Goal: Task Accomplishment & Management: Use online tool/utility

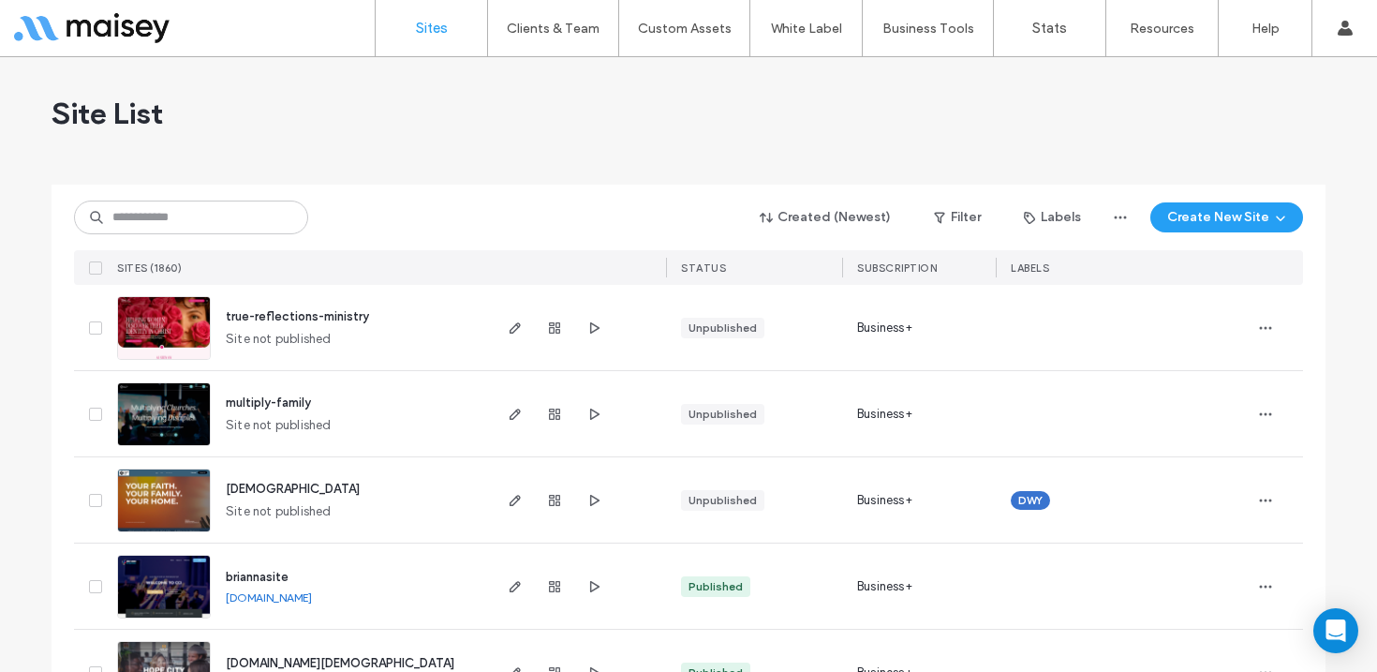
click at [1277, 126] on div "Site List" at bounding box center [689, 113] width 1274 height 112
click at [1306, 98] on div "Site List" at bounding box center [689, 113] width 1274 height 112
click at [1288, 116] on div "Site List" at bounding box center [689, 113] width 1274 height 112
click at [1279, 119] on div "Site List" at bounding box center [689, 113] width 1274 height 112
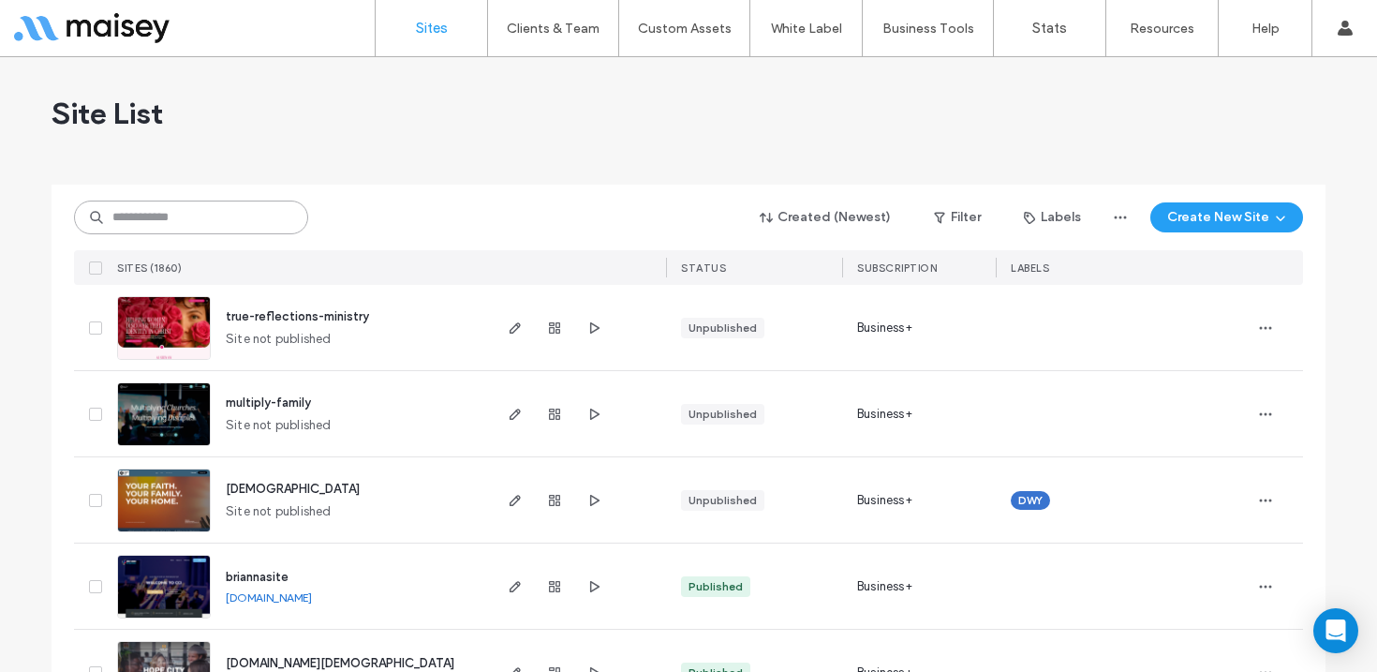
click at [214, 223] on input at bounding box center [191, 217] width 234 height 34
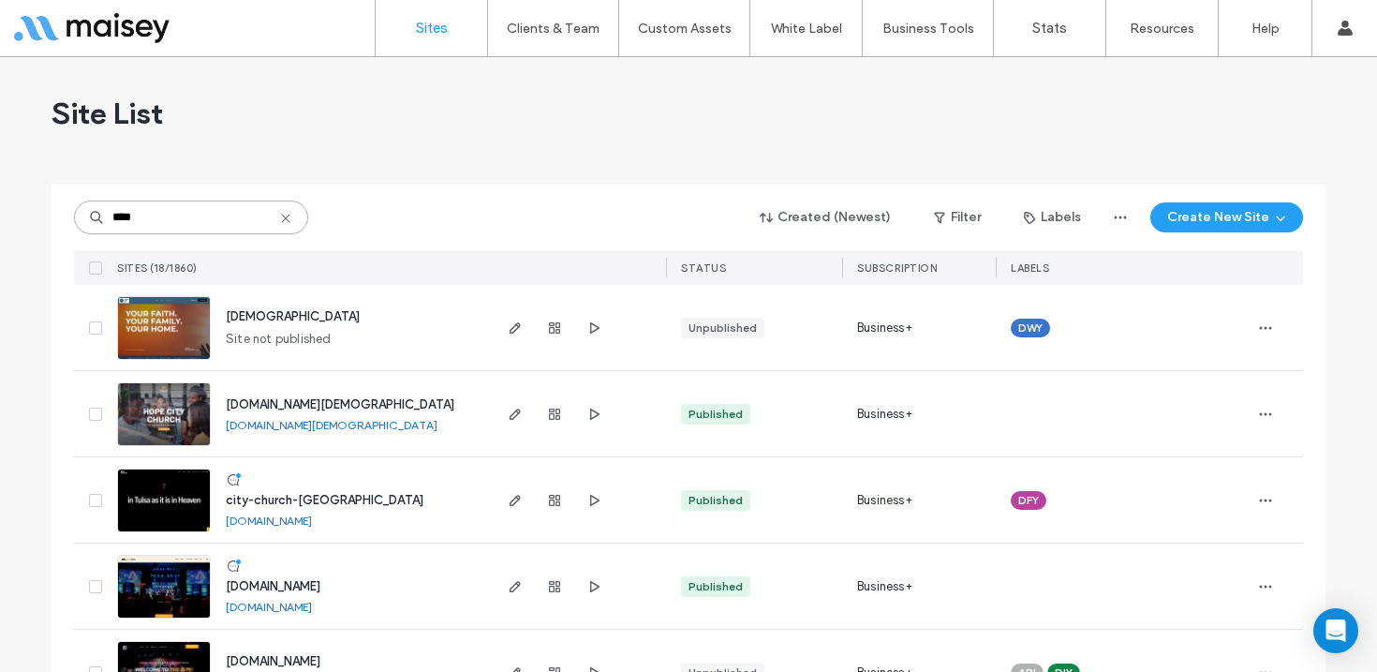
type input "****"
click at [159, 490] on img at bounding box center [164, 532] width 92 height 127
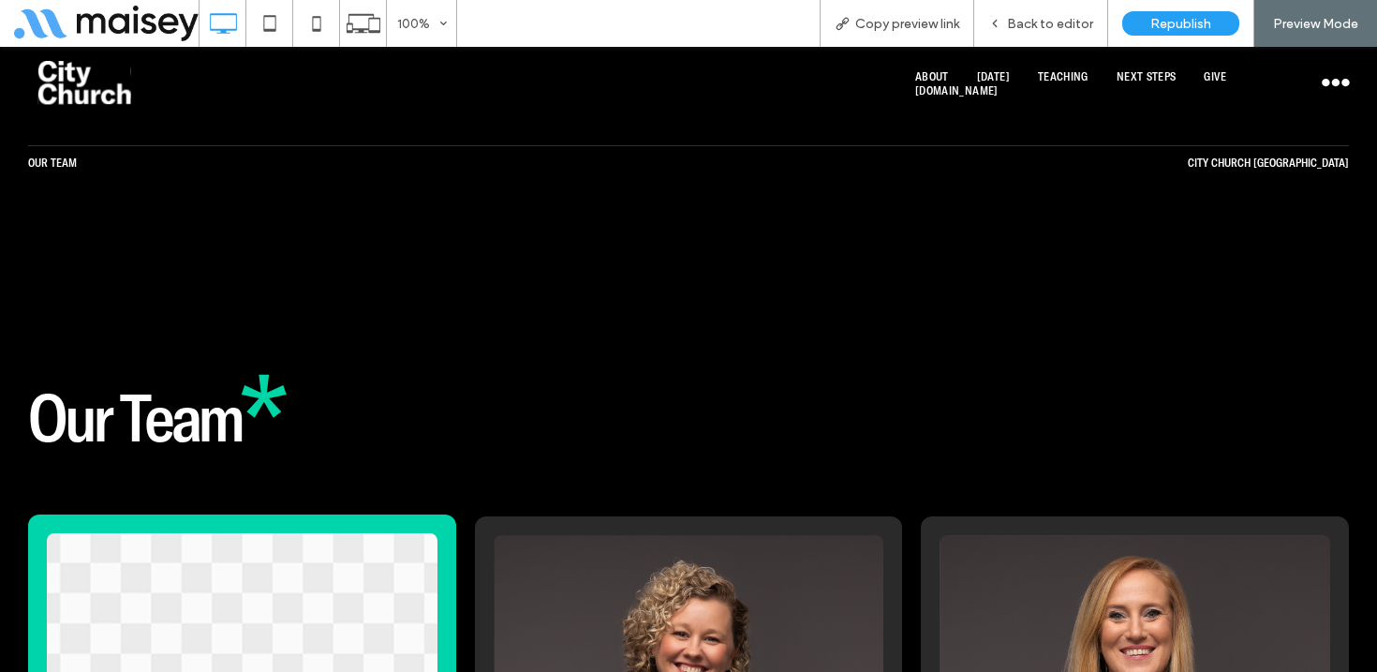
scroll to position [5220, 0]
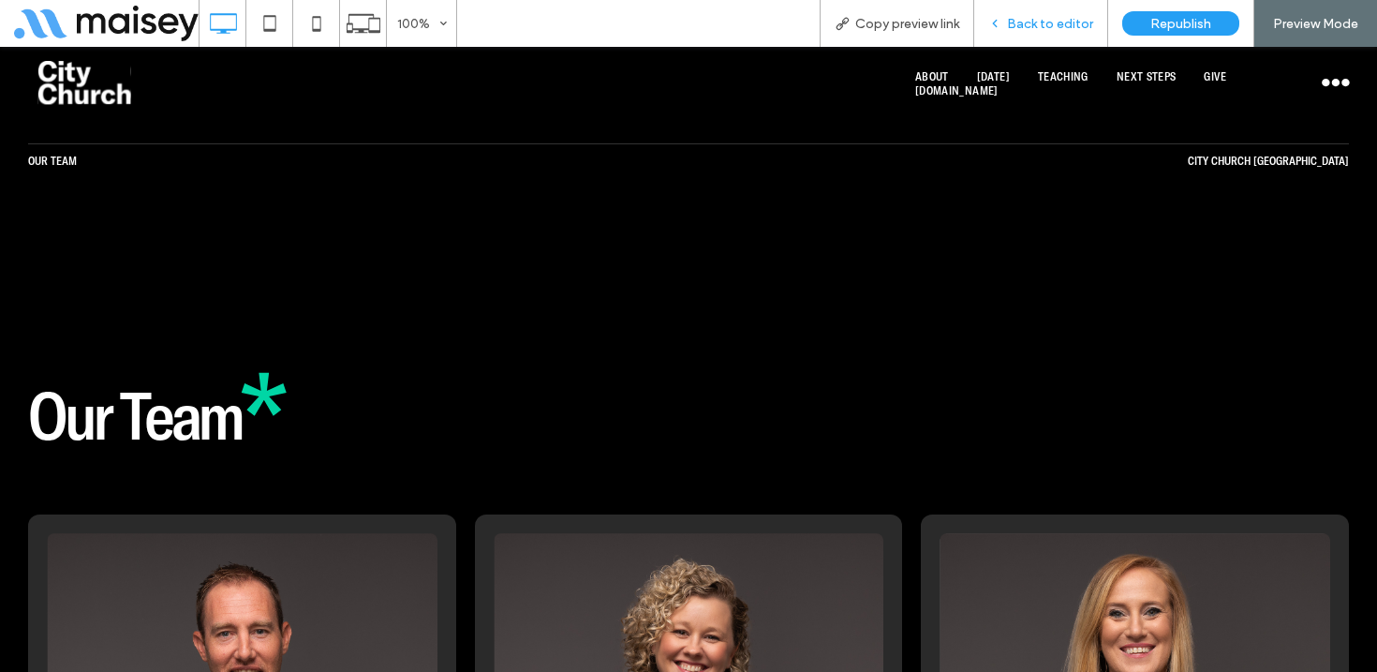
click at [1057, 26] on span "Back to editor" at bounding box center [1050, 24] width 86 height 16
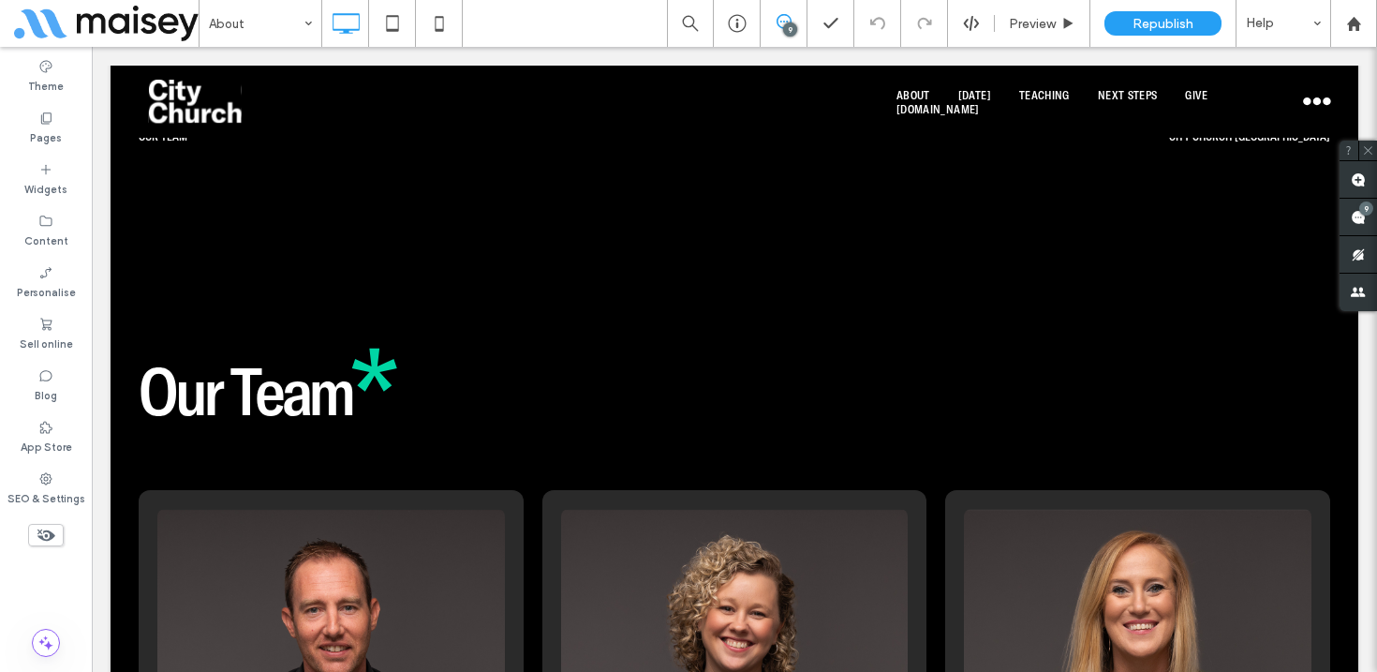
scroll to position [5189, 0]
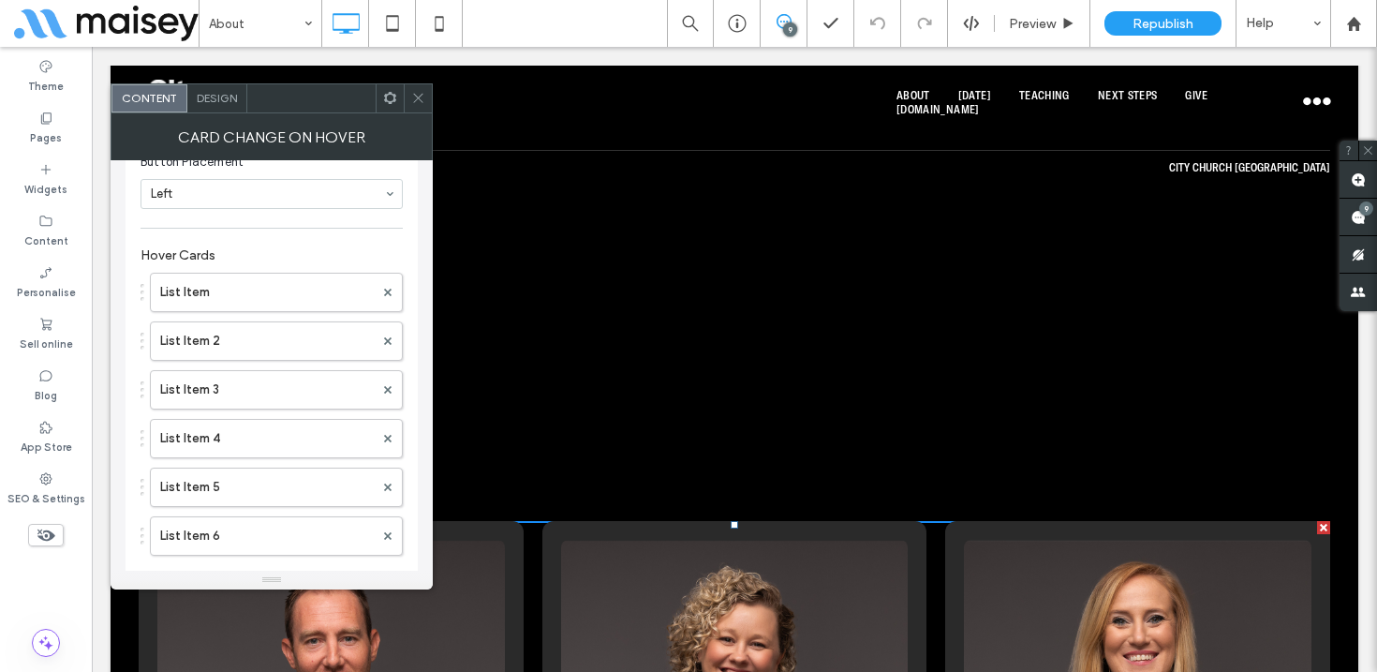
scroll to position [319, 0]
click at [257, 293] on label "List Item" at bounding box center [267, 285] width 214 height 37
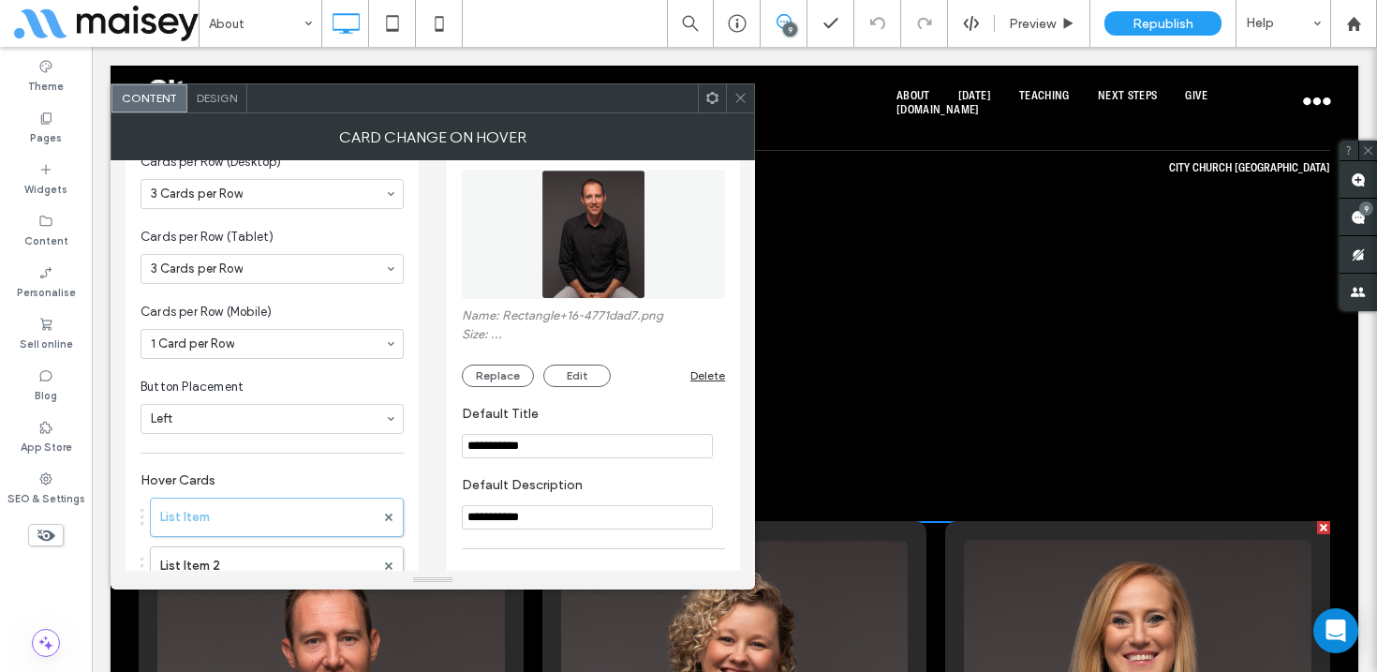
scroll to position [98, 0]
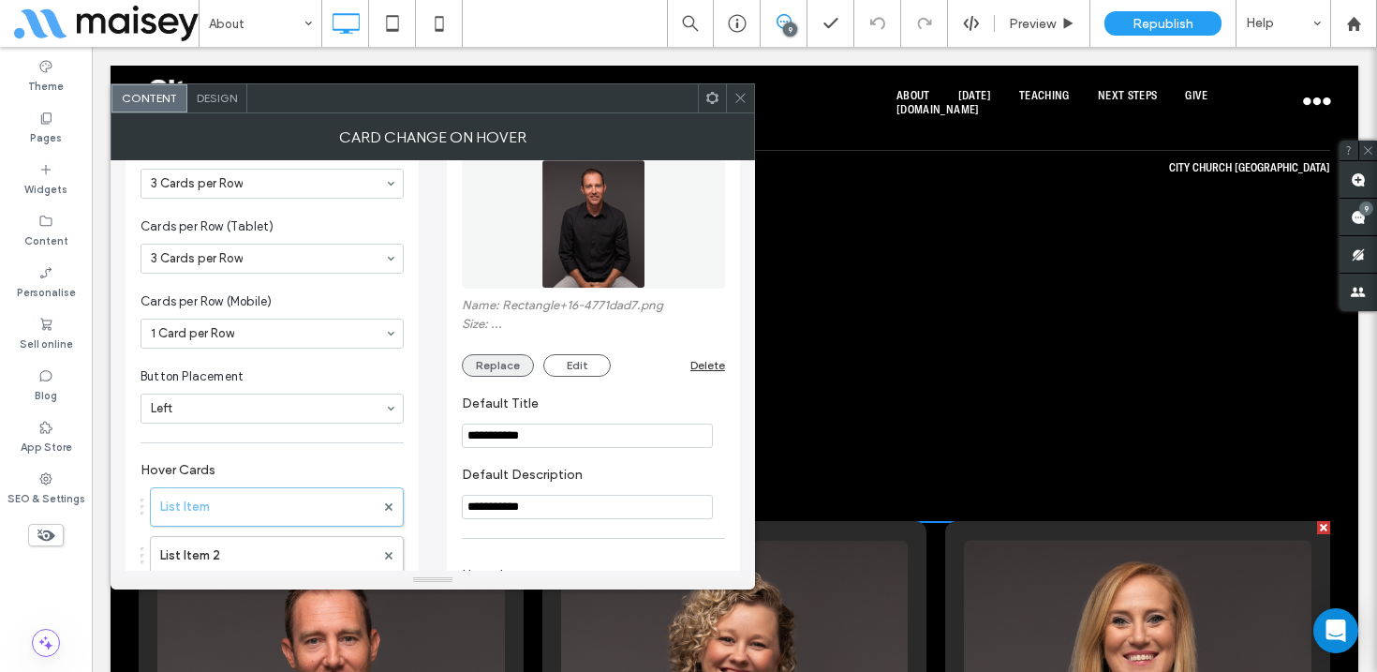
click at [506, 367] on button "Replace" at bounding box center [498, 365] width 72 height 22
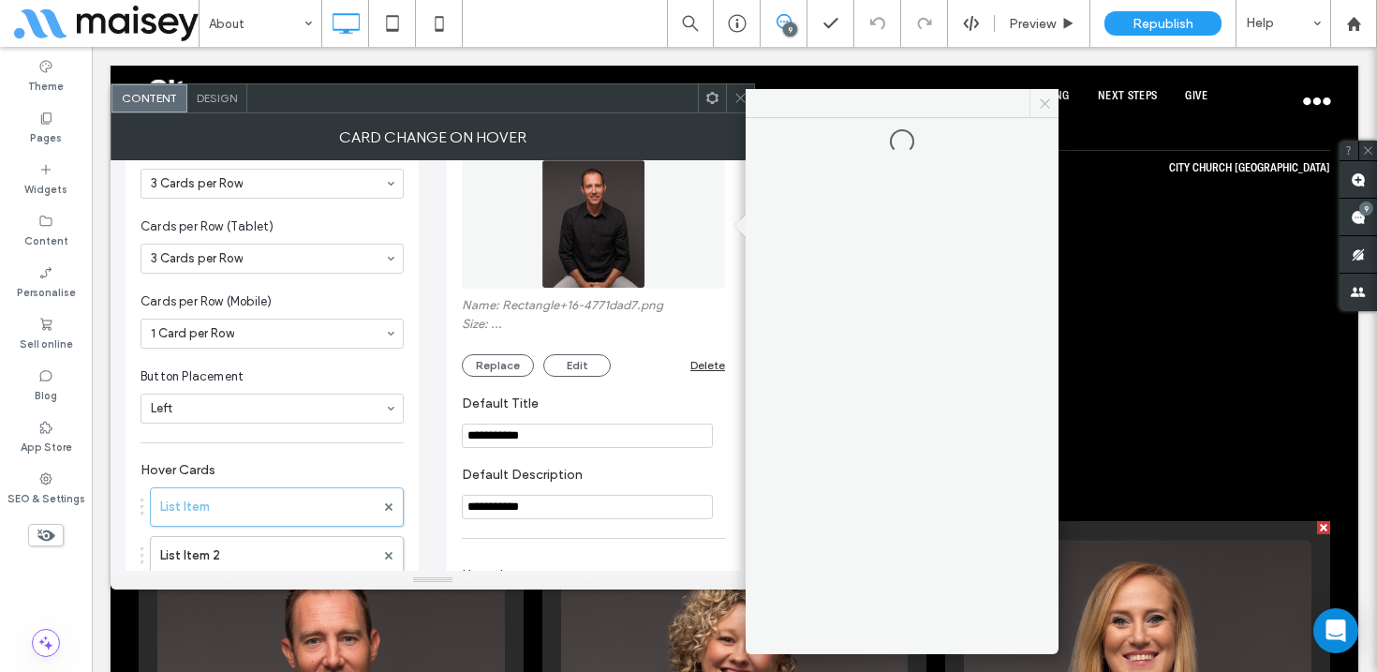
click at [1042, 103] on icon at bounding box center [1045, 103] width 14 height 14
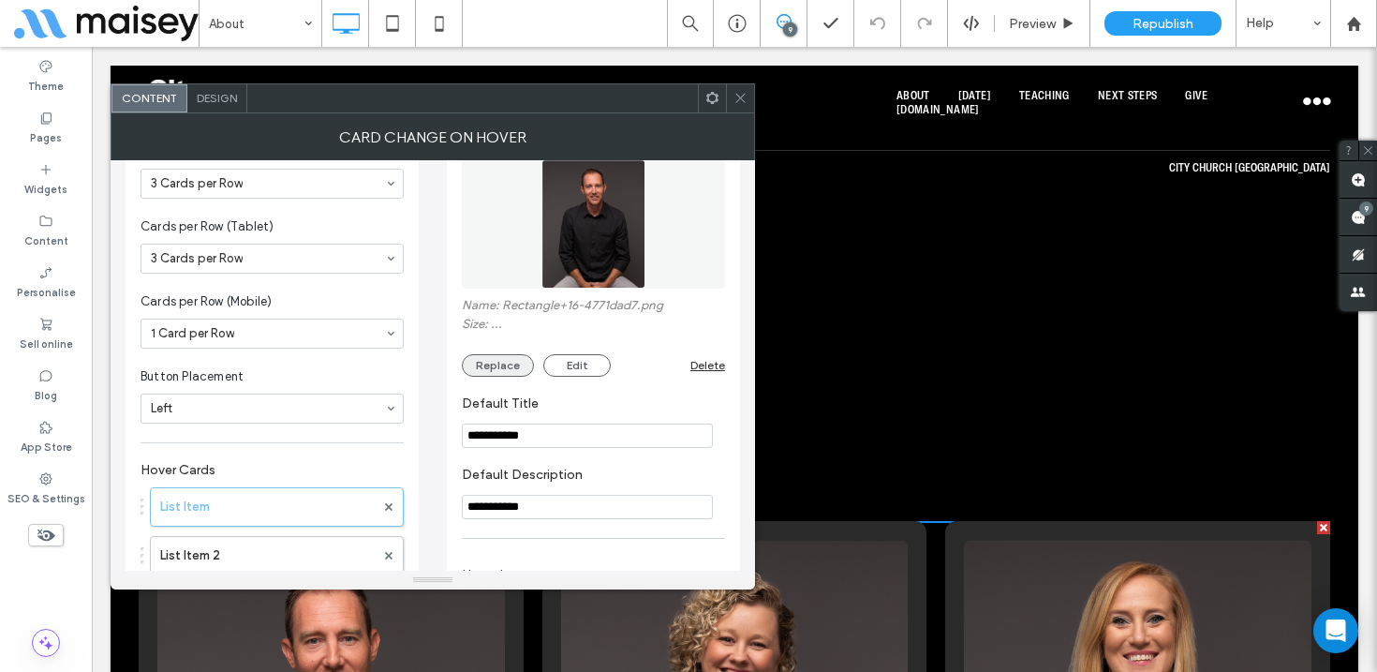
click at [508, 373] on button "Replace" at bounding box center [498, 365] width 72 height 22
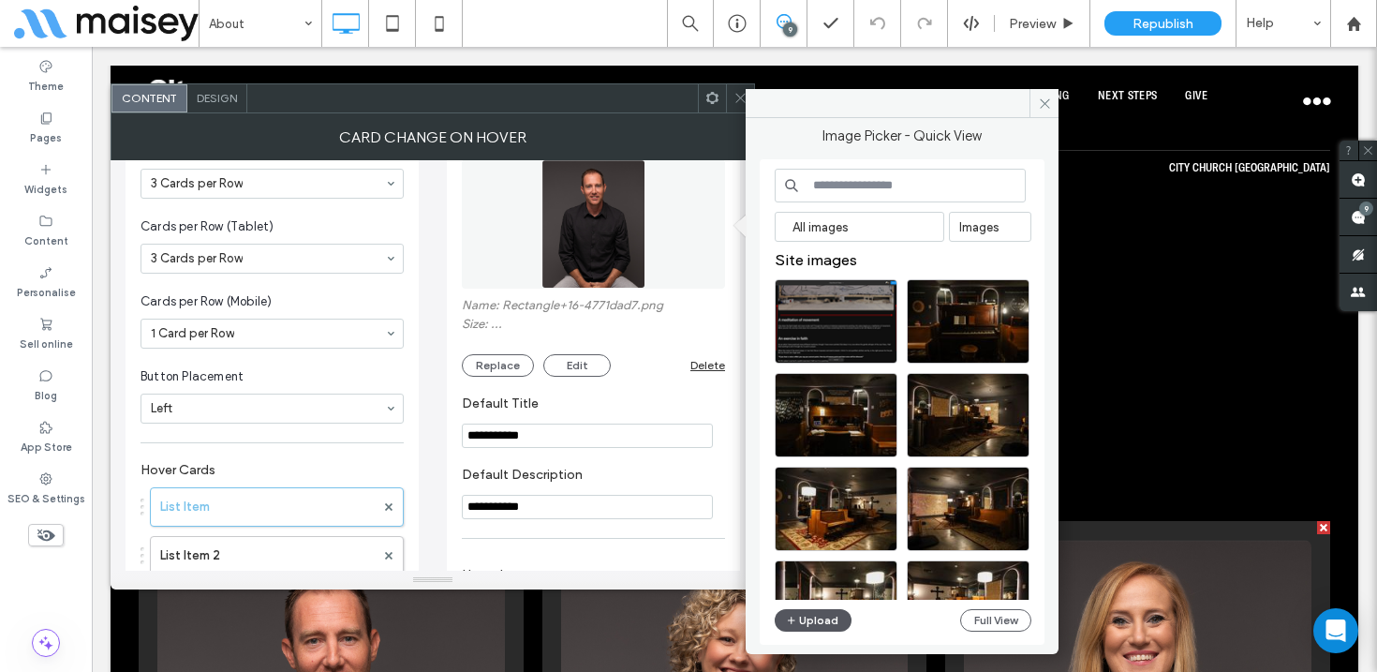
click at [826, 625] on button "Upload" at bounding box center [813, 620] width 77 height 22
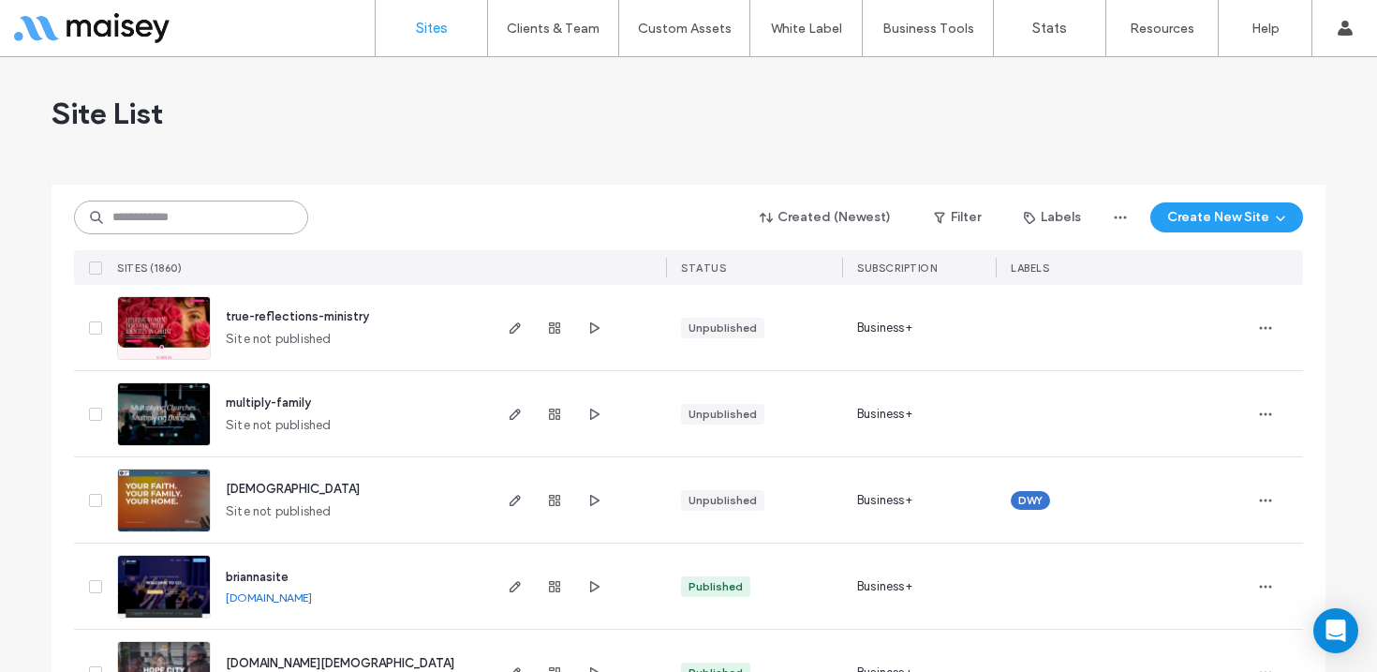
click at [238, 214] on input at bounding box center [191, 217] width 234 height 34
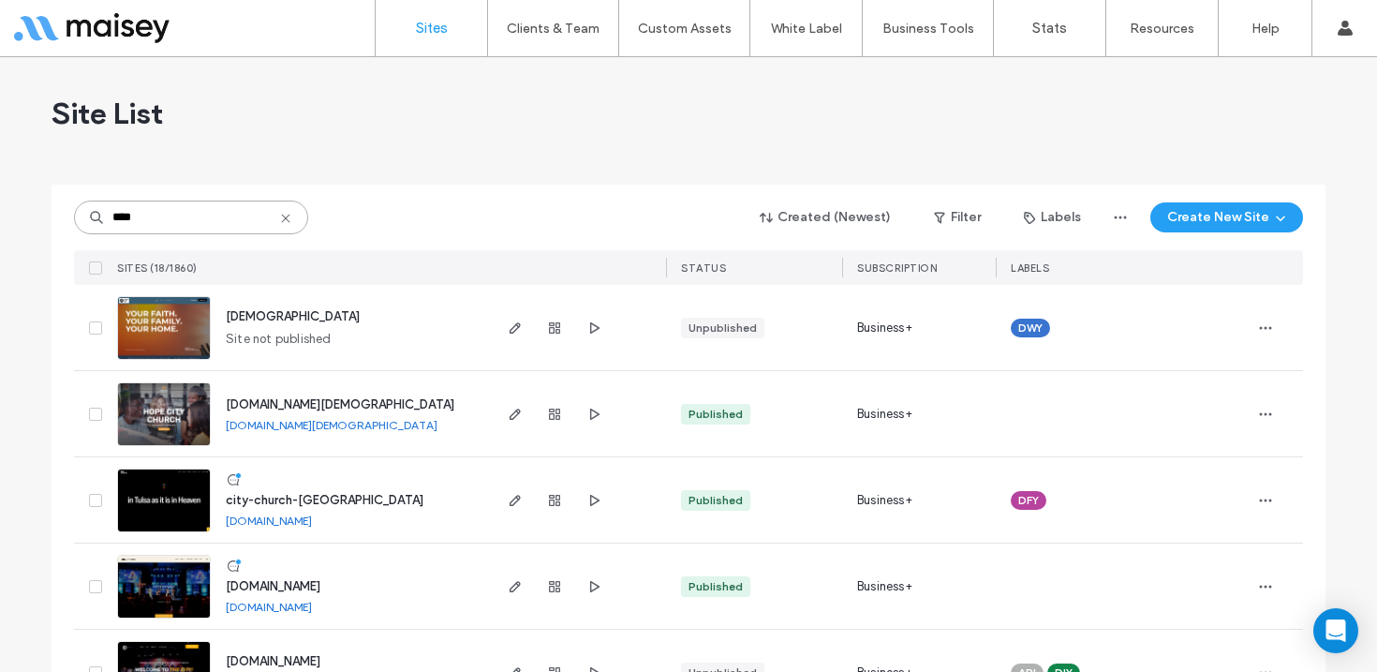
scroll to position [41, 0]
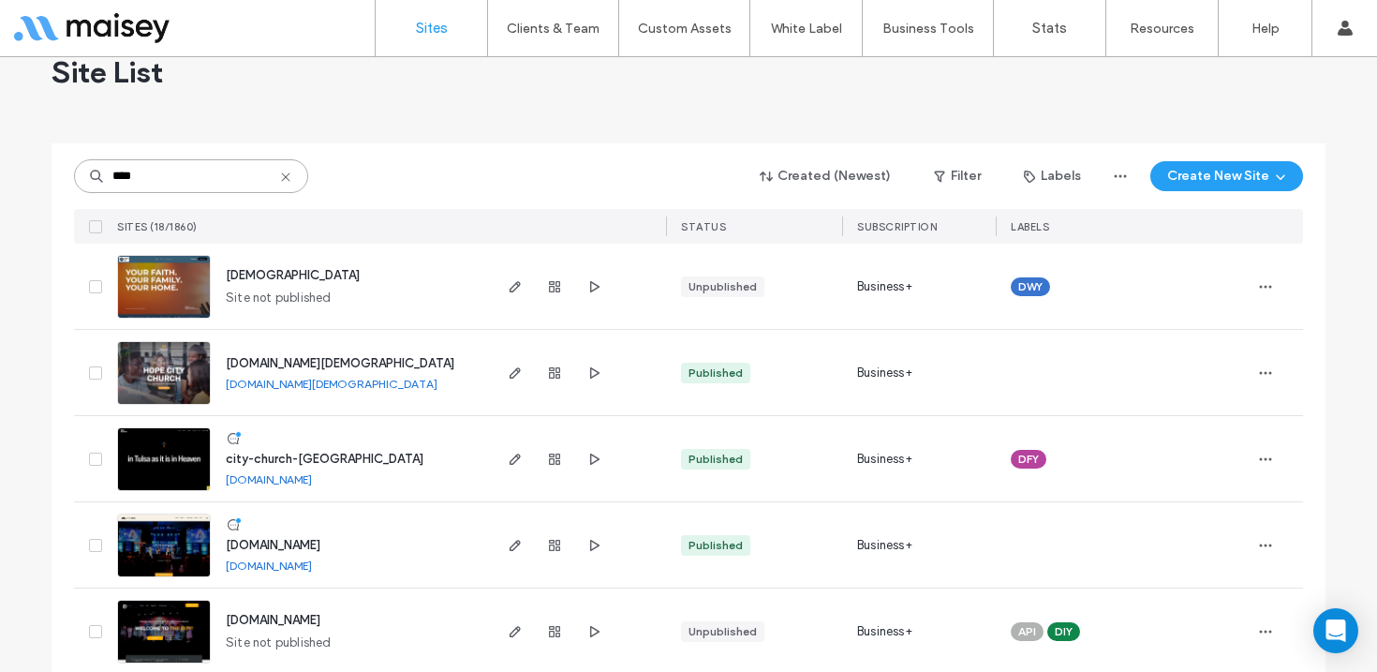
type input "****"
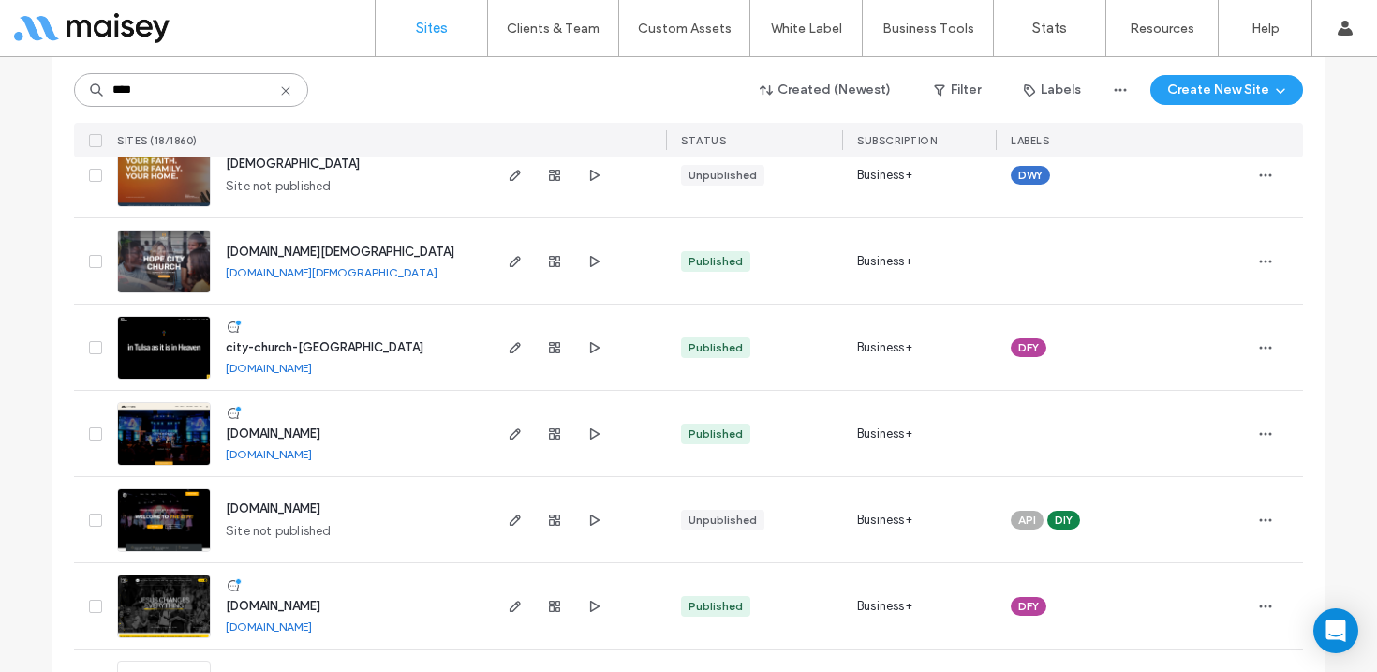
scroll to position [152, 0]
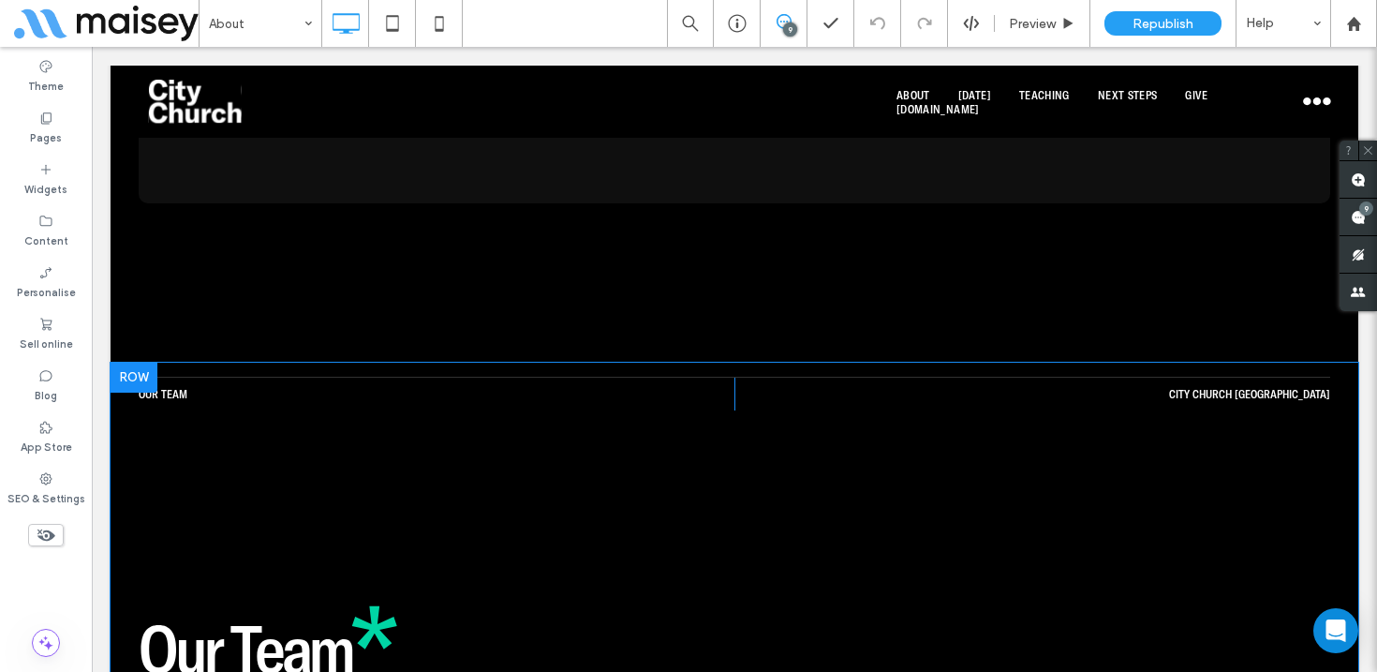
scroll to position [4956, 0]
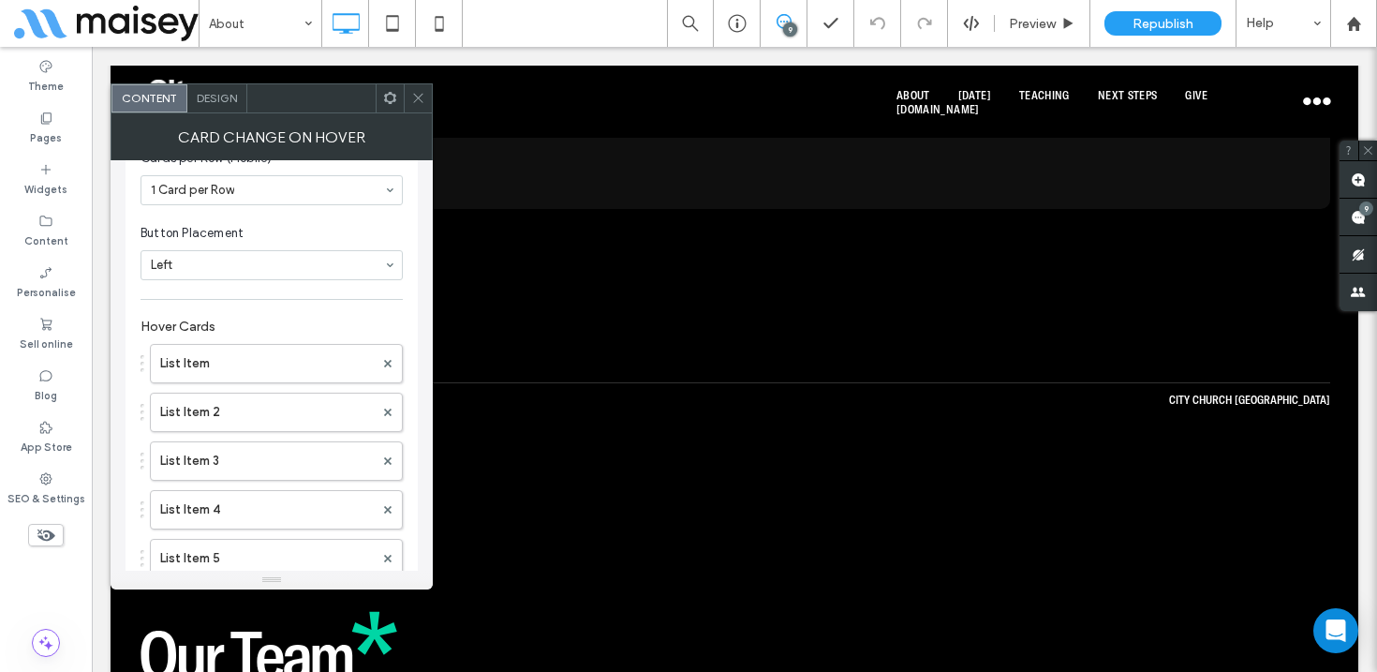
scroll to position [366, 0]
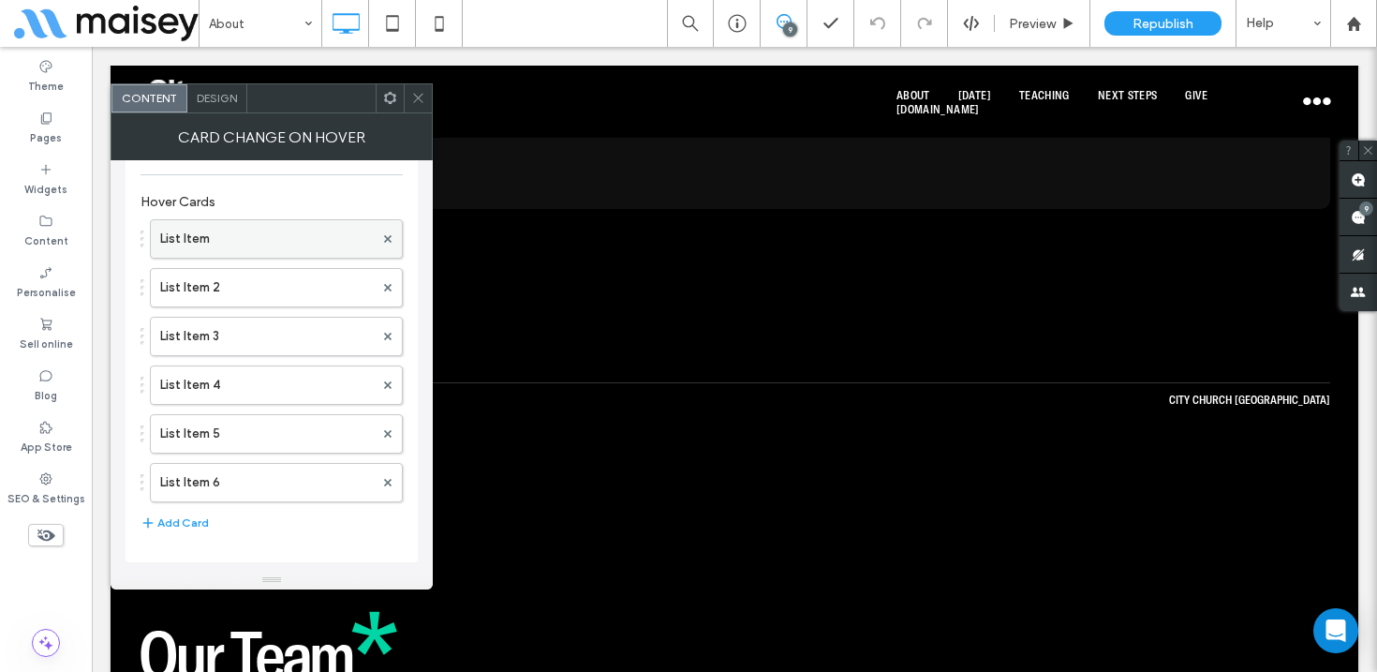
click at [244, 230] on label "List Item" at bounding box center [267, 238] width 214 height 37
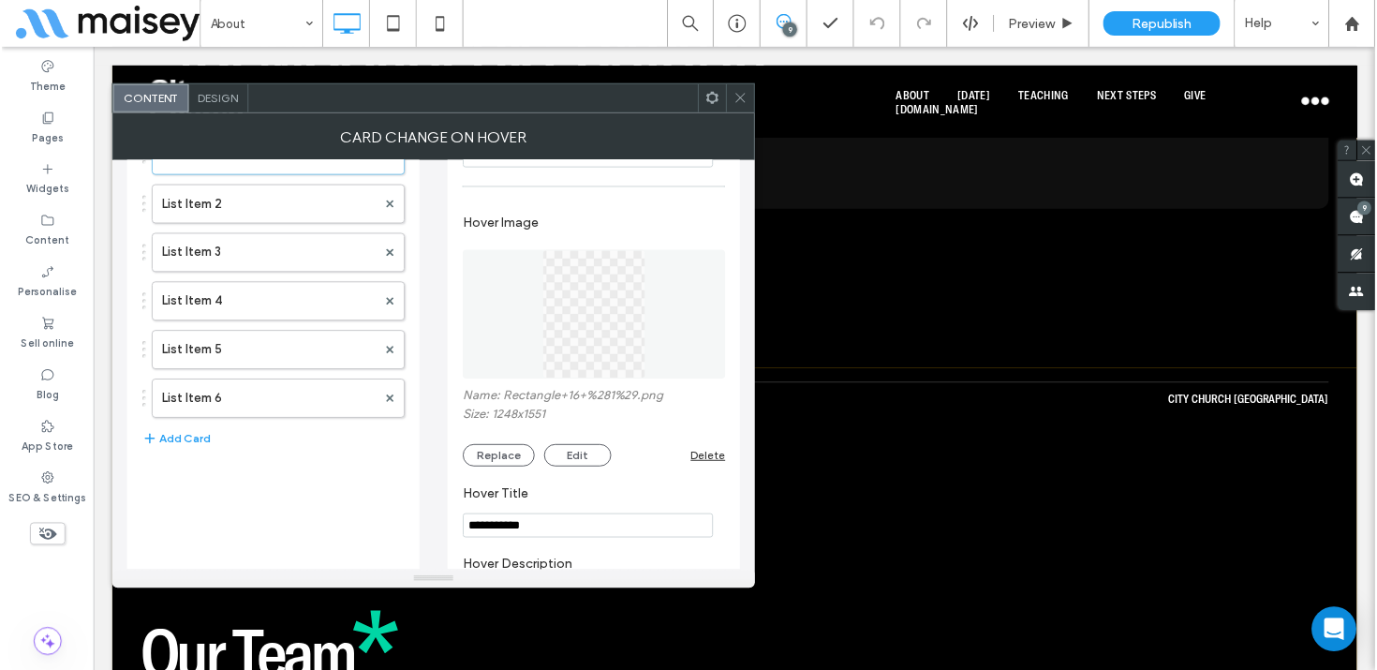
scroll to position [462, 0]
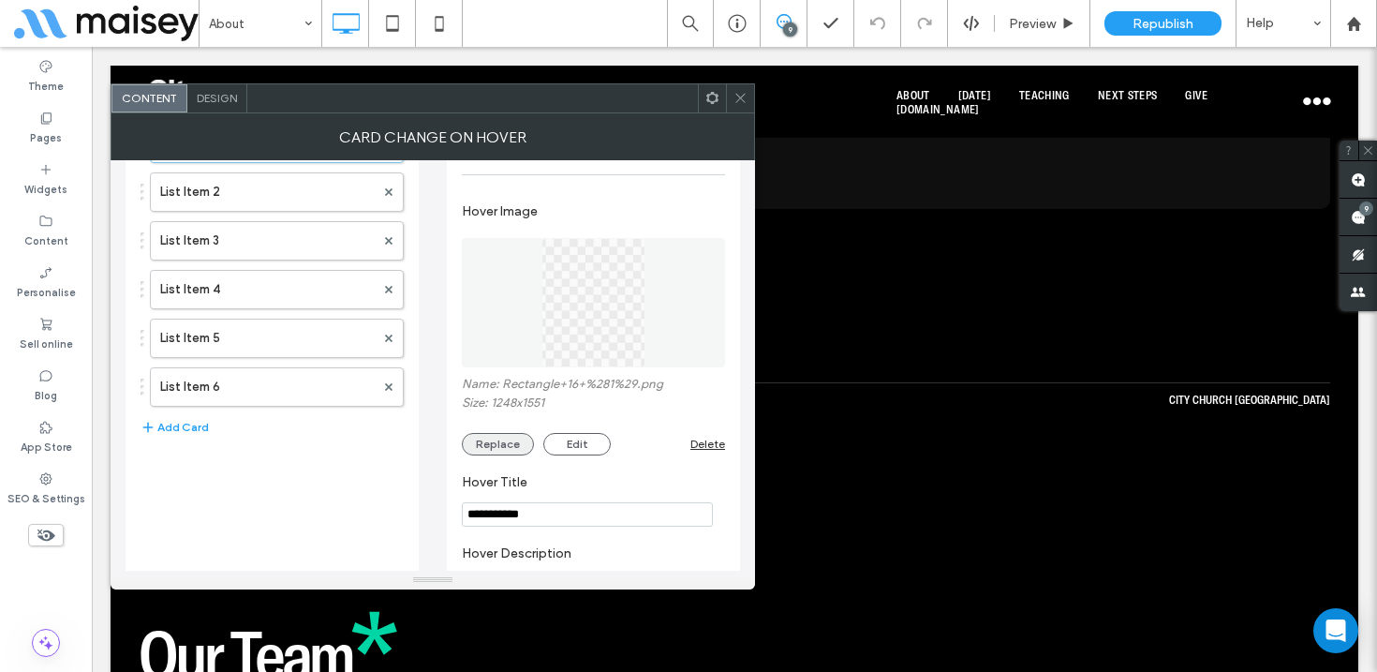
click at [504, 450] on button "Replace" at bounding box center [498, 444] width 72 height 22
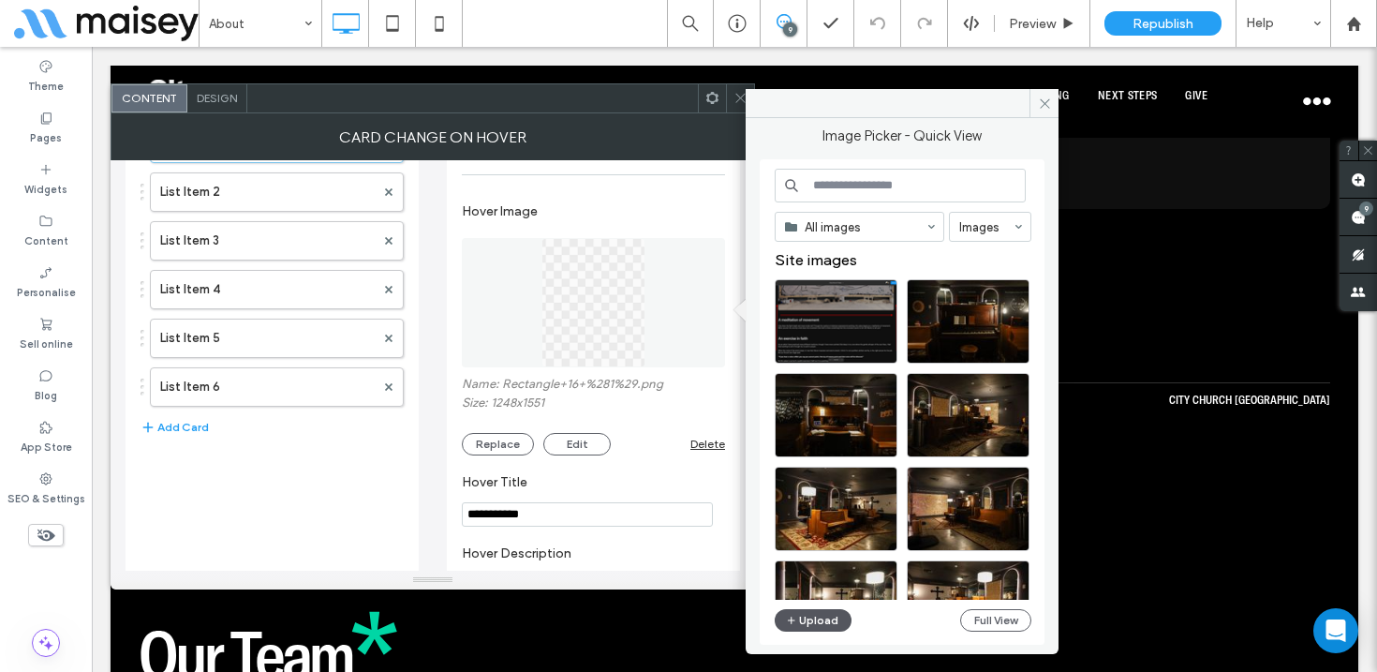
click at [819, 617] on button "Upload" at bounding box center [813, 620] width 77 height 22
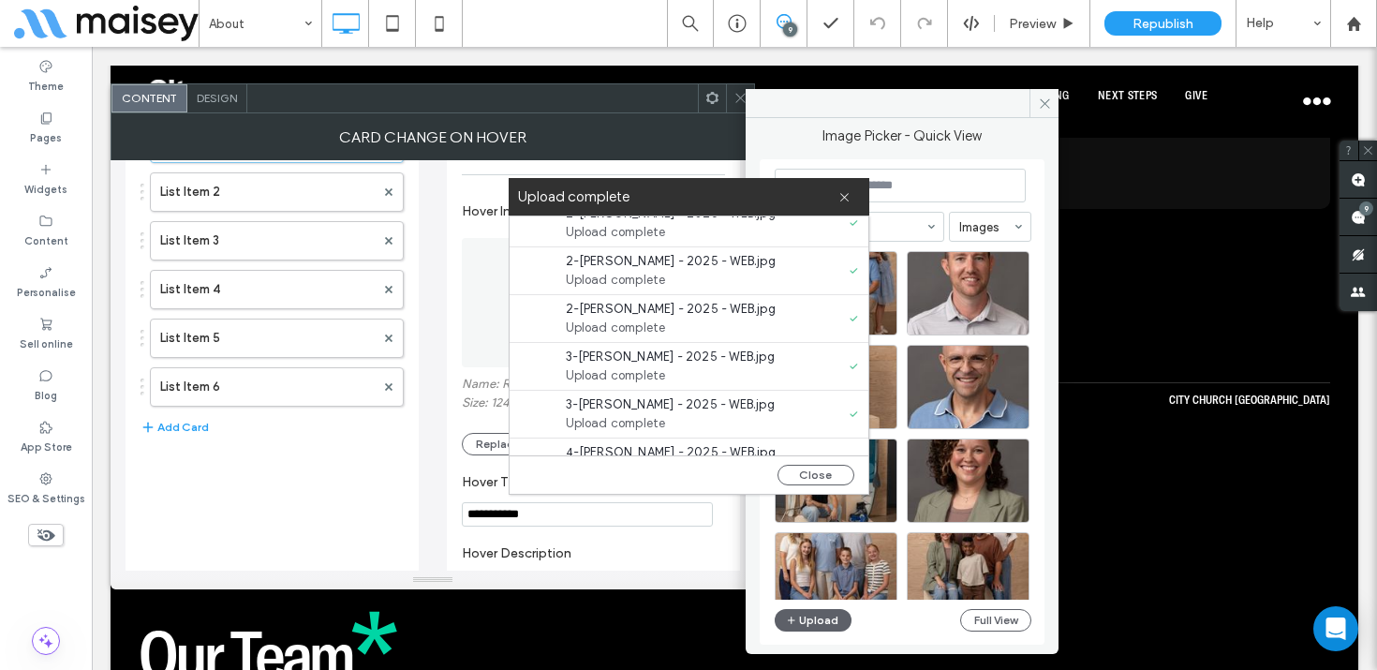
scroll to position [0, 0]
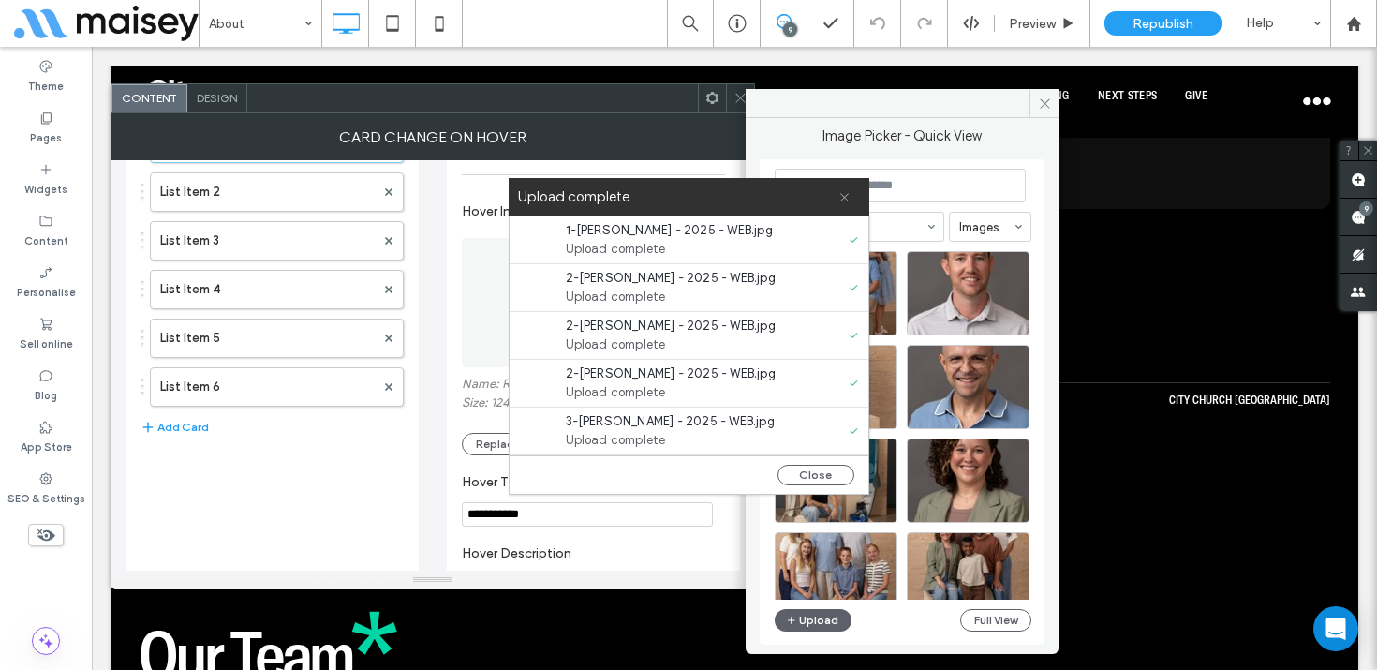
click at [845, 192] on icon at bounding box center [844, 197] width 12 height 12
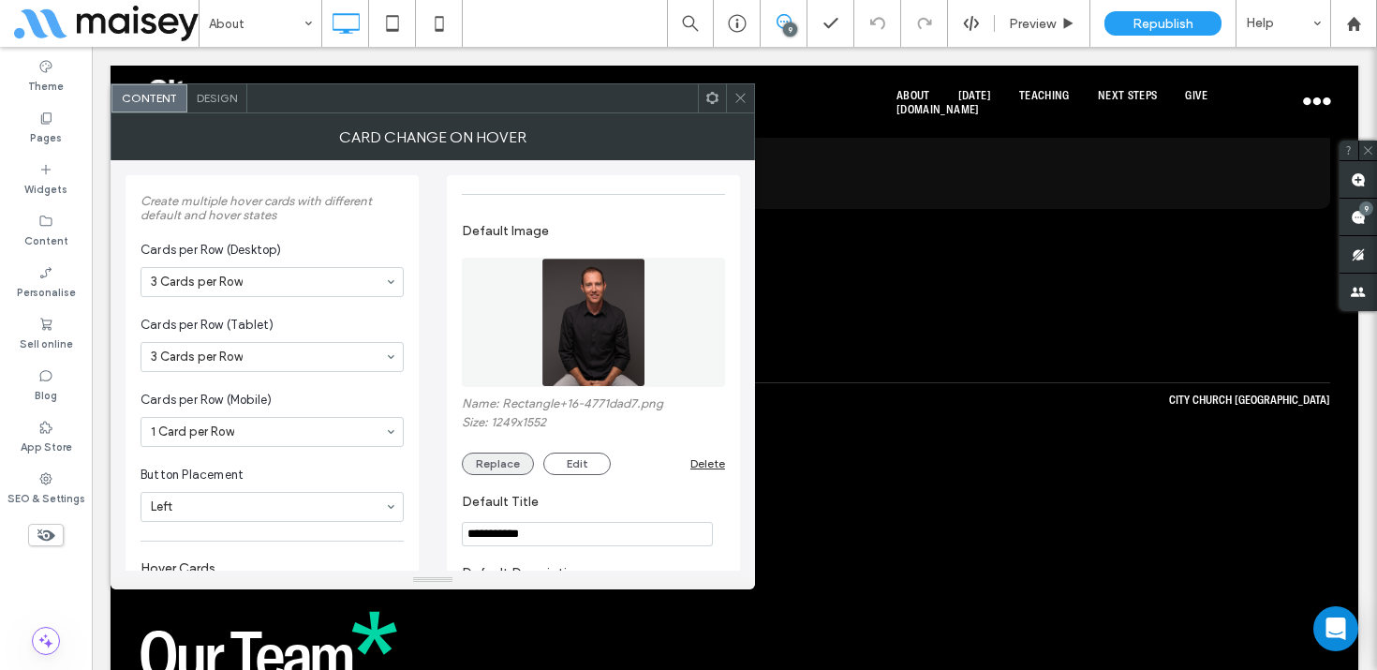
click at [504, 467] on button "Replace" at bounding box center [498, 463] width 72 height 22
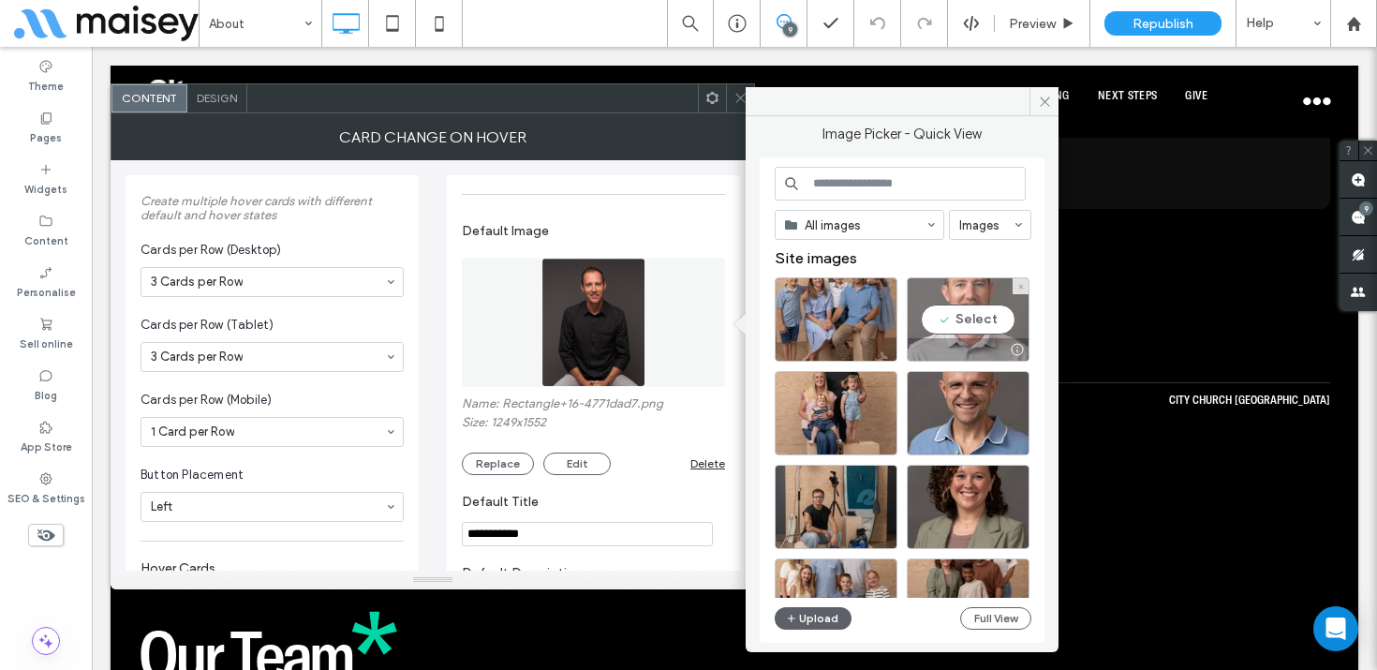
click at [978, 317] on div "Select" at bounding box center [968, 319] width 123 height 84
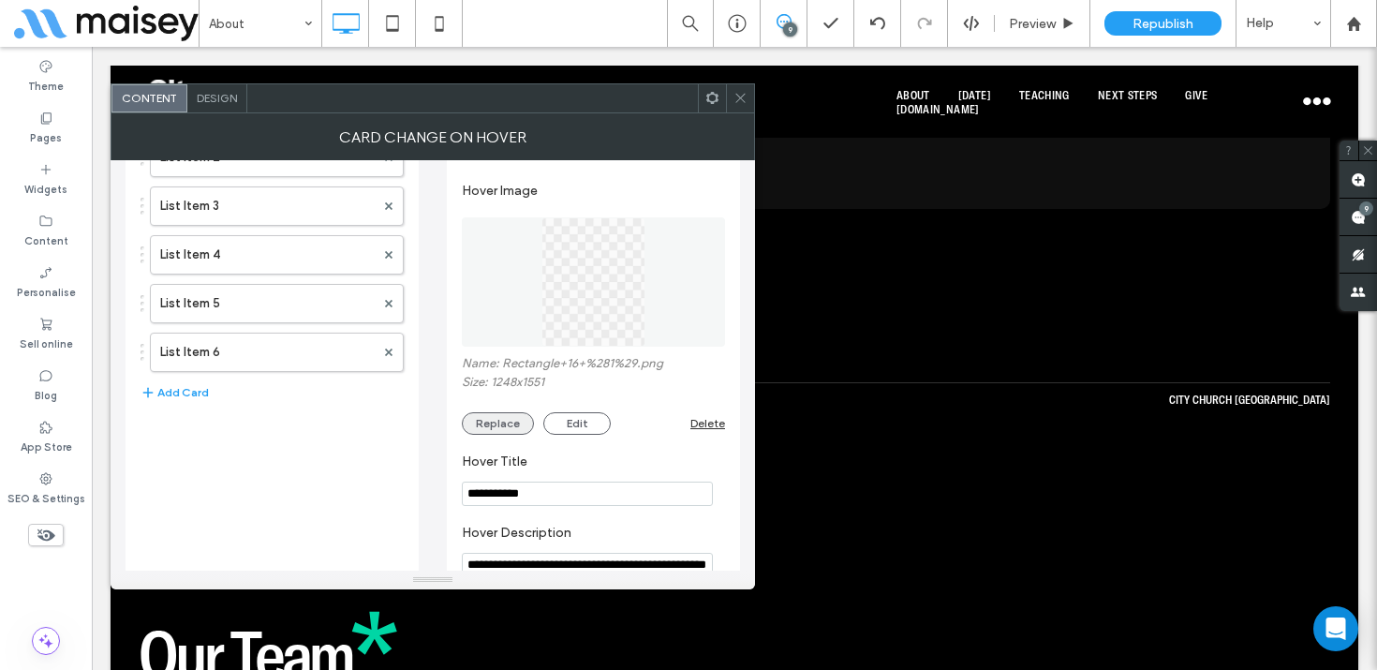
scroll to position [502, 0]
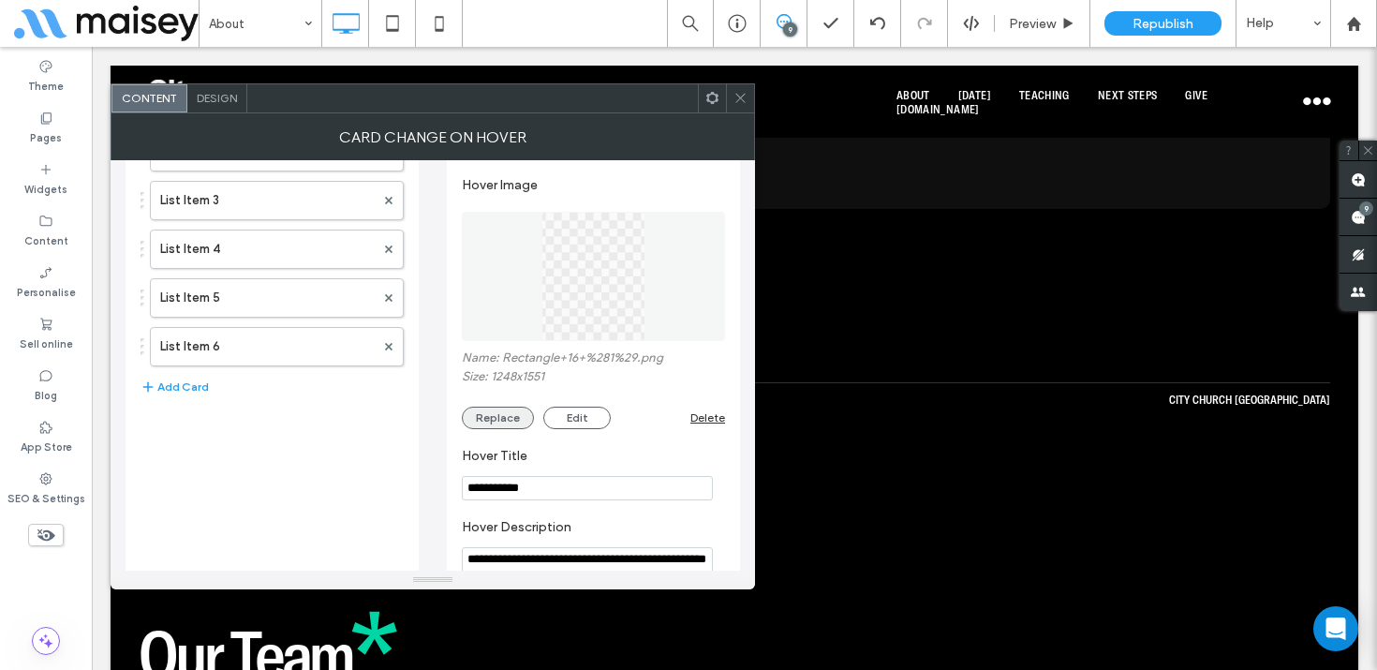
click at [502, 410] on button "Replace" at bounding box center [498, 417] width 72 height 22
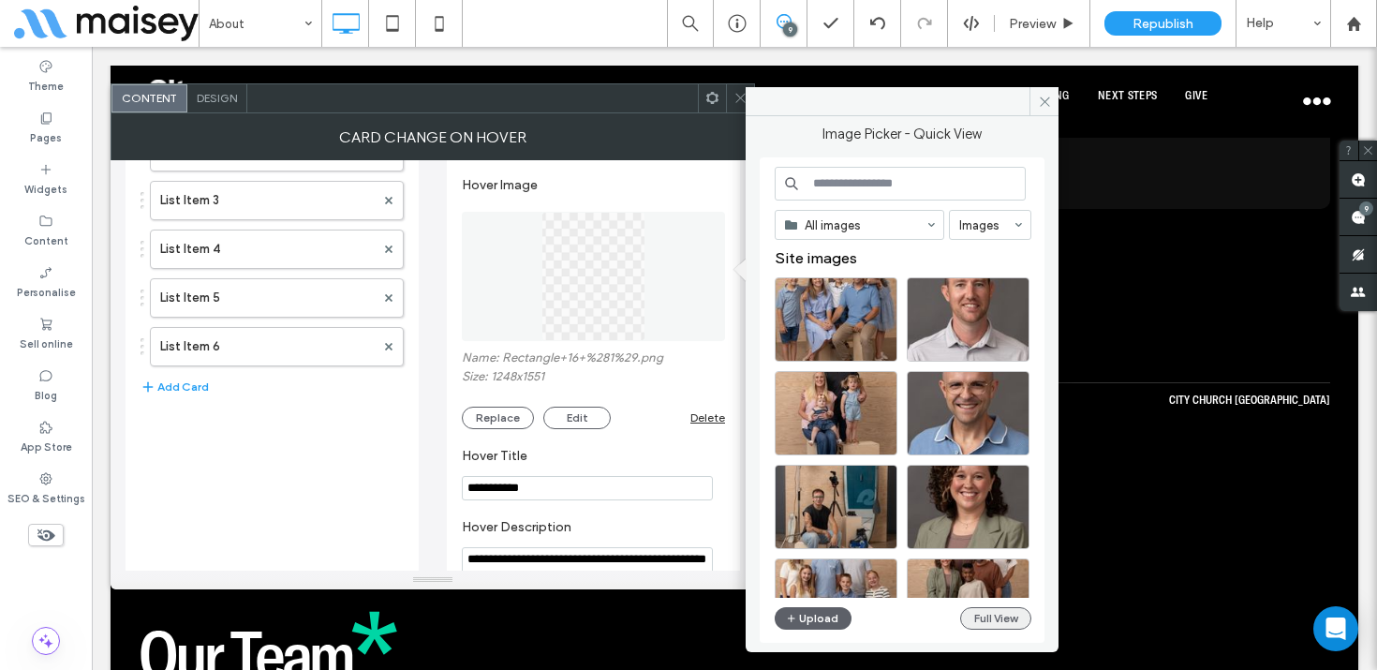
click at [992, 619] on button "Full View" at bounding box center [995, 618] width 71 height 22
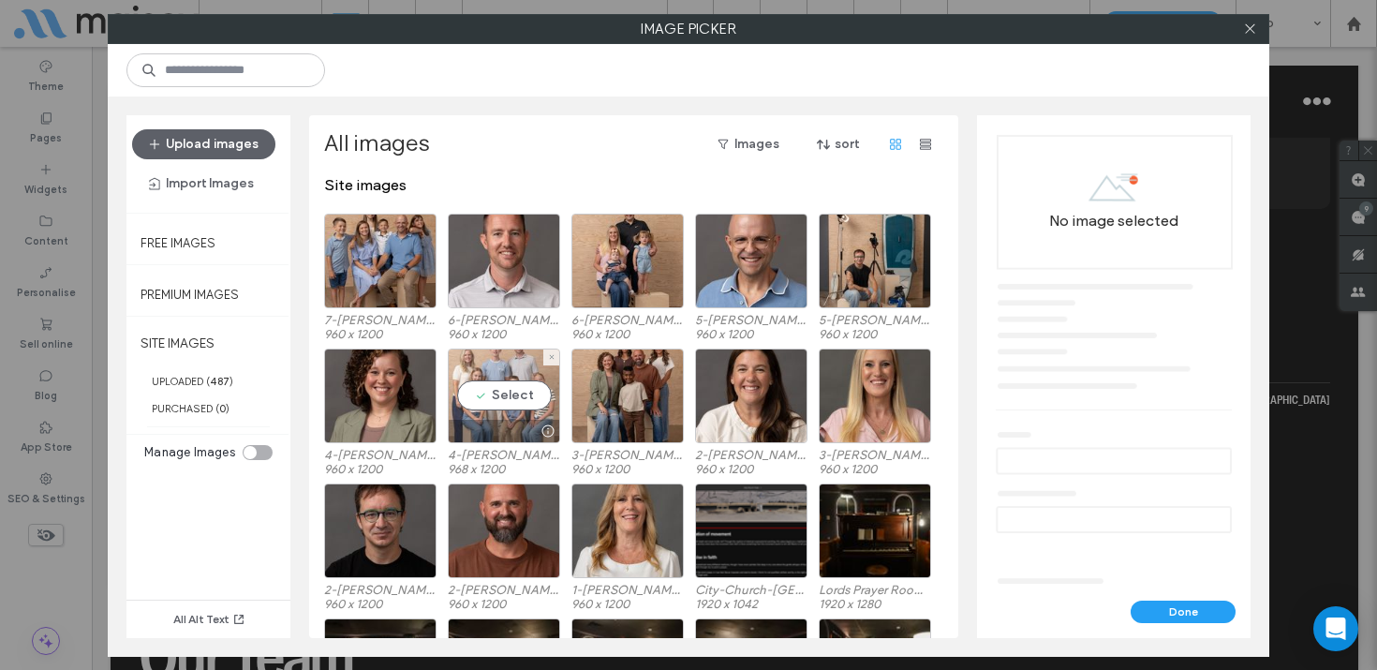
click at [489, 406] on div "Select" at bounding box center [504, 395] width 112 height 95
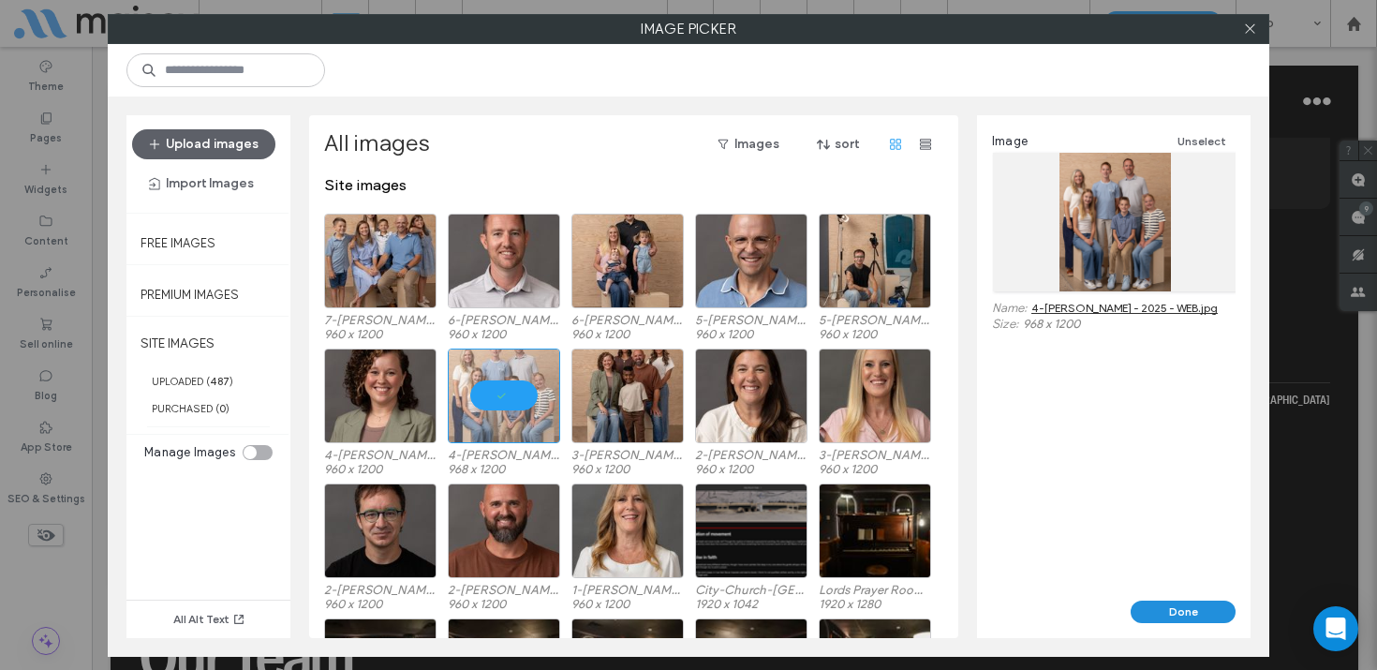
click at [1209, 612] on button "Done" at bounding box center [1182, 611] width 105 height 22
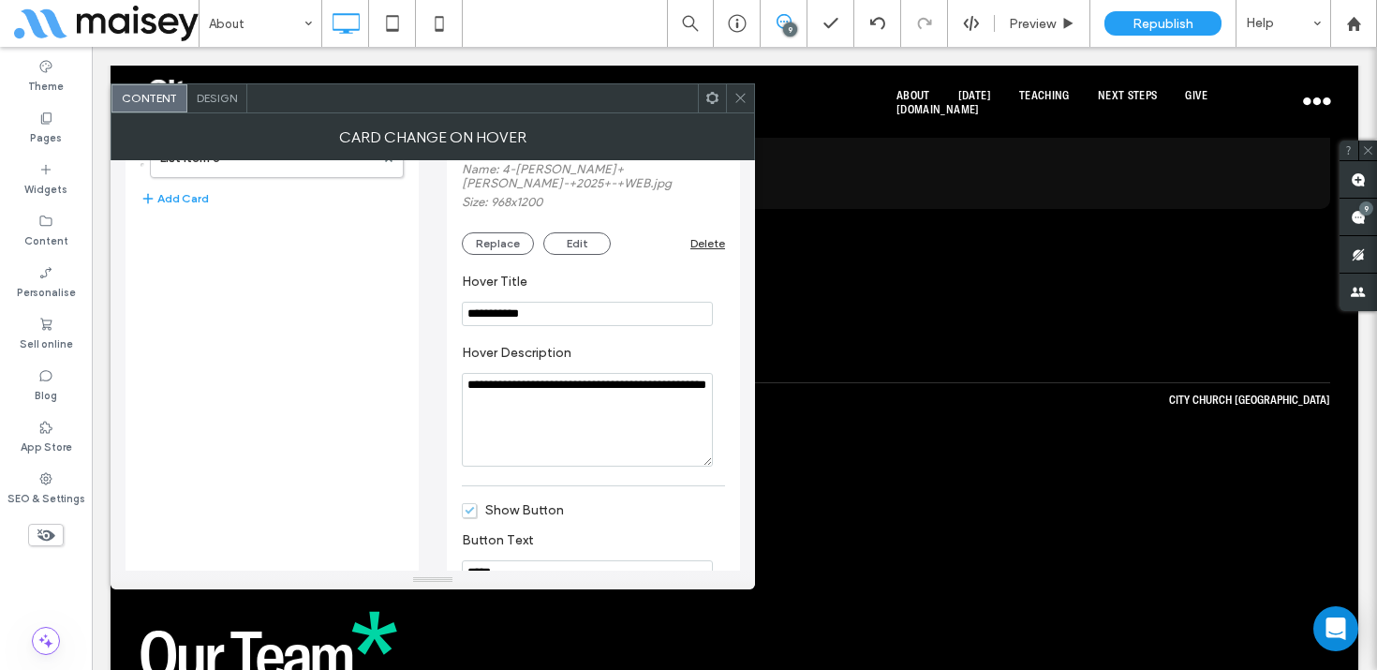
scroll to position [699, 0]
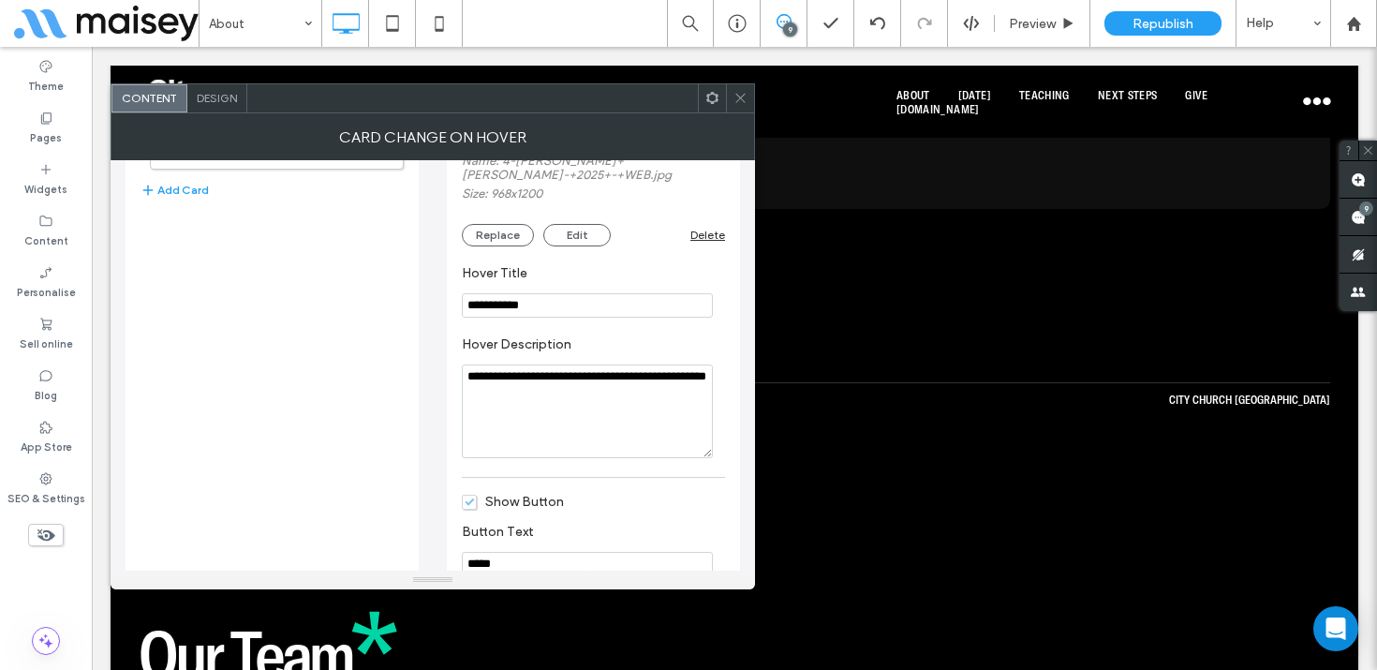
drag, startPoint x: 559, startPoint y: 375, endPoint x: 537, endPoint y: 358, distance: 28.1
click at [537, 364] on textarea "**********" at bounding box center [587, 411] width 251 height 94
paste textarea "Hover Description"
type textarea "**********"
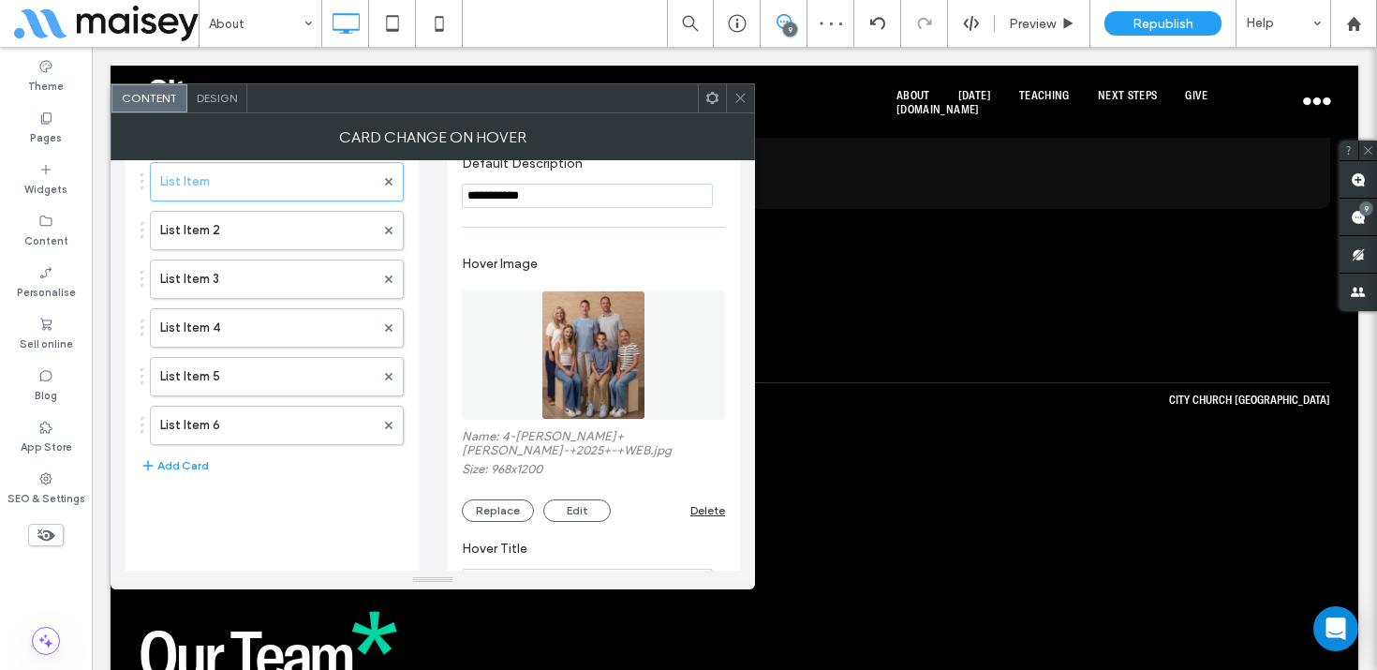
scroll to position [383, 0]
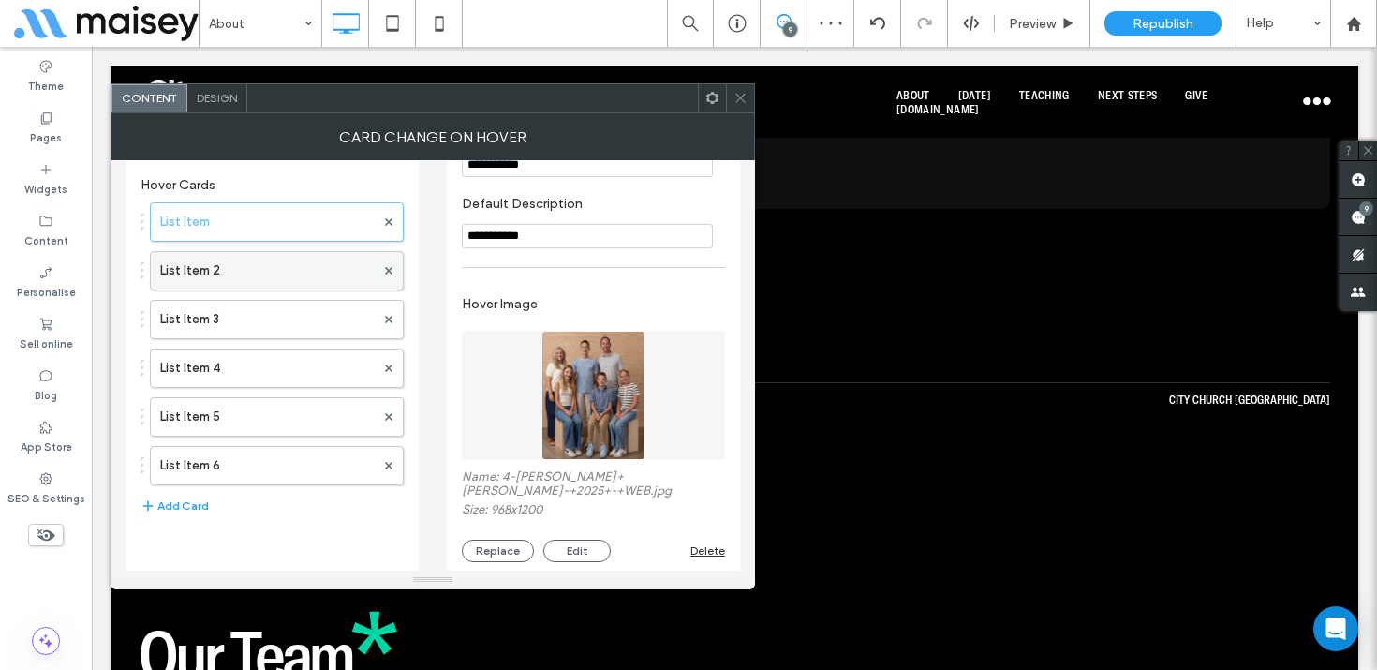
click at [251, 273] on label "List Item 2" at bounding box center [267, 270] width 214 height 37
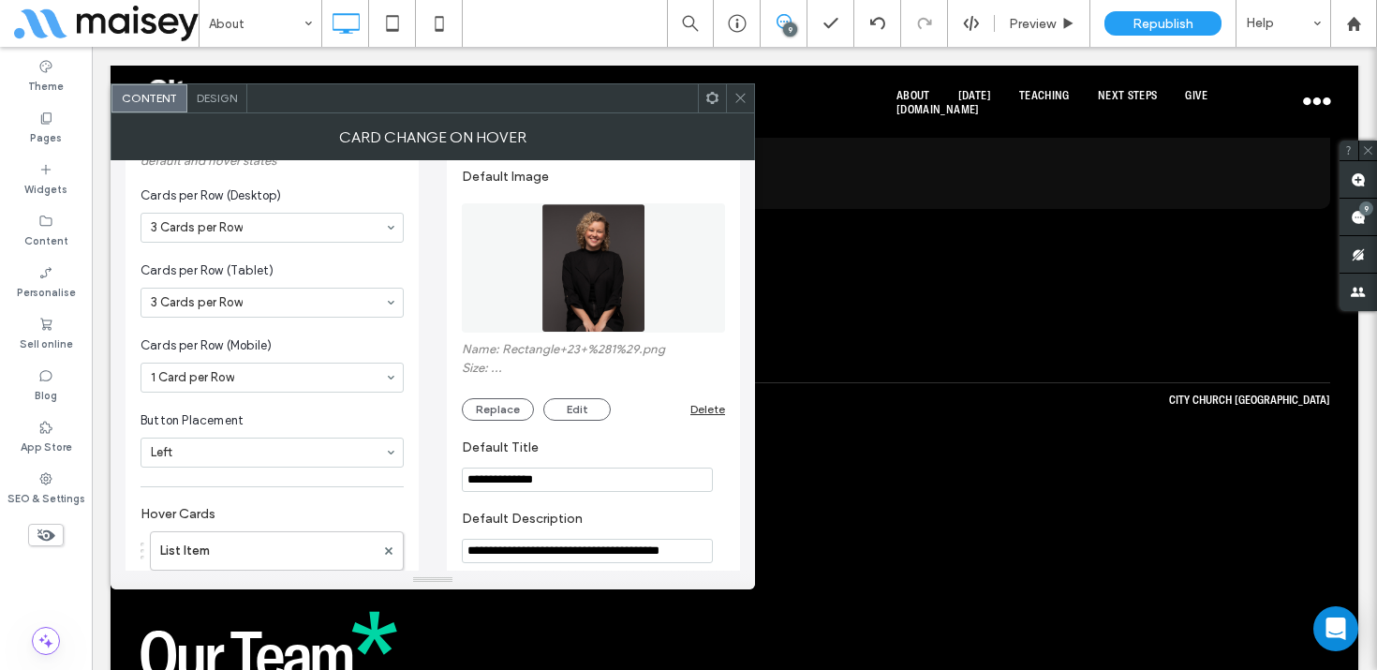
scroll to position [83, 0]
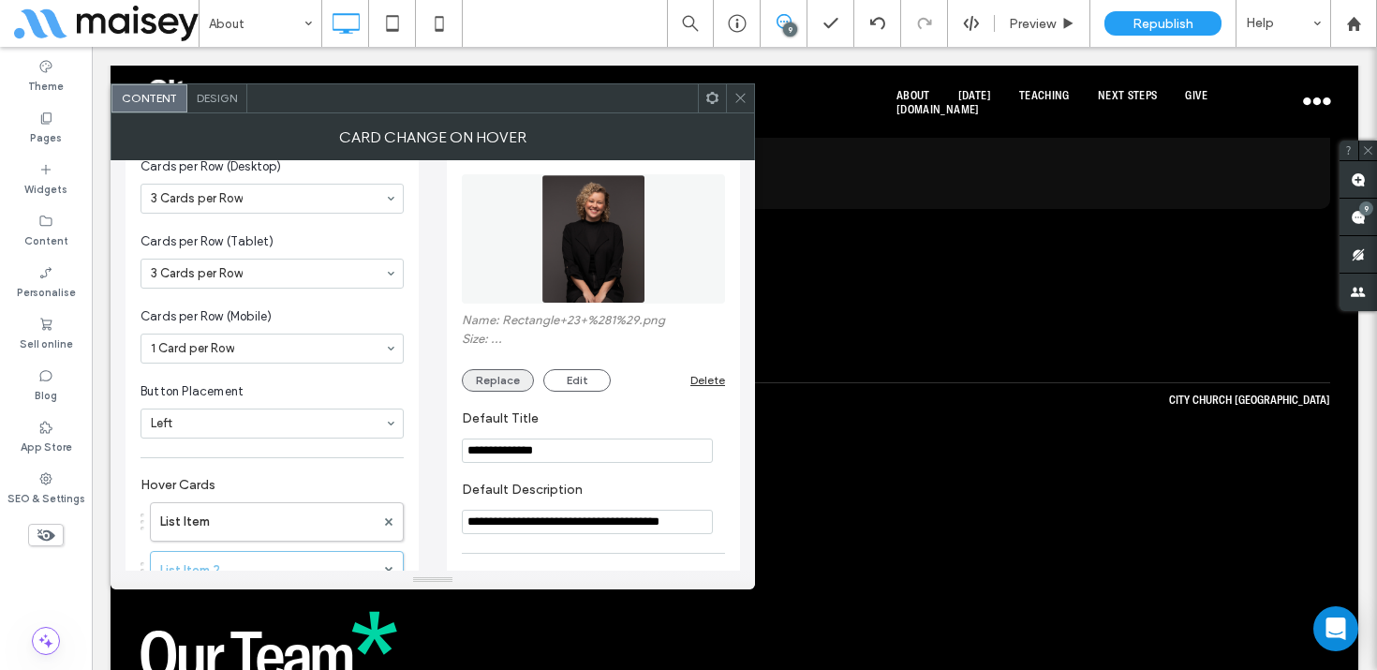
click at [494, 380] on button "Replace" at bounding box center [498, 380] width 72 height 22
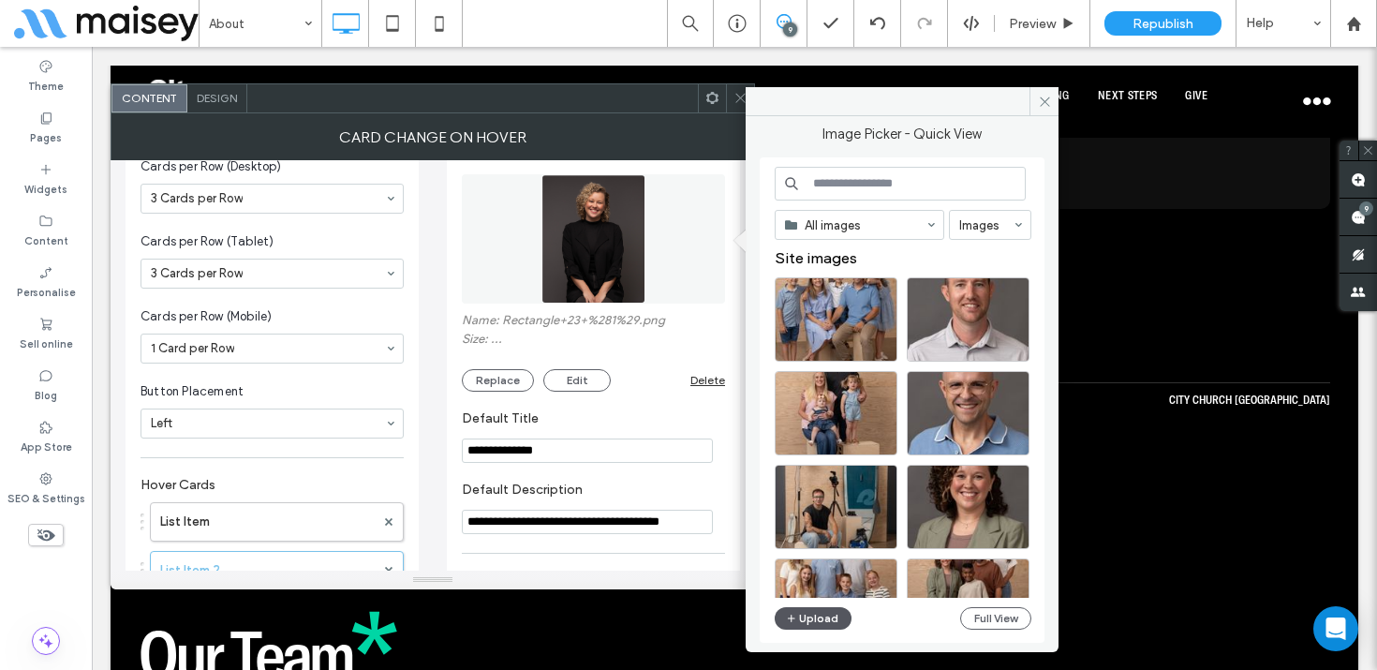
click at [825, 618] on button "Upload" at bounding box center [813, 618] width 77 height 22
click at [955, 504] on div "Select" at bounding box center [968, 507] width 123 height 84
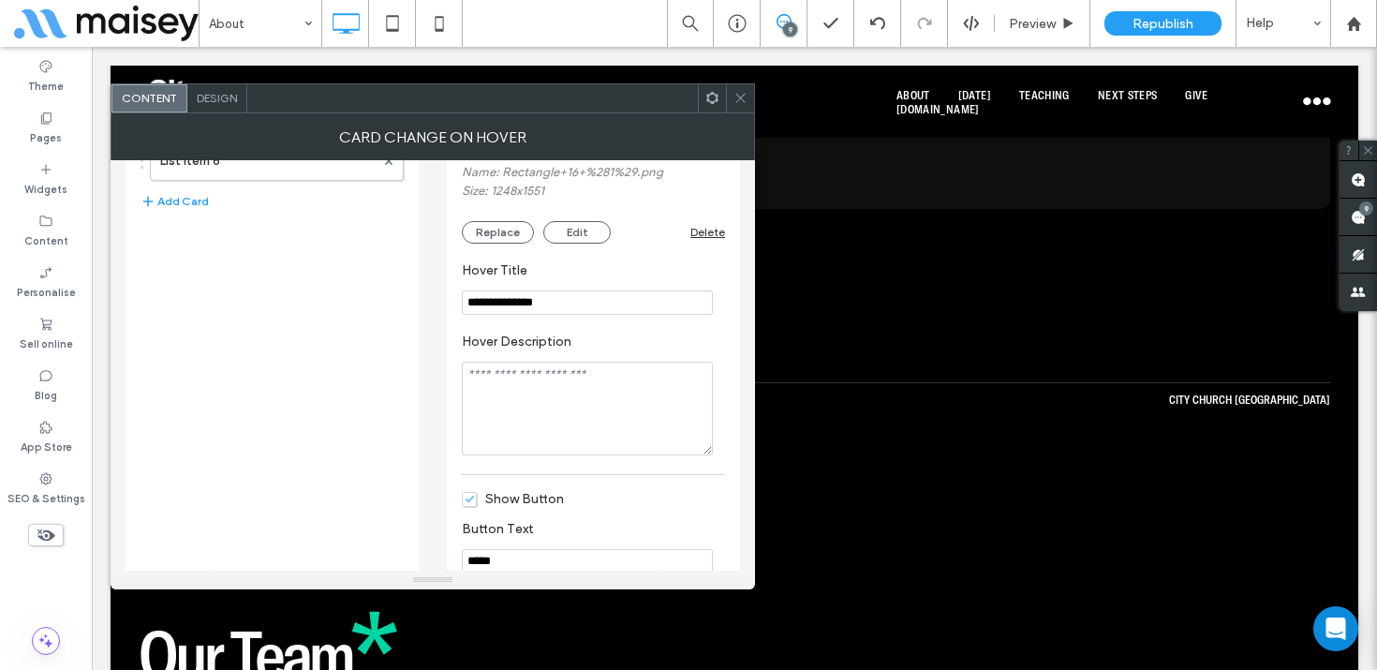
scroll to position [704, 0]
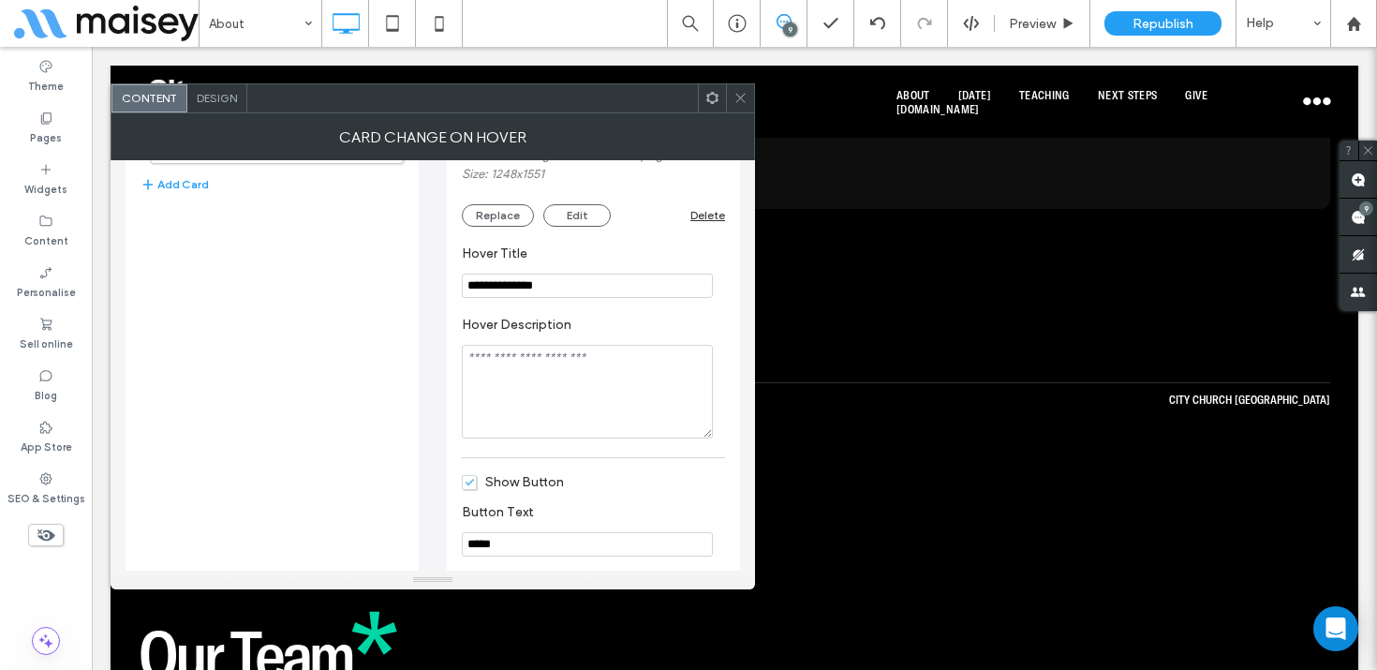
click at [552, 366] on textarea "Hover Description" at bounding box center [587, 392] width 251 height 94
paste textarea "**********"
click at [471, 349] on textarea "**********" at bounding box center [587, 392] width 251 height 94
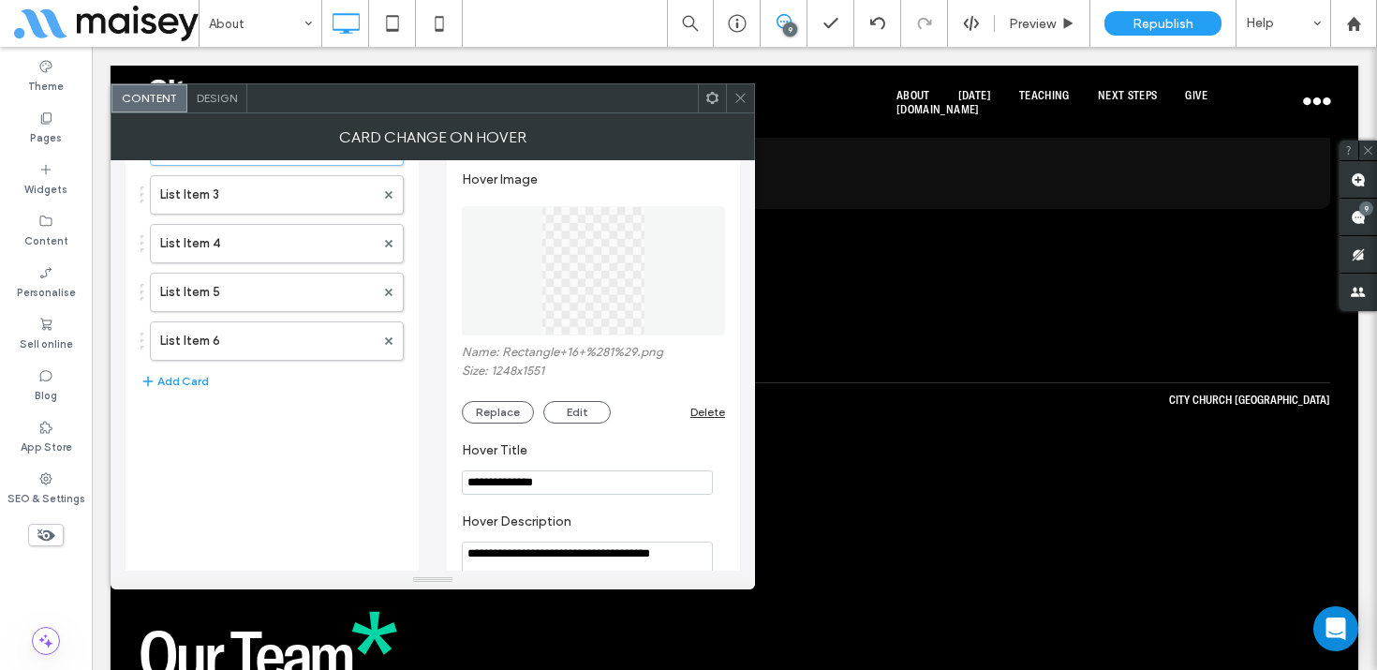
scroll to position [503, 0]
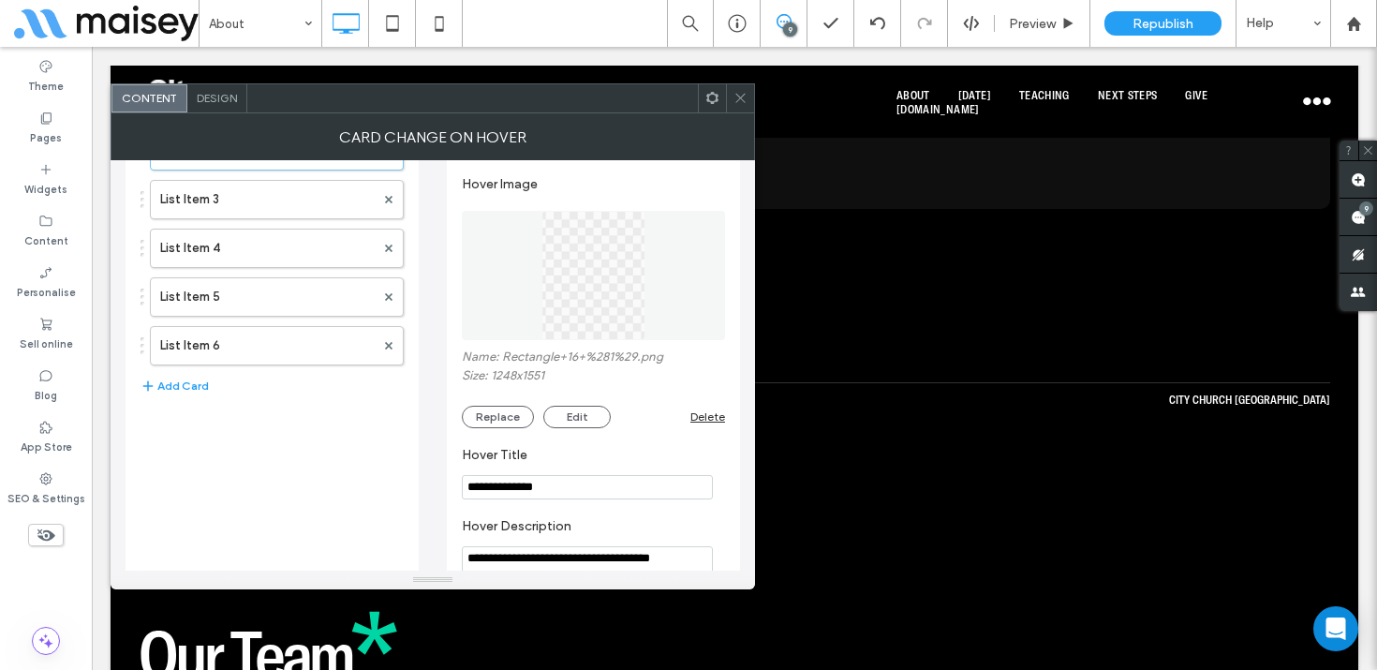
type textarea "**********"
click at [509, 397] on div "Name: Rectangle+16+%281%29.png Size: 1248x1551 Replace Edit Delete" at bounding box center [593, 388] width 263 height 79
click at [506, 407] on button "Replace" at bounding box center [498, 417] width 72 height 22
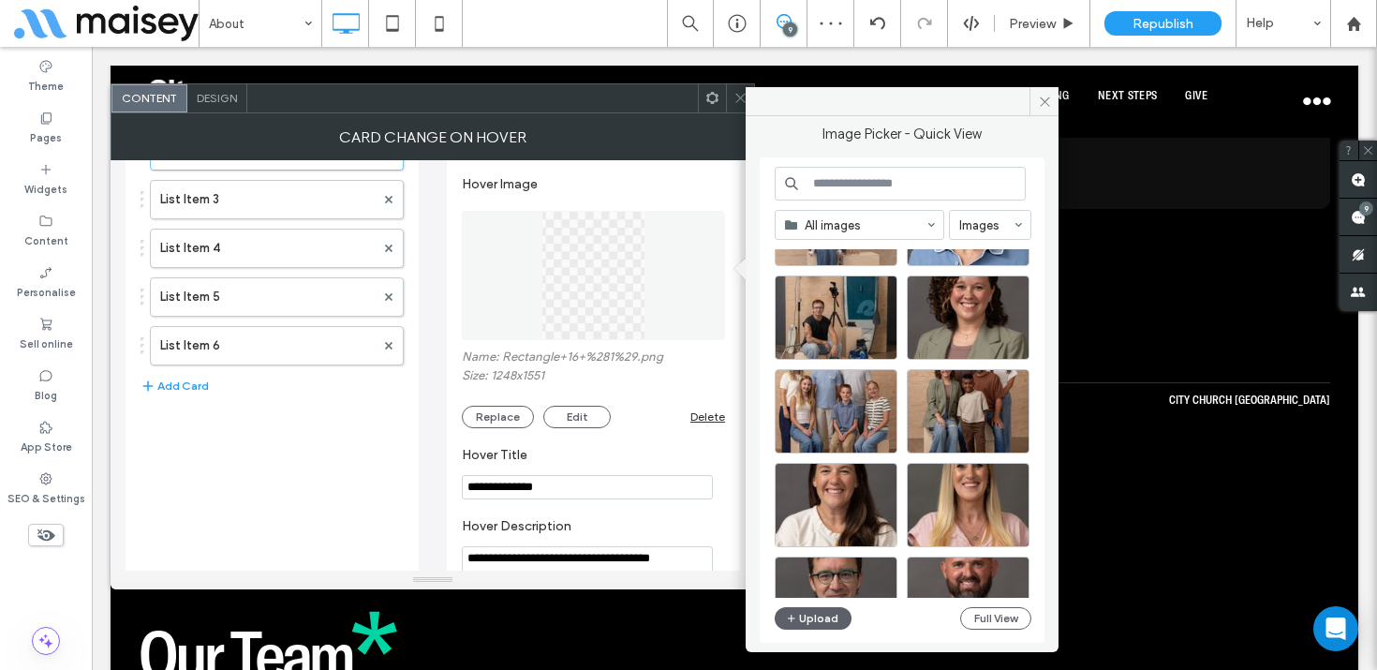
scroll to position [190, 0]
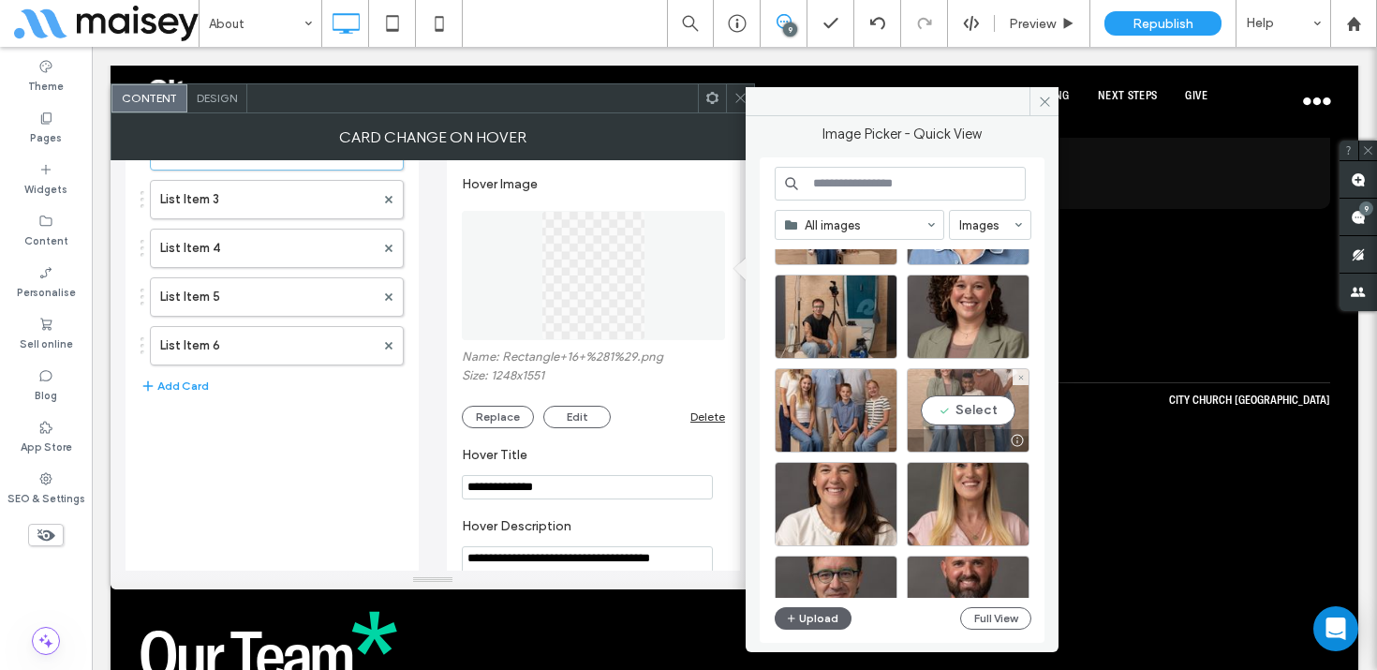
click at [959, 412] on div "Select" at bounding box center [968, 410] width 123 height 84
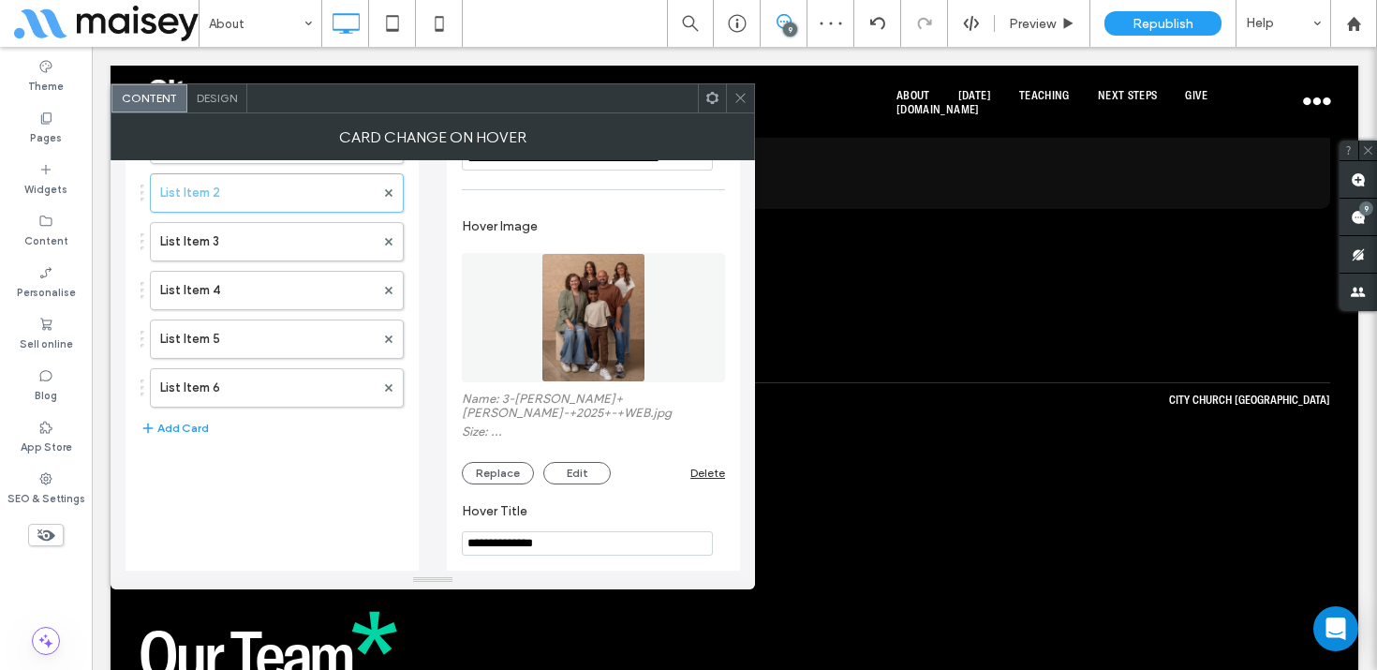
scroll to position [458, 0]
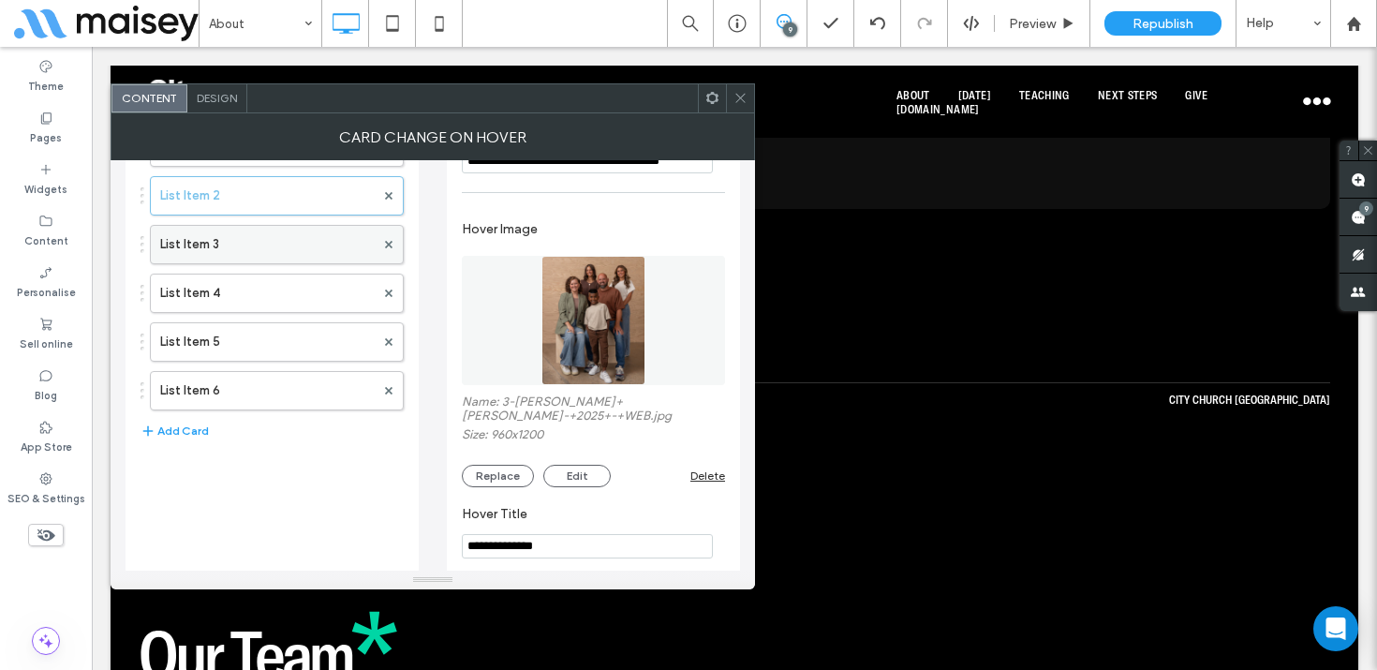
click at [288, 244] on label "List Item 3" at bounding box center [267, 244] width 214 height 37
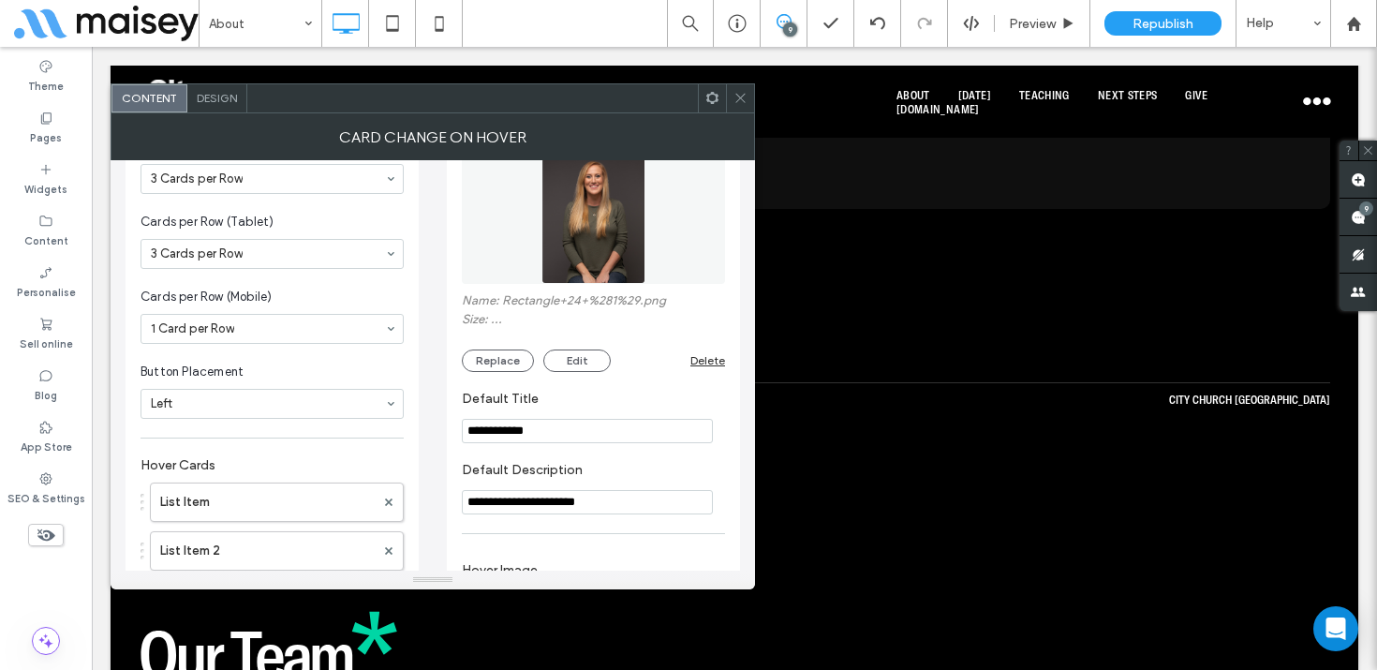
scroll to position [0, 0]
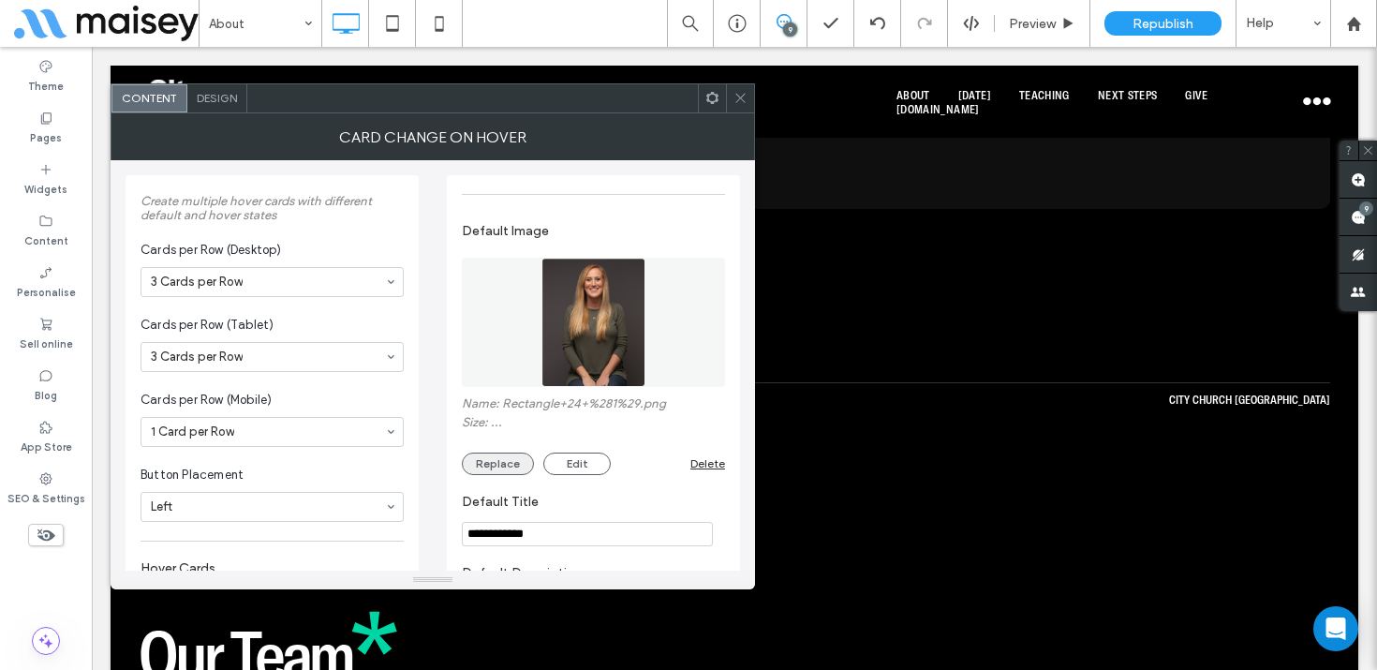
click at [506, 463] on button "Replace" at bounding box center [498, 463] width 72 height 22
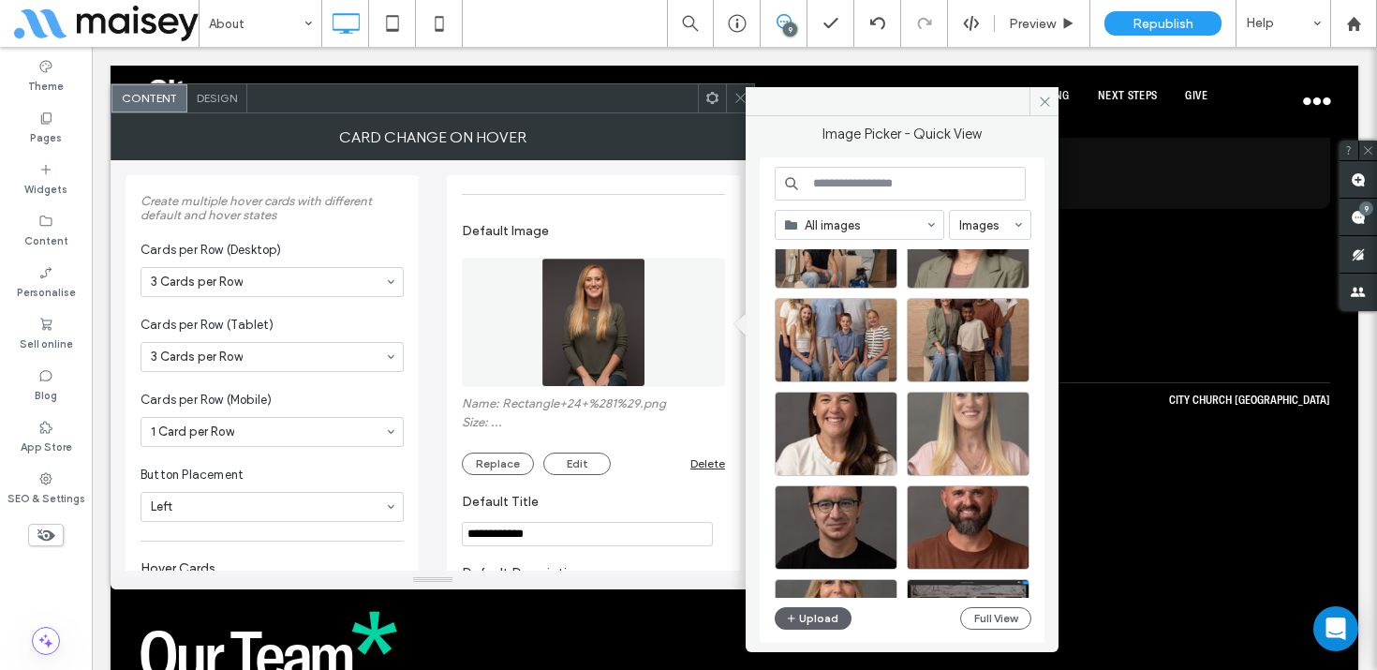
scroll to position [268, 0]
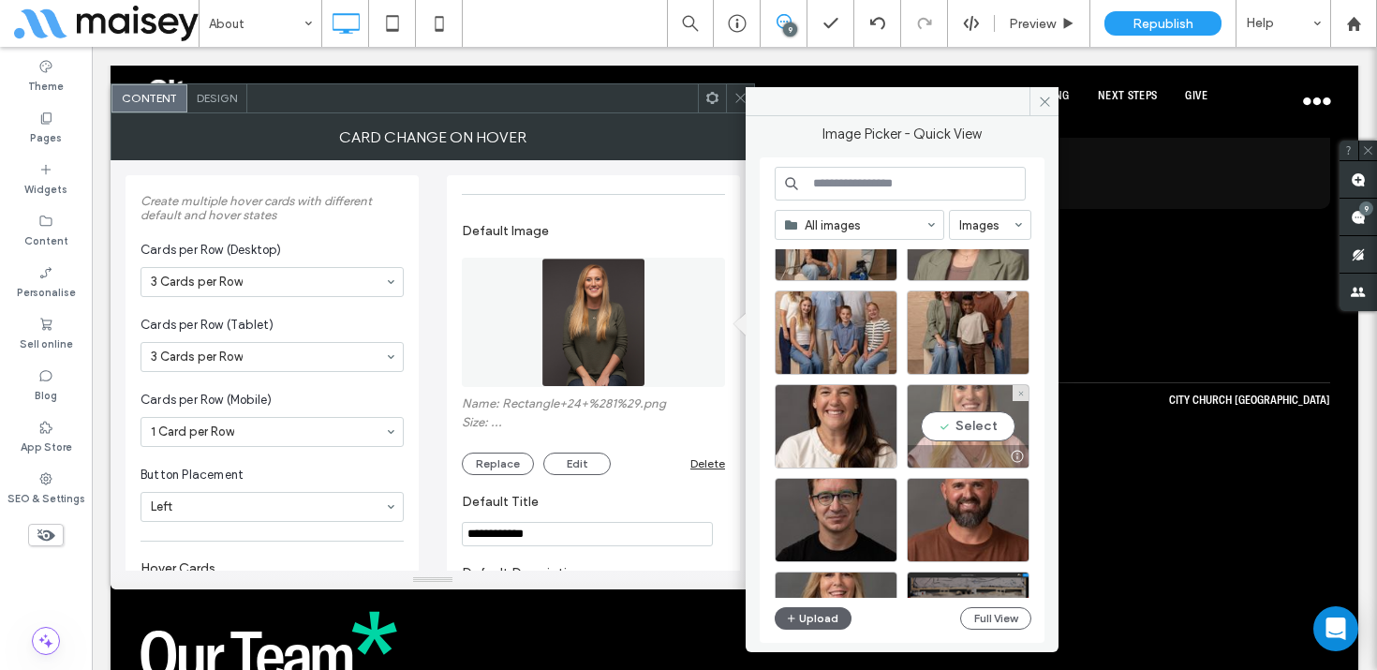
click at [965, 420] on div "Select" at bounding box center [968, 426] width 123 height 84
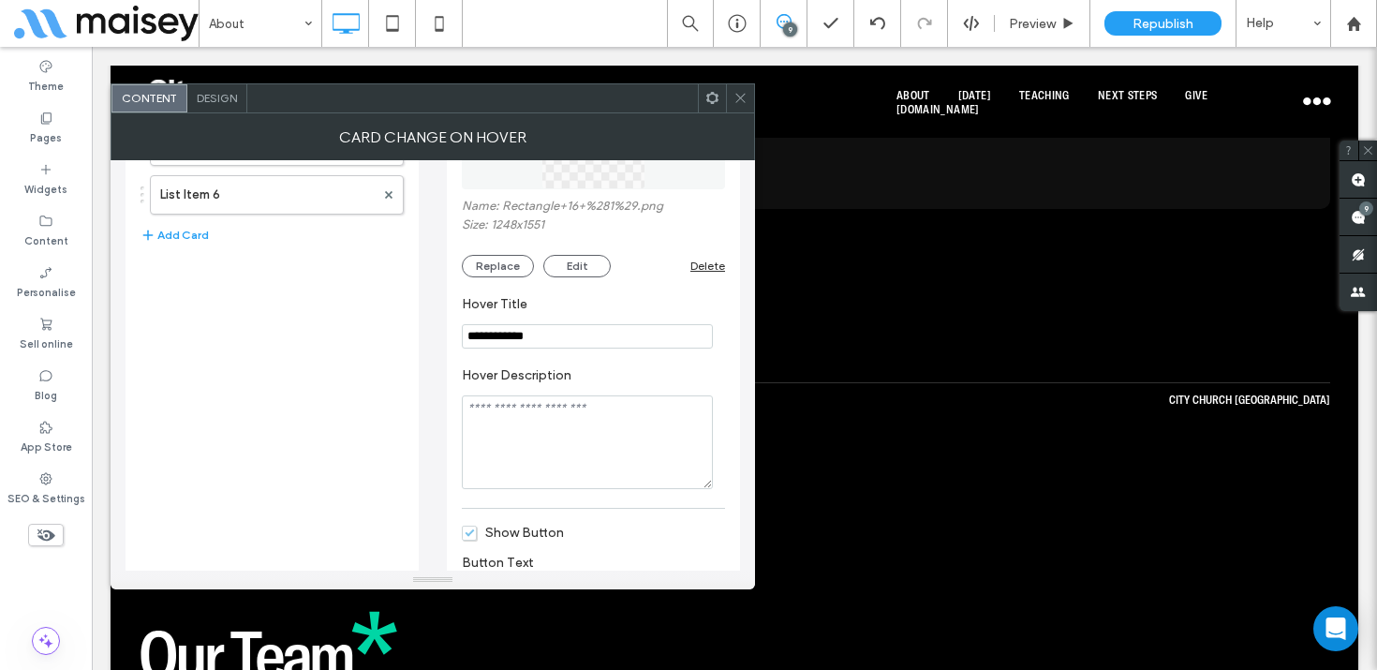
scroll to position [666, 0]
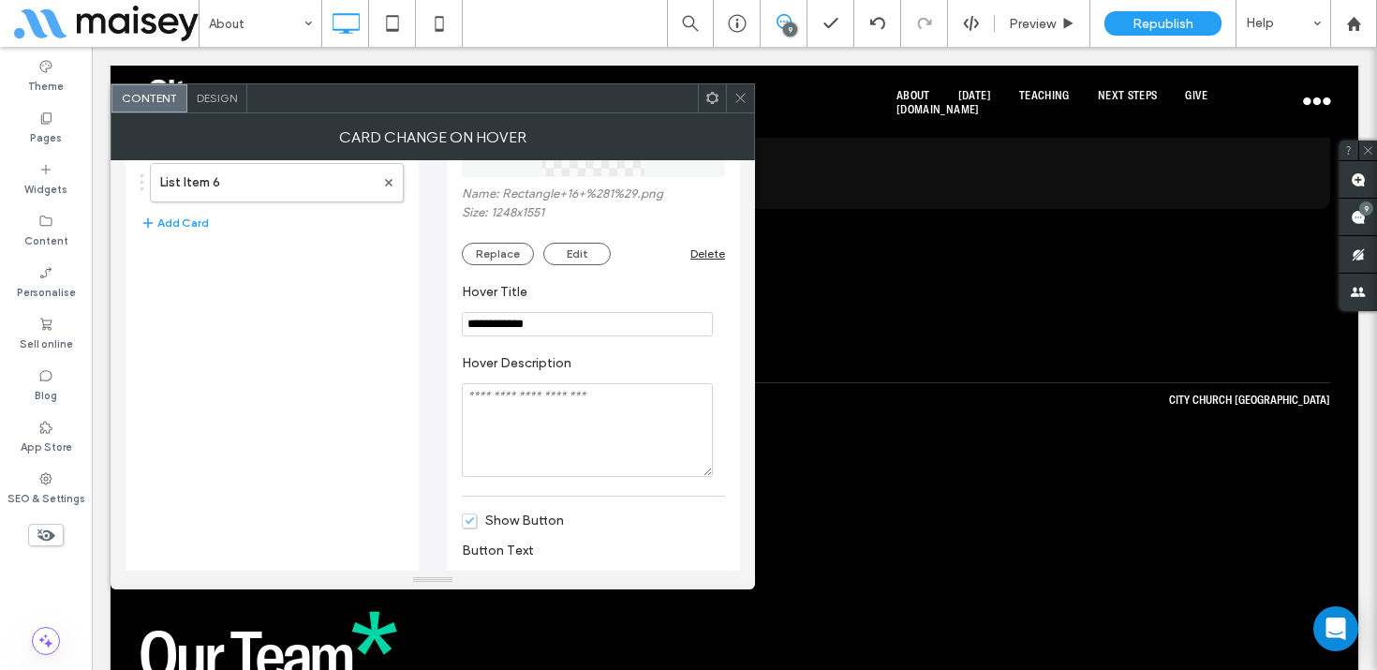
click at [501, 422] on textarea "Hover Description" at bounding box center [587, 430] width 251 height 94
paste textarea "**********"
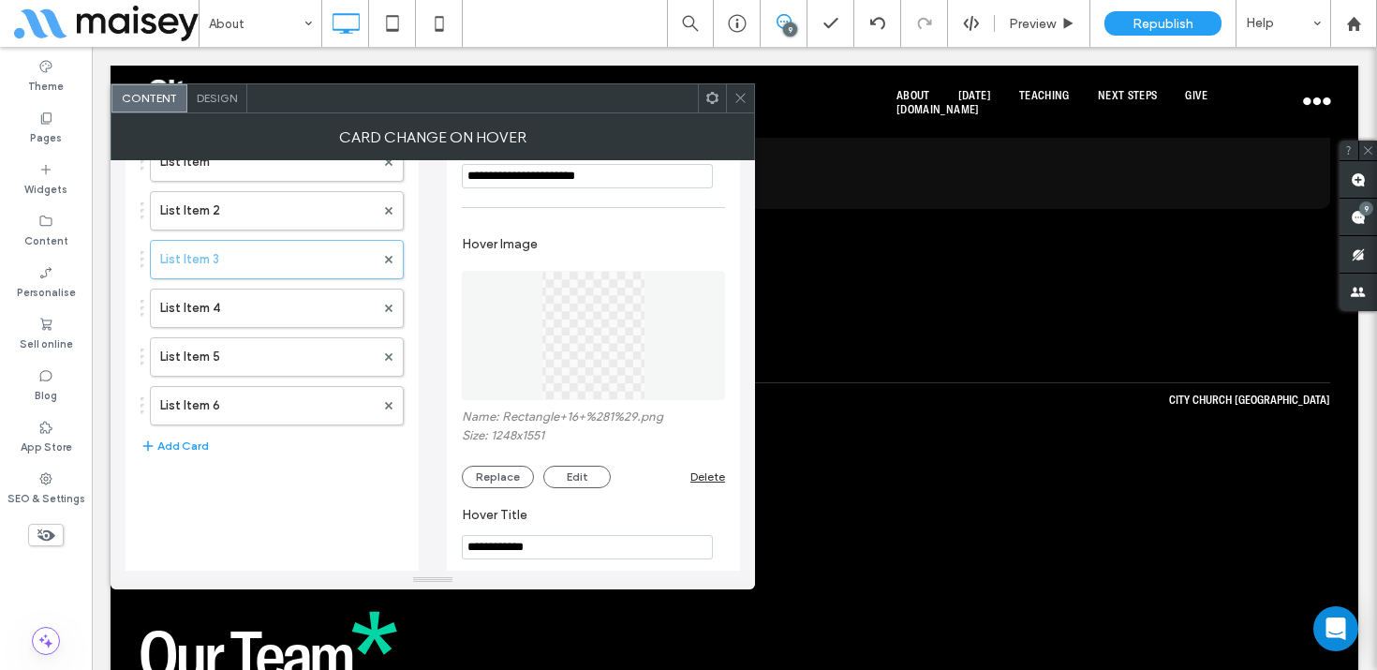
scroll to position [438, 0]
type textarea "**********"
click at [505, 470] on button "Replace" at bounding box center [498, 481] width 72 height 22
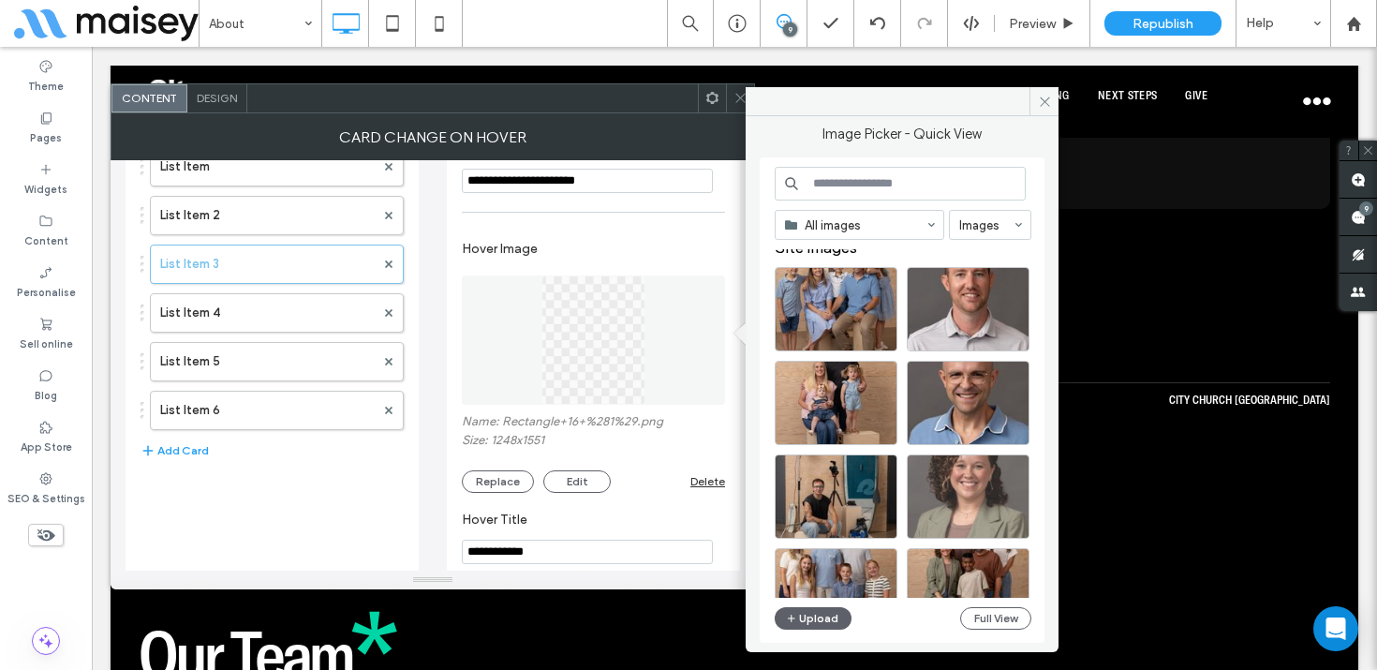
scroll to position [12, 0]
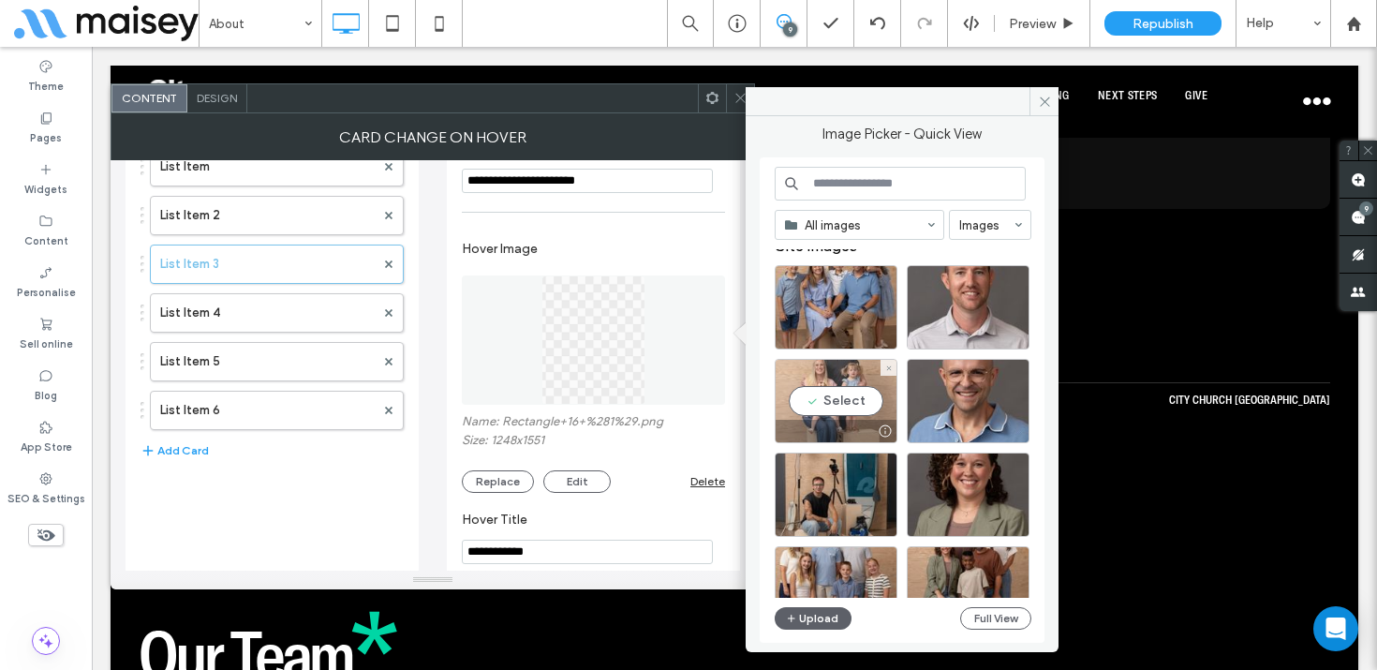
click at [853, 398] on div "Select" at bounding box center [836, 401] width 123 height 84
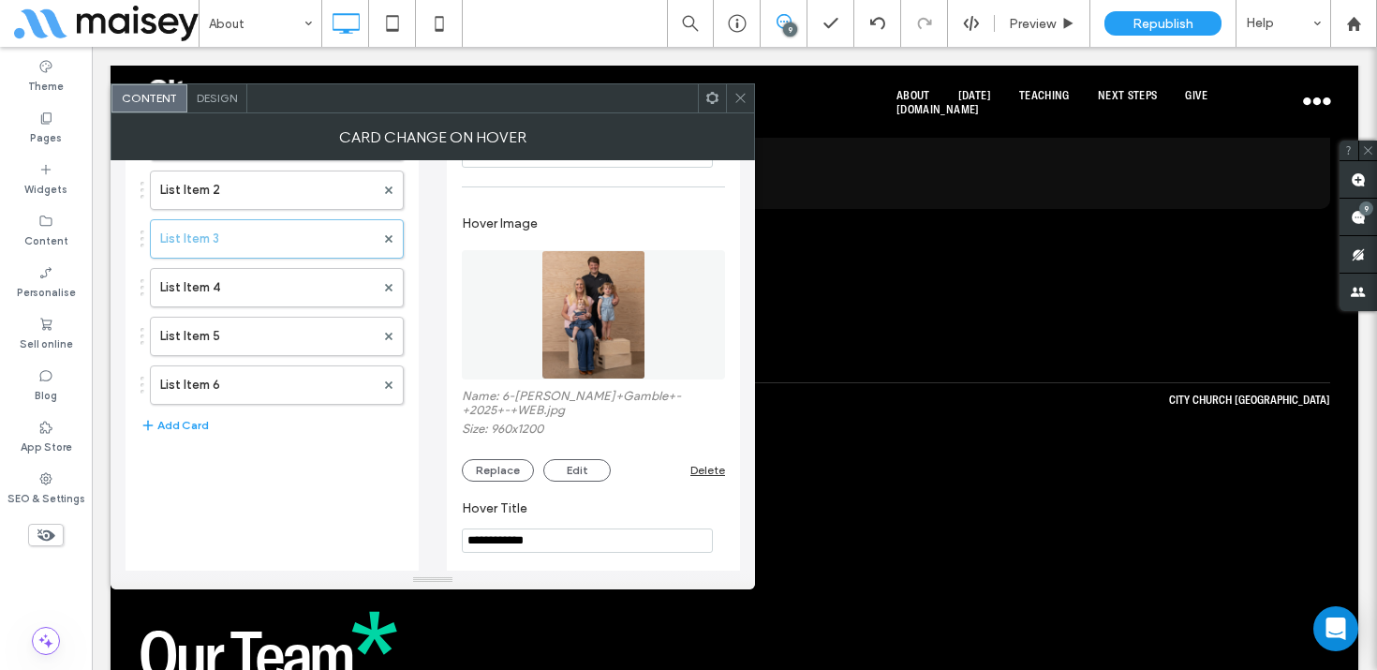
scroll to position [472, 0]
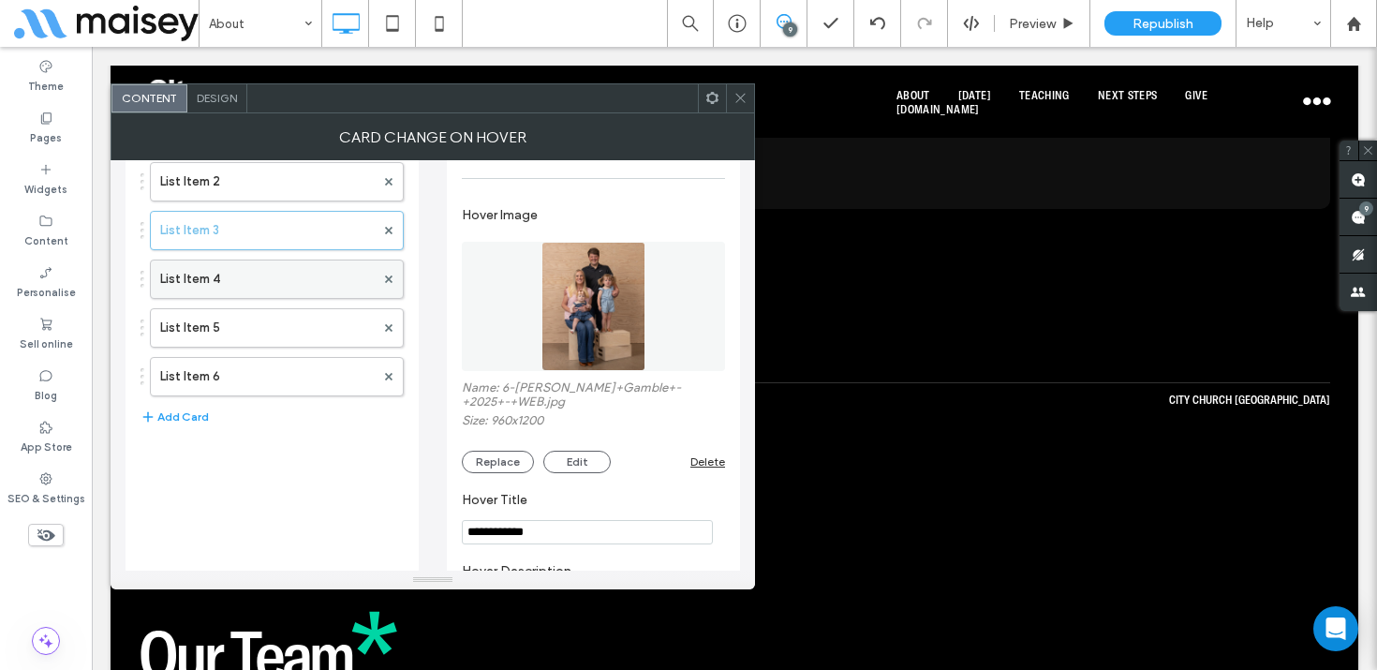
click at [231, 277] on label "List Item 4" at bounding box center [267, 278] width 214 height 37
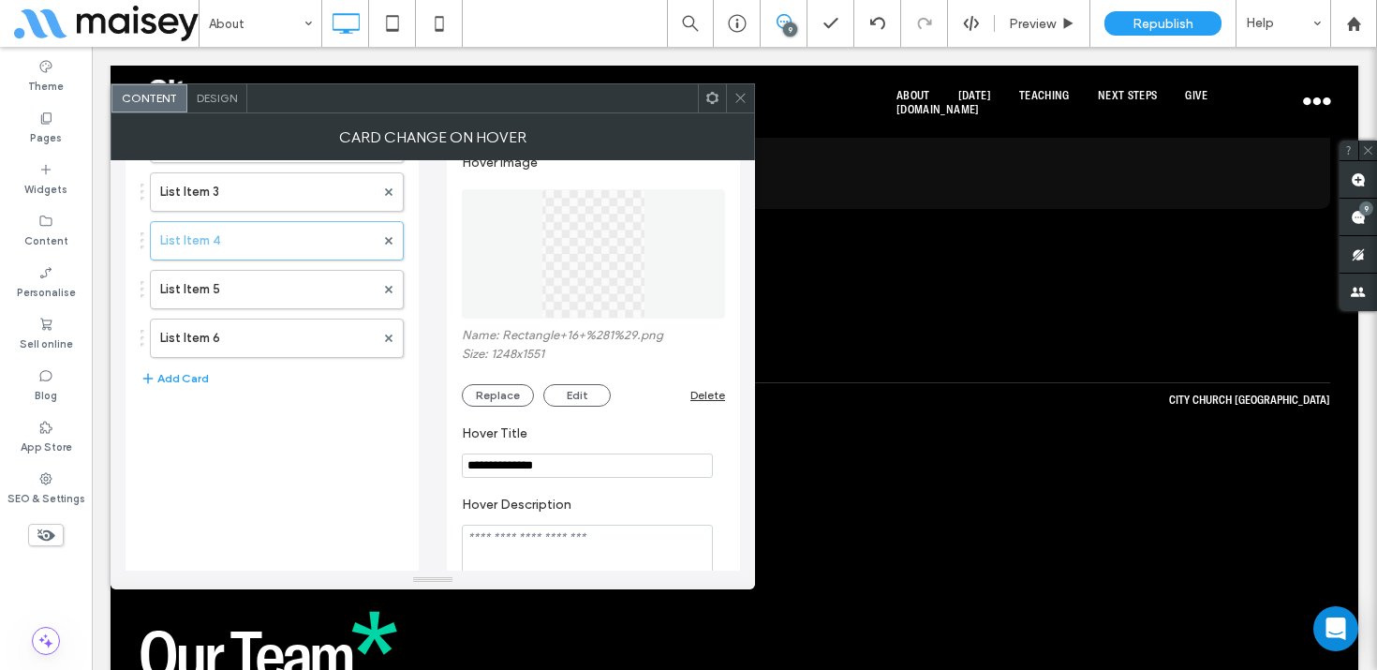
scroll to position [631, 0]
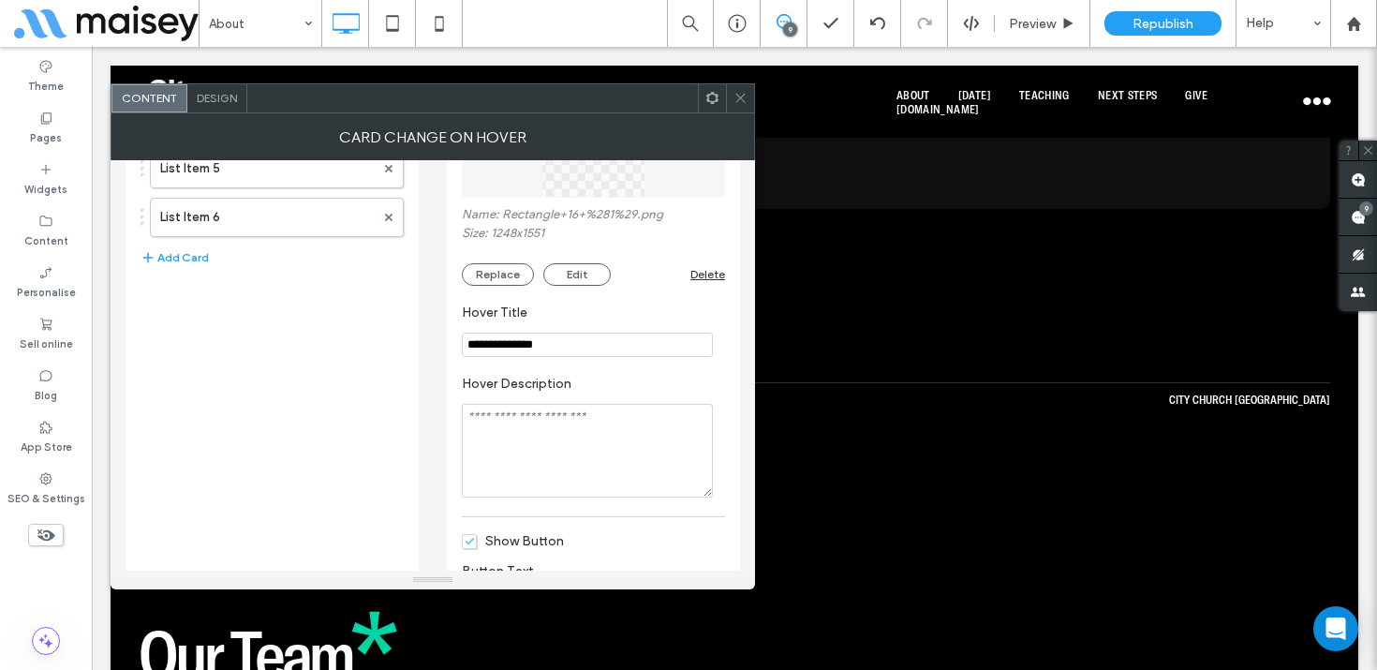
click at [526, 442] on textarea "Hover Description" at bounding box center [587, 451] width 251 height 94
paste textarea "**********"
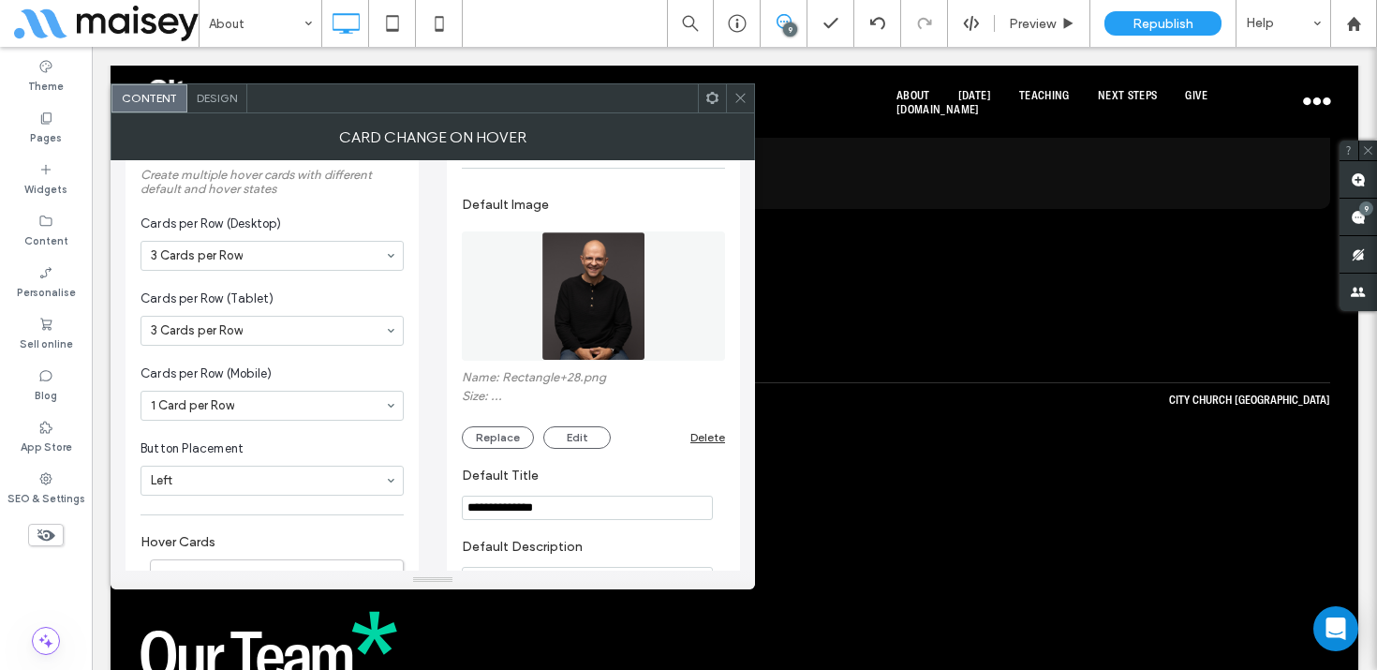
scroll to position [22, 0]
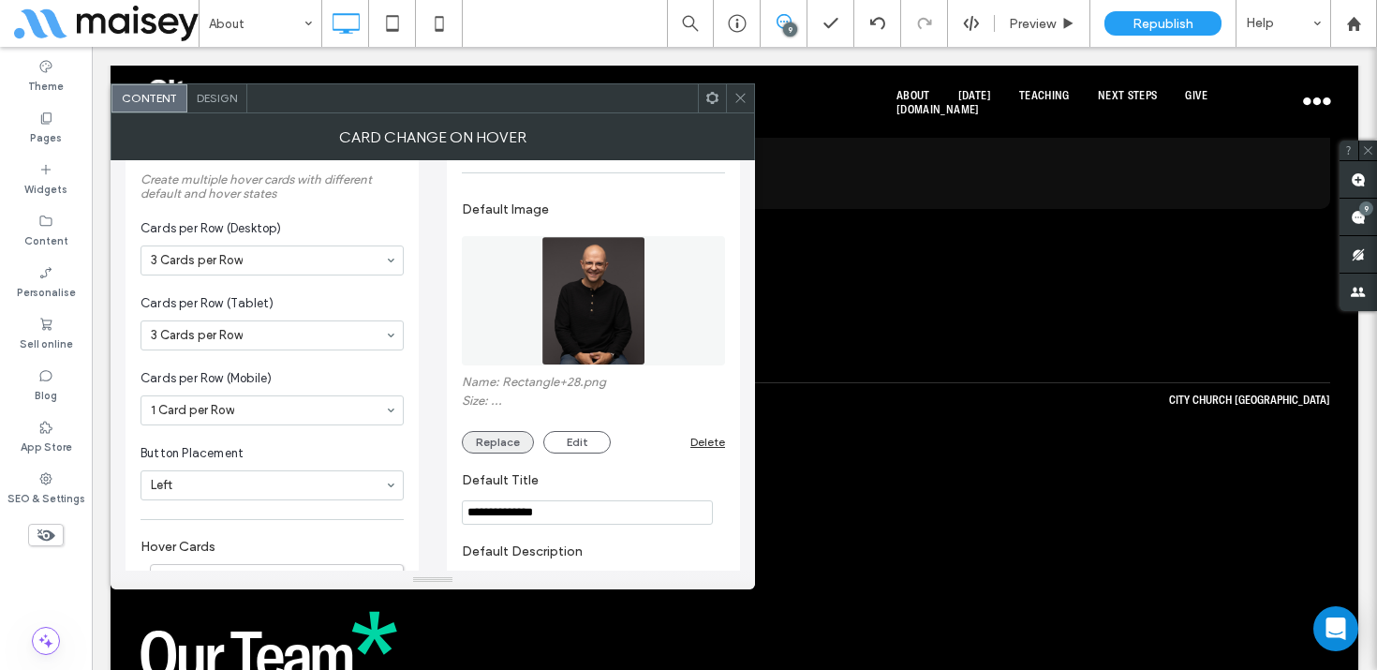
type textarea "**********"
click at [500, 445] on button "Replace" at bounding box center [498, 442] width 72 height 22
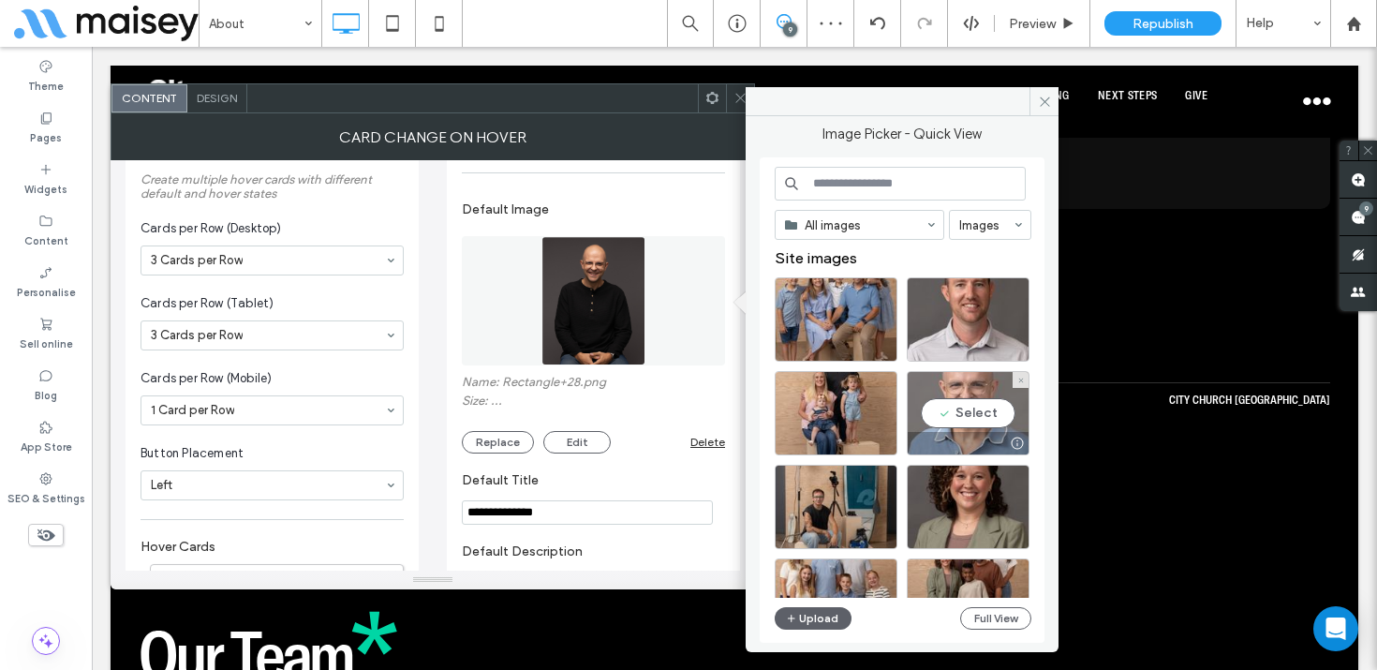
click at [982, 412] on div "Select" at bounding box center [968, 413] width 123 height 84
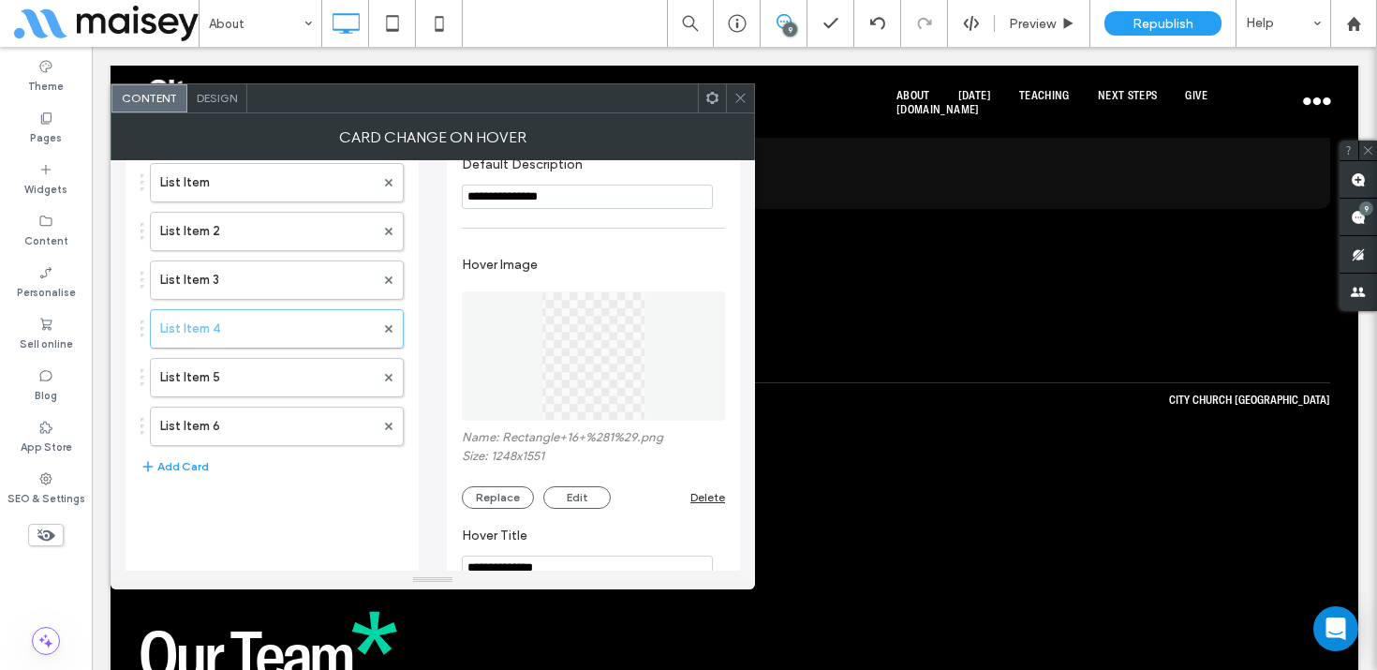
scroll to position [424, 0]
click at [494, 487] on button "Replace" at bounding box center [498, 495] width 72 height 22
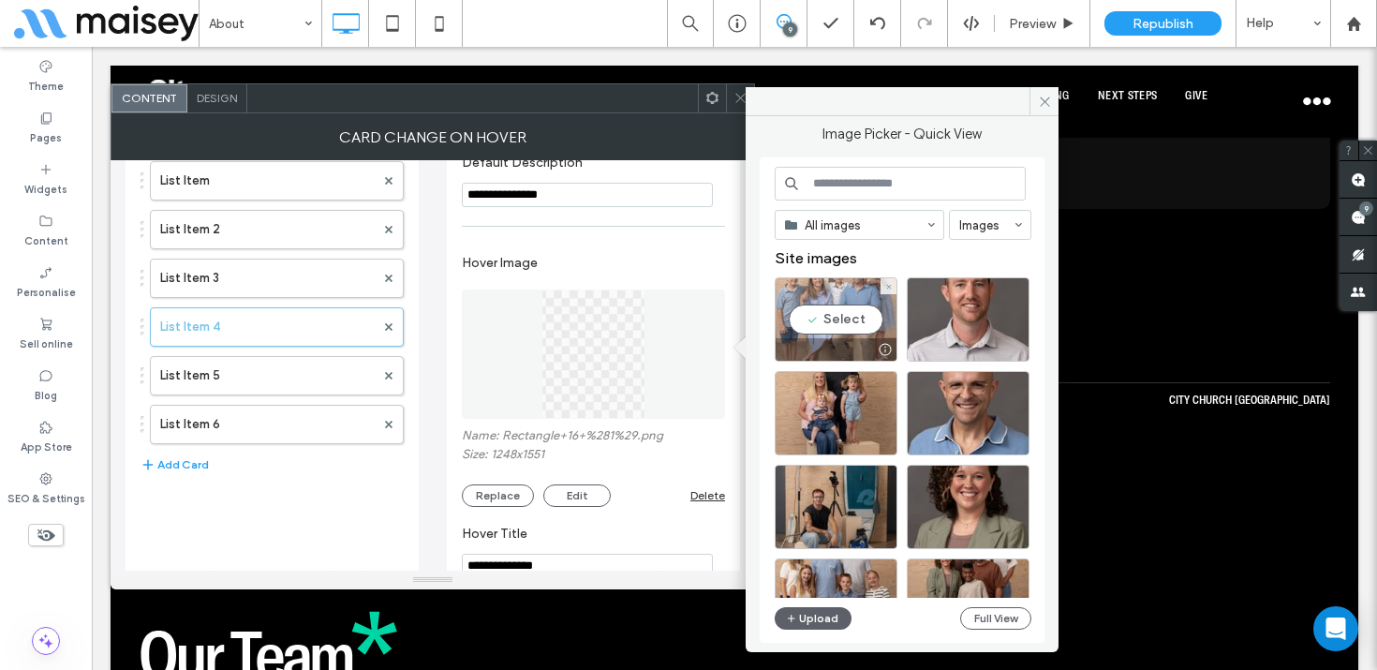
click at [843, 317] on div "Select" at bounding box center [836, 319] width 123 height 84
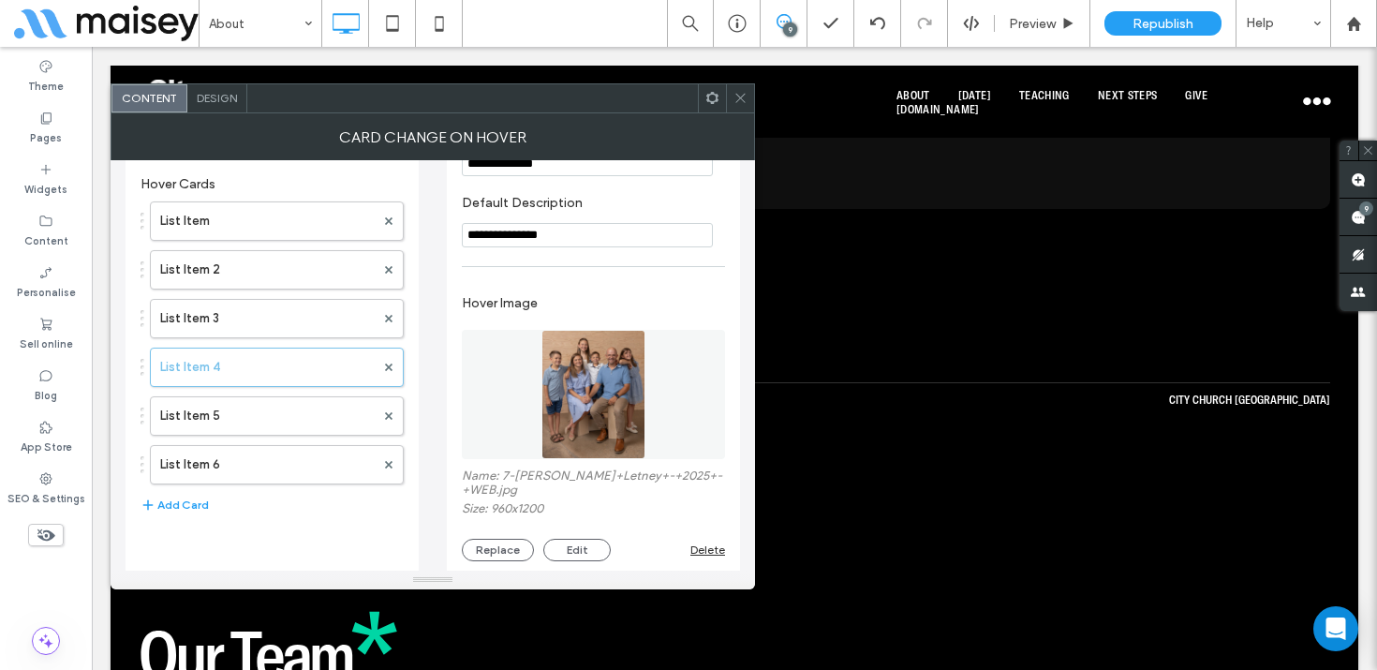
scroll to position [407, 0]
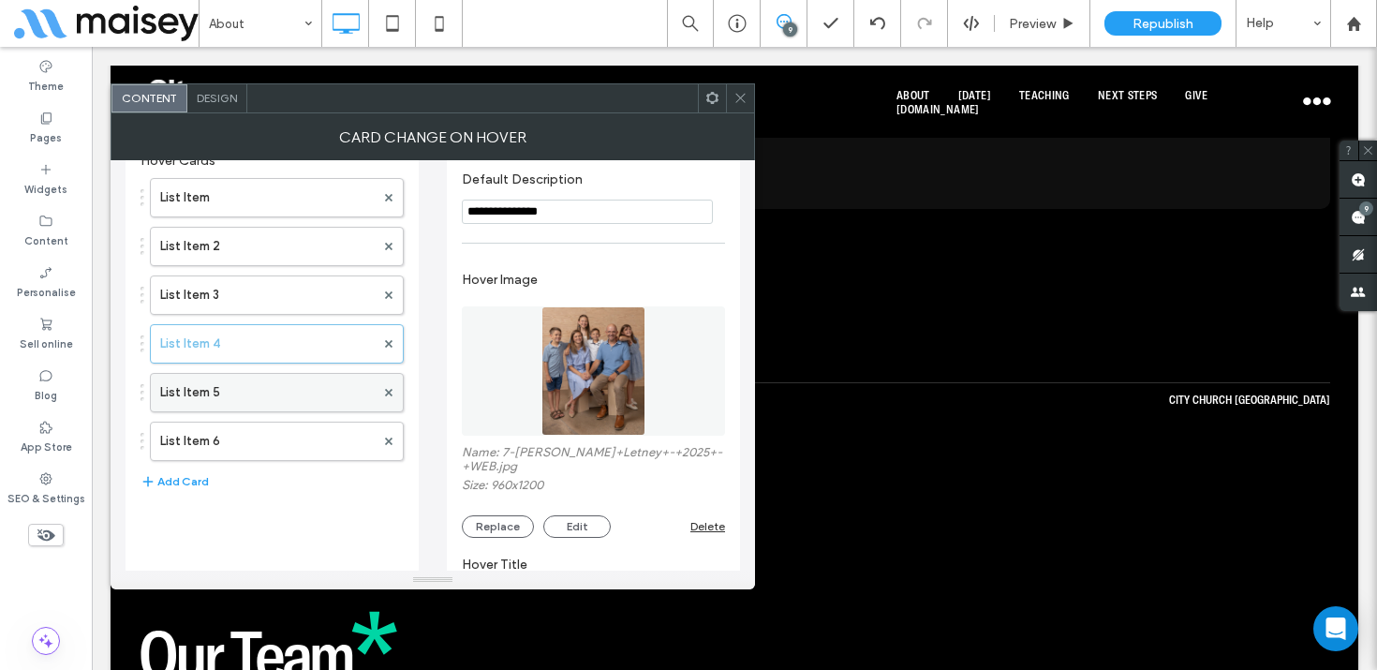
click at [229, 391] on label "List Item 5" at bounding box center [267, 392] width 214 height 37
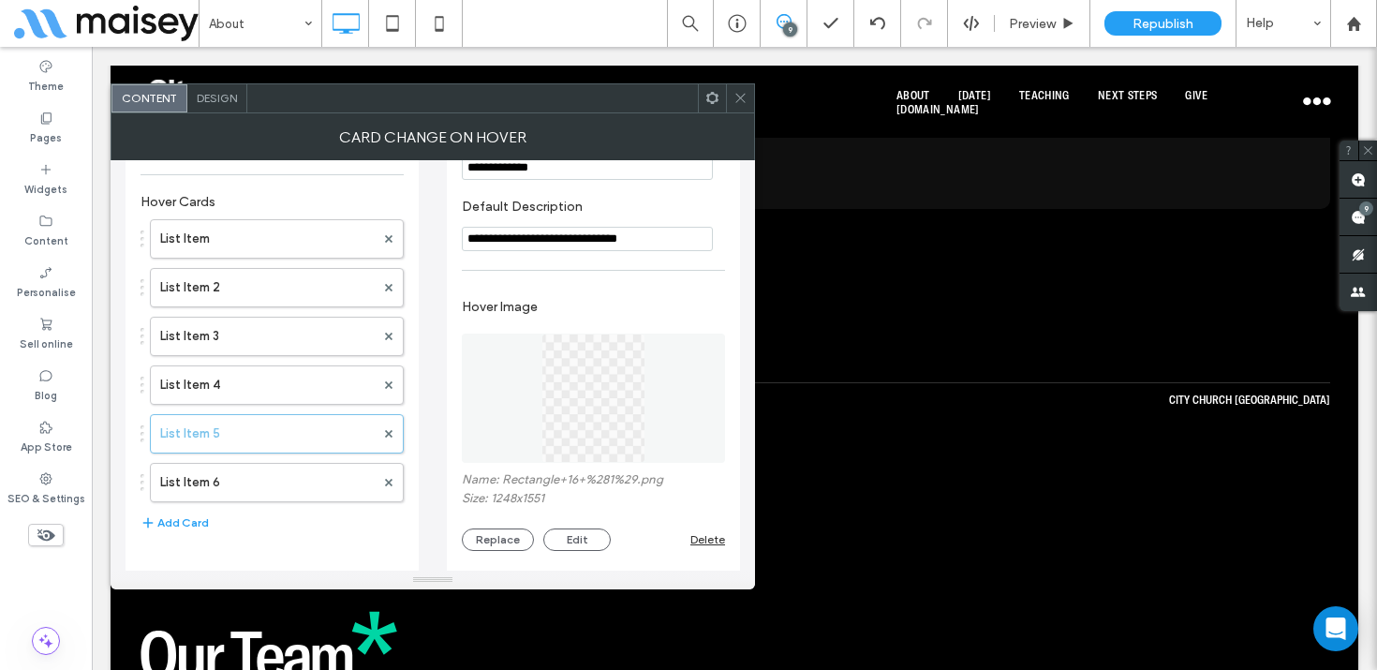
scroll to position [391, 0]
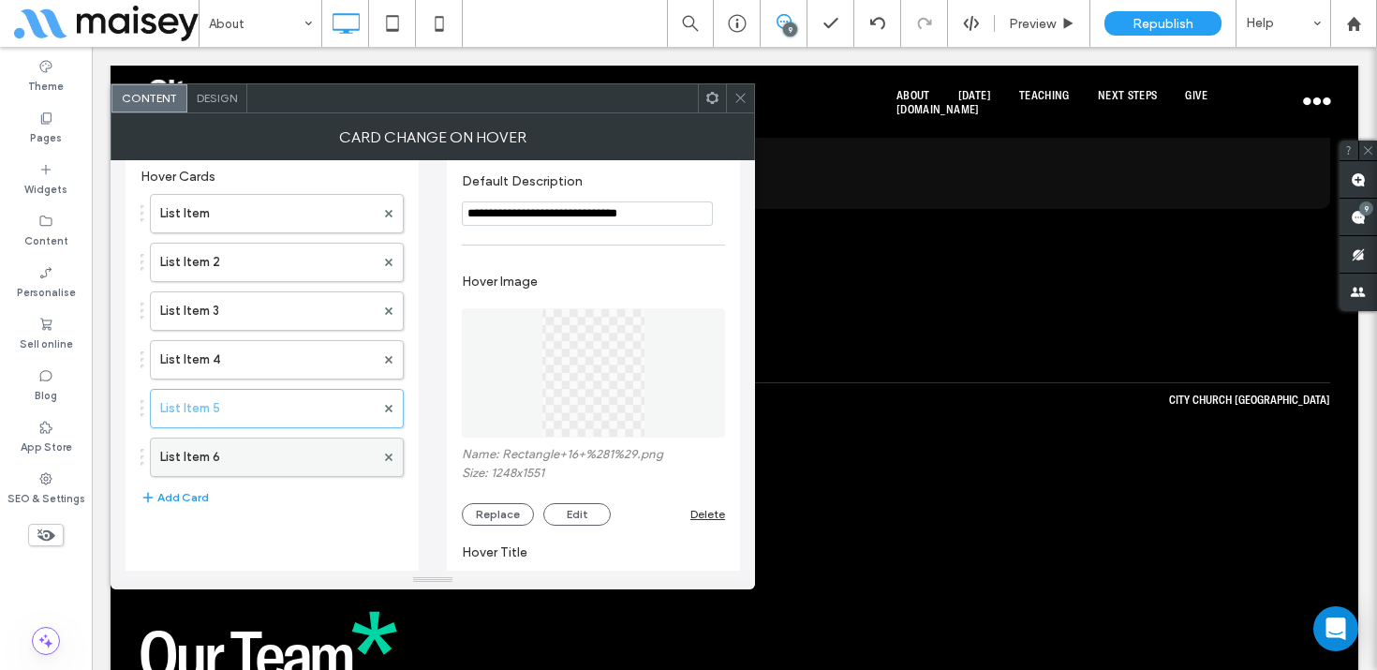
click at [246, 469] on label "List Item 6" at bounding box center [267, 456] width 214 height 37
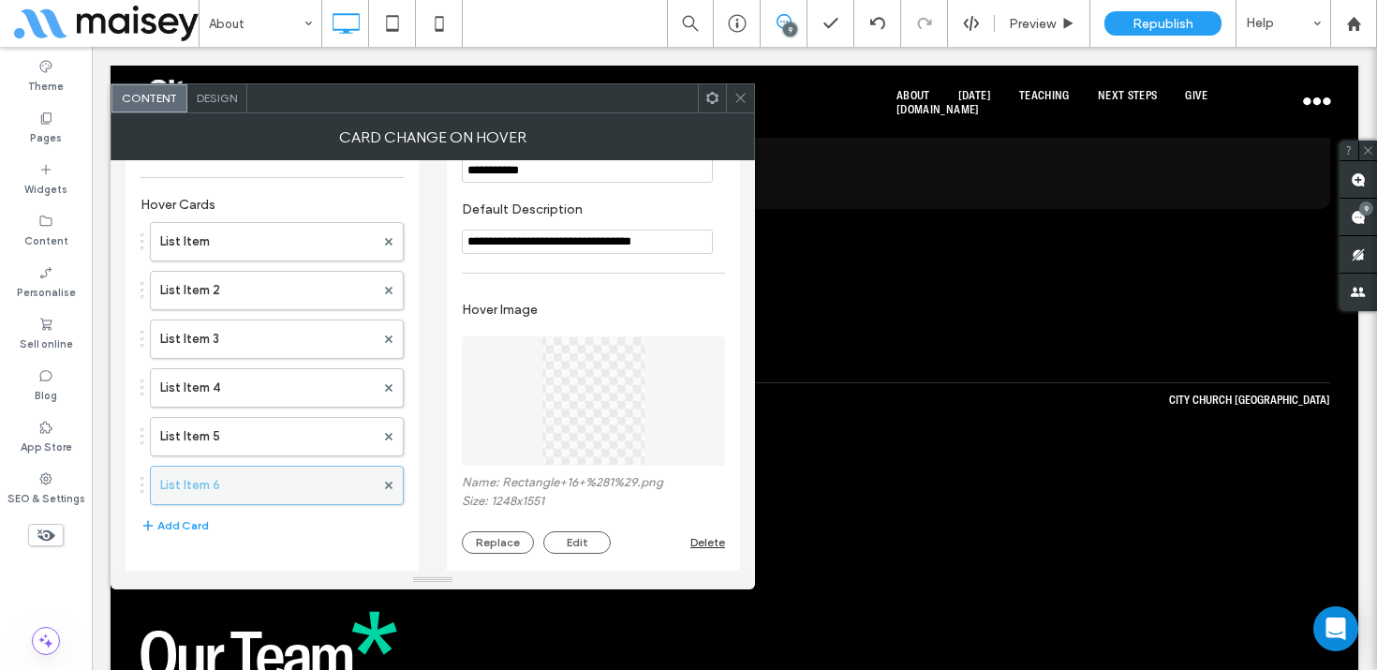
scroll to position [358, 0]
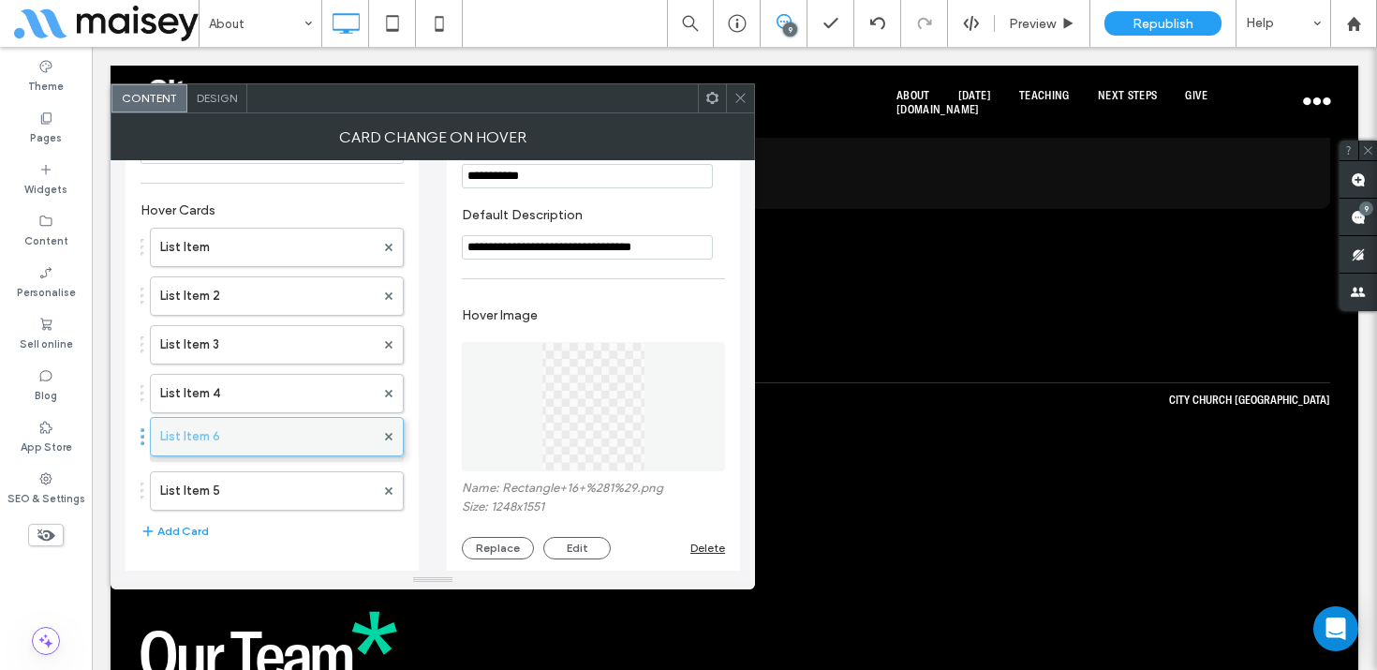
drag, startPoint x: 254, startPoint y: 489, endPoint x: 248, endPoint y: 425, distance: 63.9
click at [280, 443] on label "List Item 5" at bounding box center [267, 441] width 214 height 37
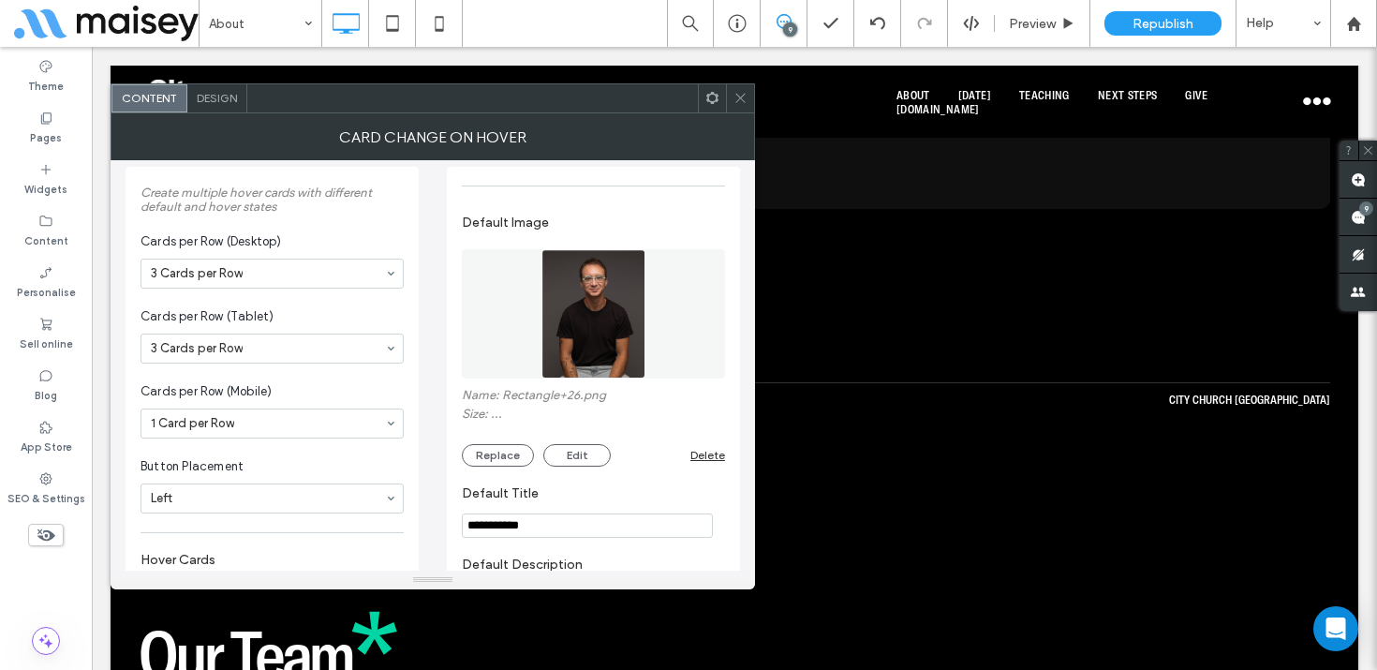
scroll to position [0, 0]
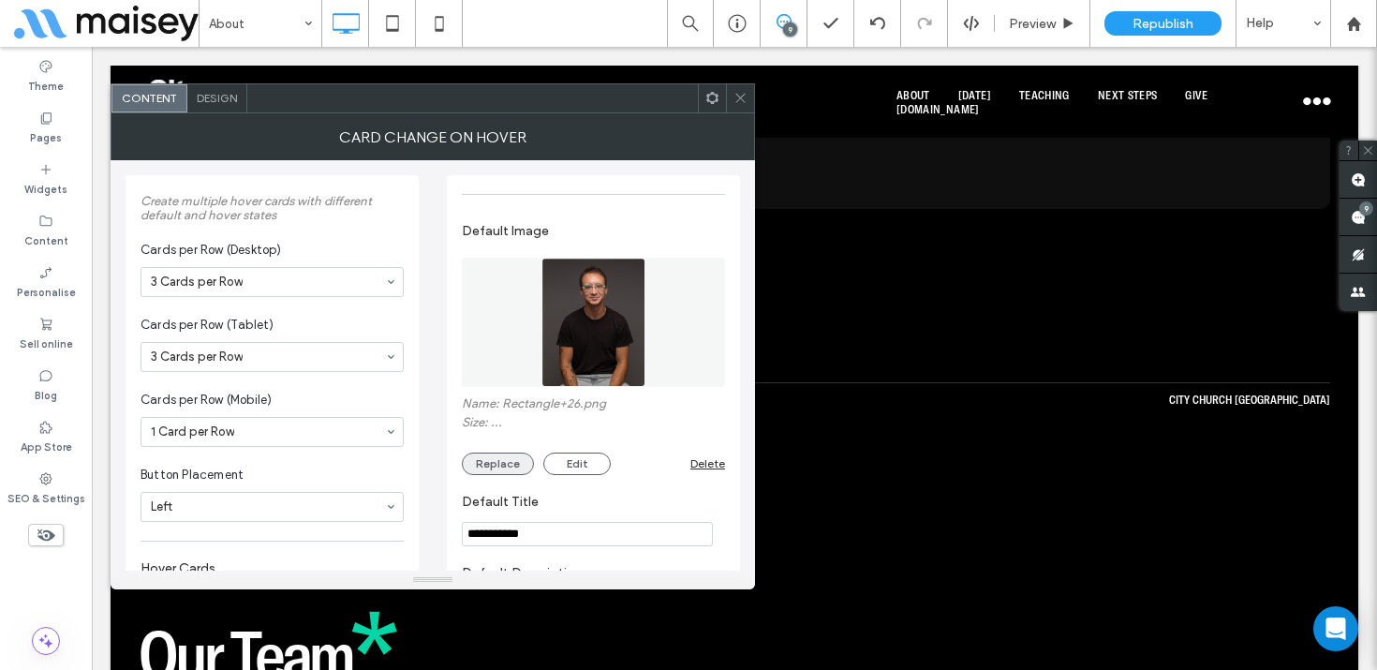
click at [498, 471] on button "Replace" at bounding box center [498, 463] width 72 height 22
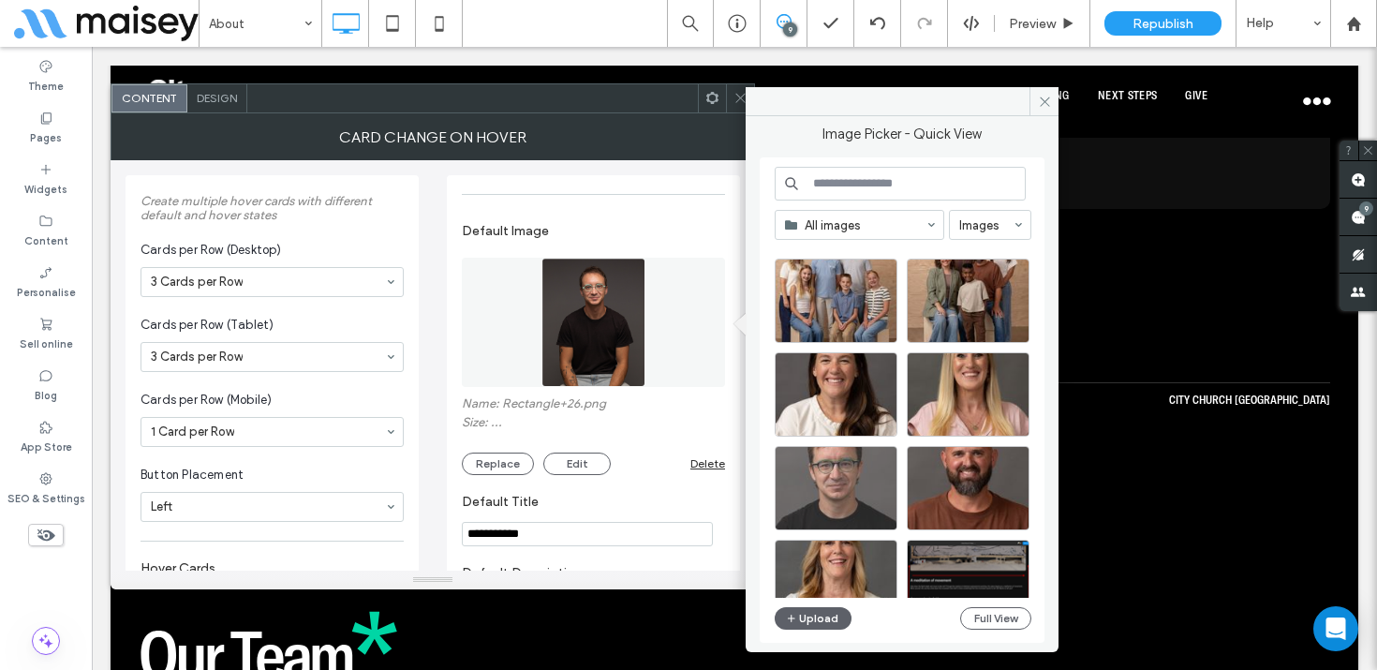
scroll to position [303, 0]
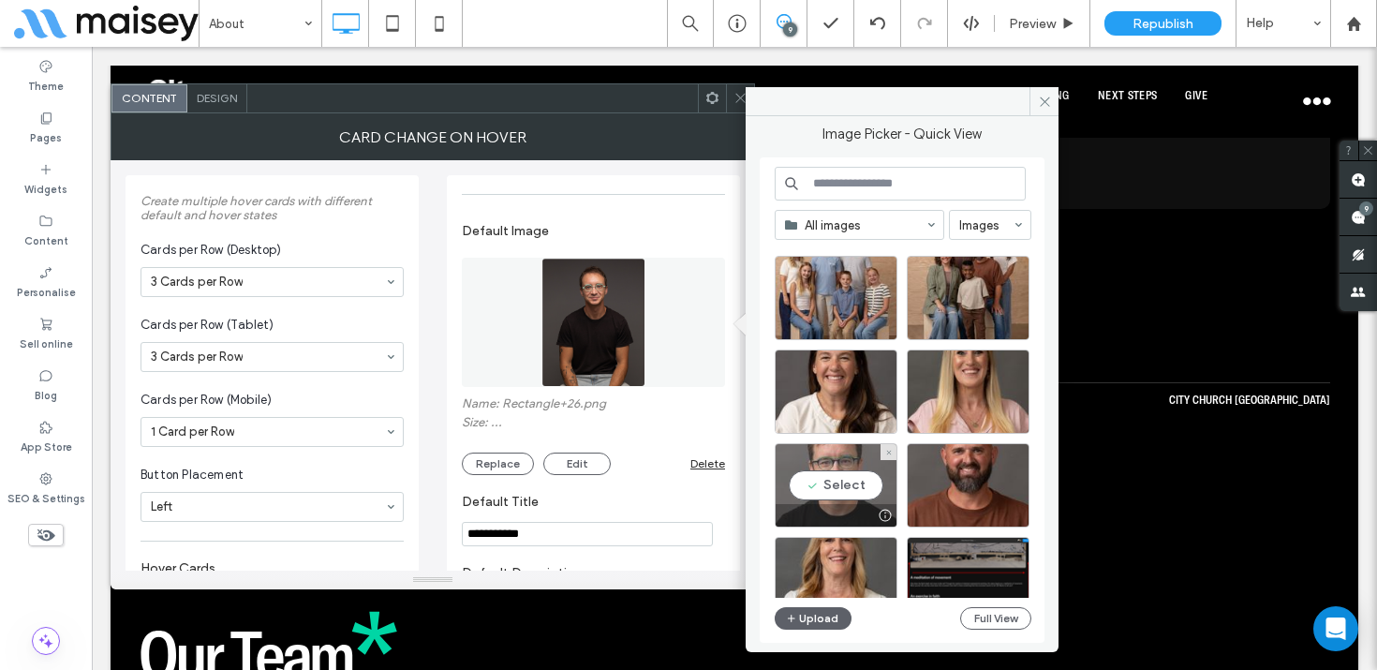
click at [844, 471] on div "Select" at bounding box center [836, 485] width 123 height 84
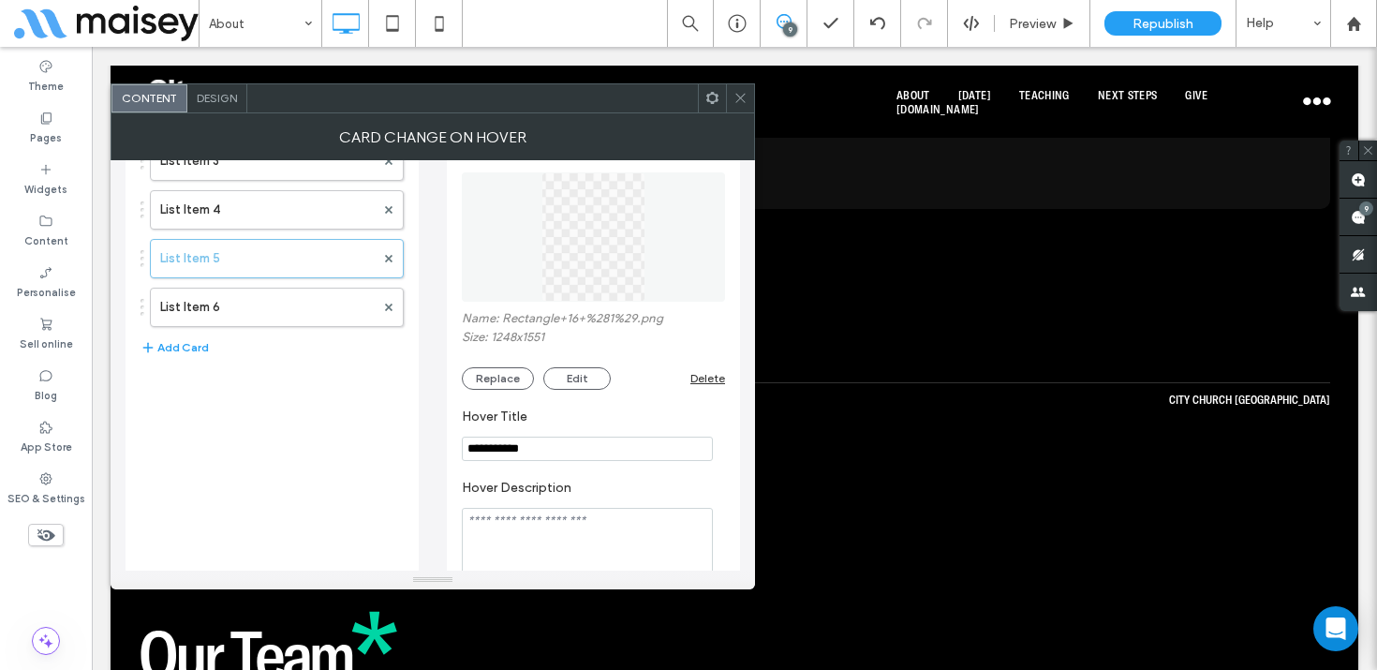
scroll to position [548, 0]
click at [512, 363] on button "Replace" at bounding box center [498, 372] width 72 height 22
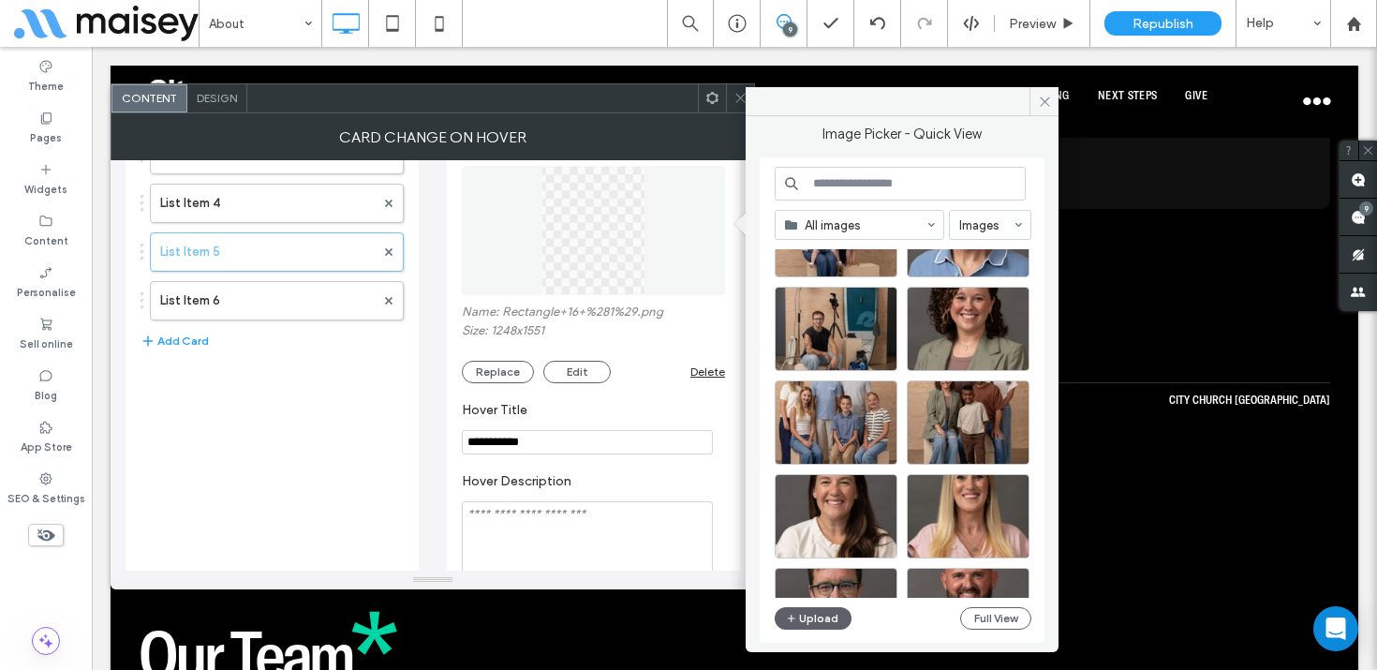
scroll to position [93, 0]
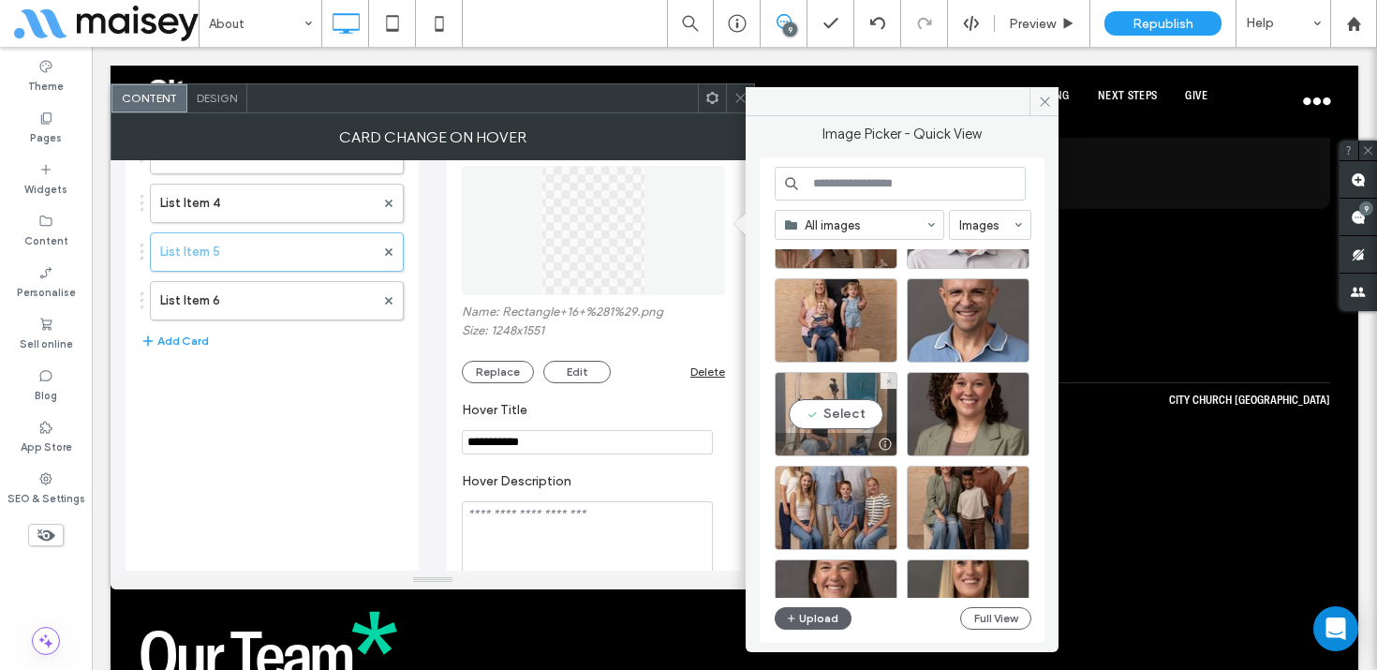
click at [839, 415] on div "Select" at bounding box center [836, 414] width 123 height 84
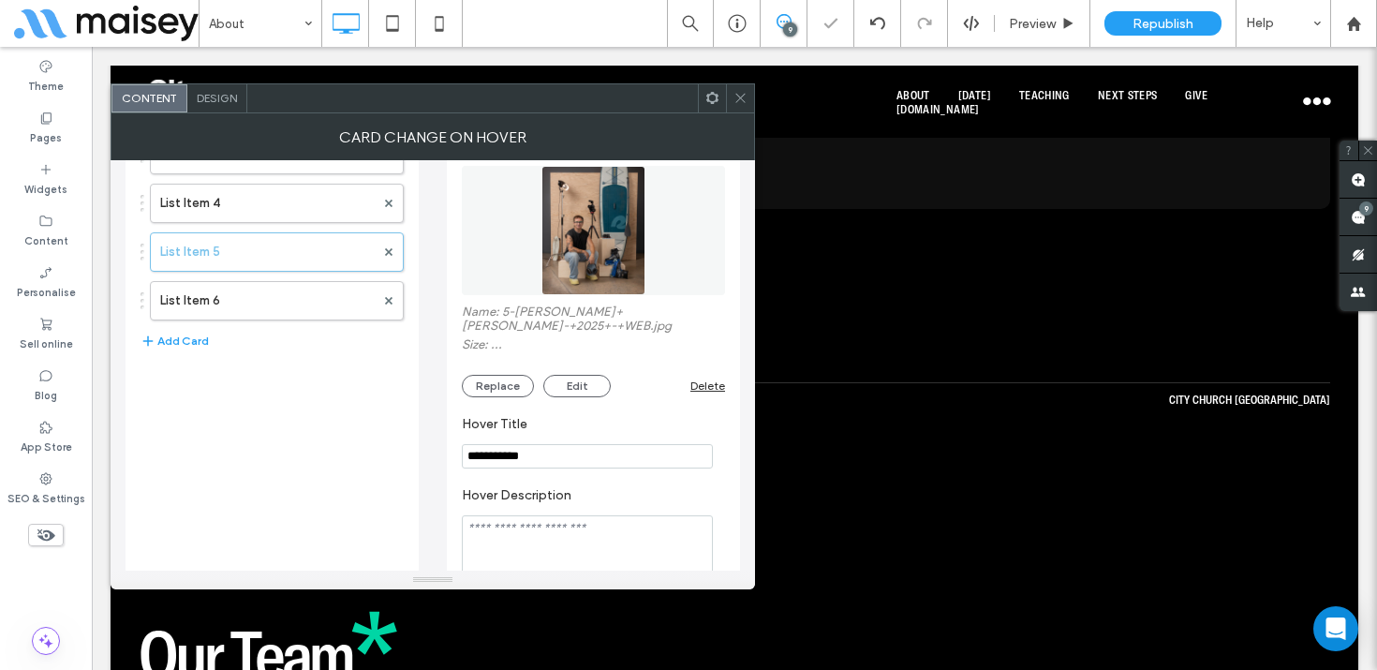
click at [740, 101] on icon at bounding box center [740, 98] width 14 height 14
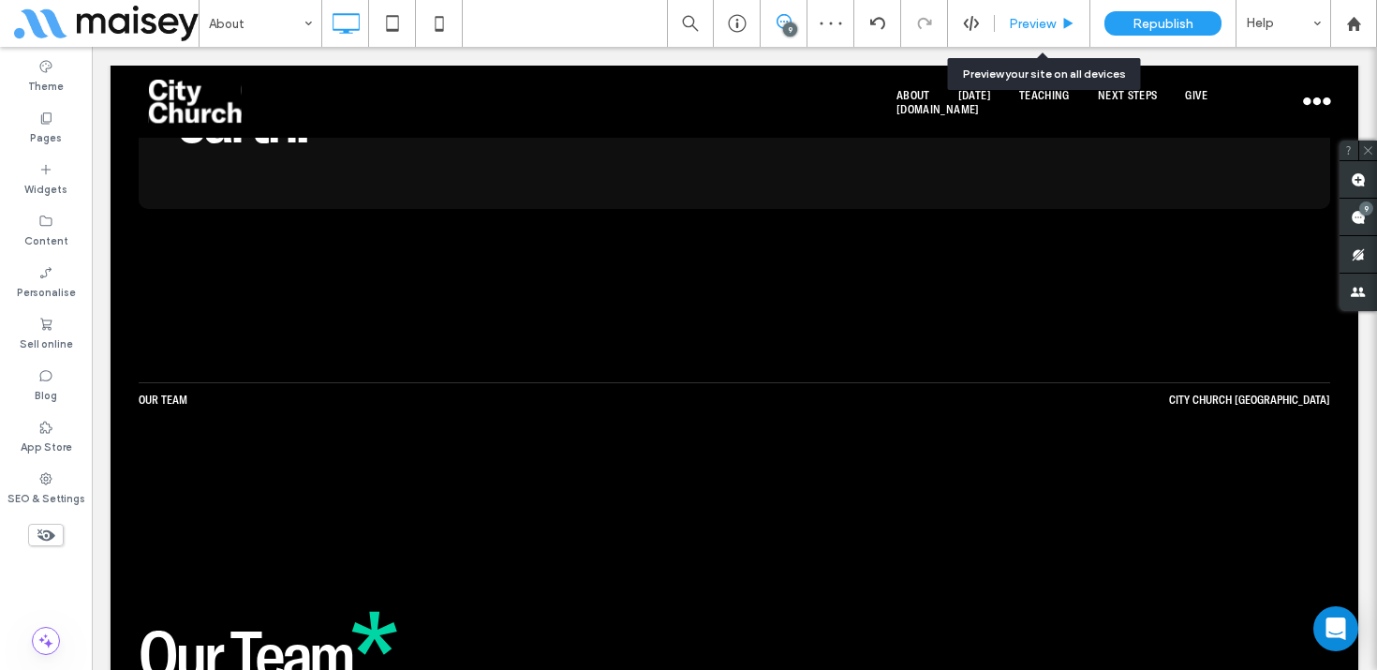
click at [1028, 30] on span "Preview" at bounding box center [1032, 24] width 47 height 16
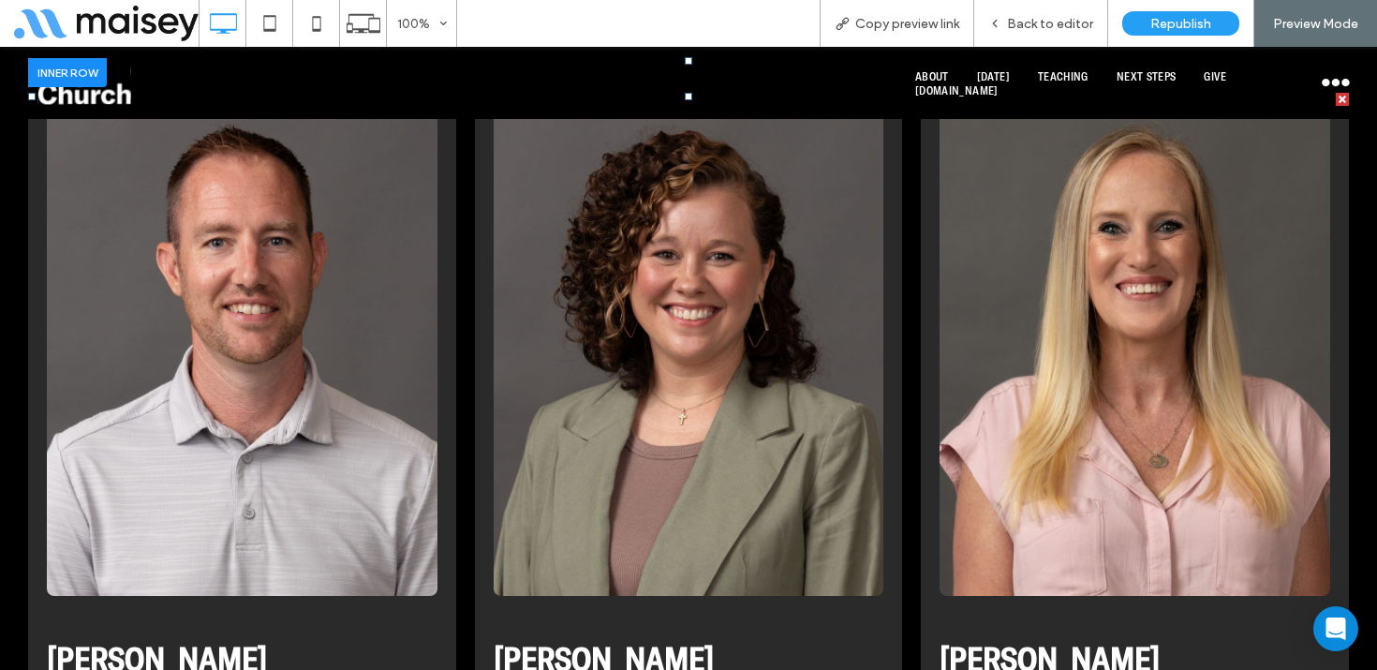
scroll to position [5997, 0]
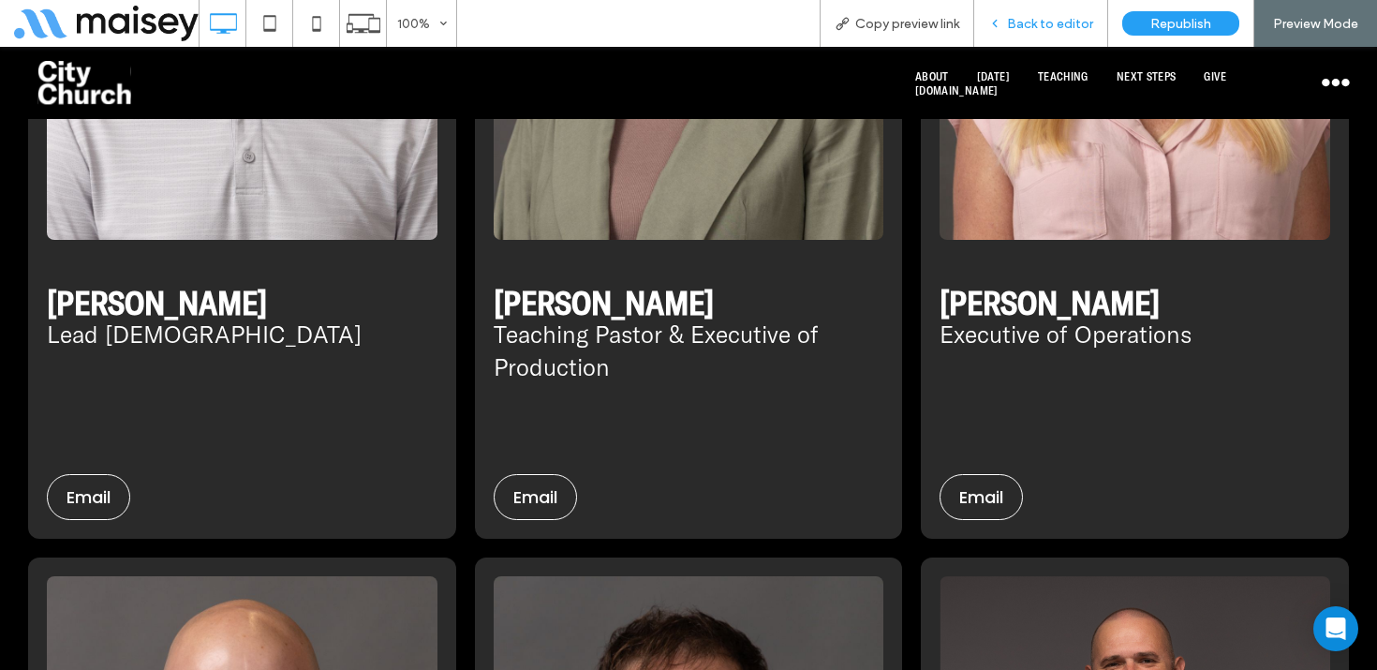
click at [1037, 10] on div "Back to editor" at bounding box center [1041, 23] width 134 height 47
click at [1043, 23] on span "Back to editor" at bounding box center [1050, 24] width 86 height 16
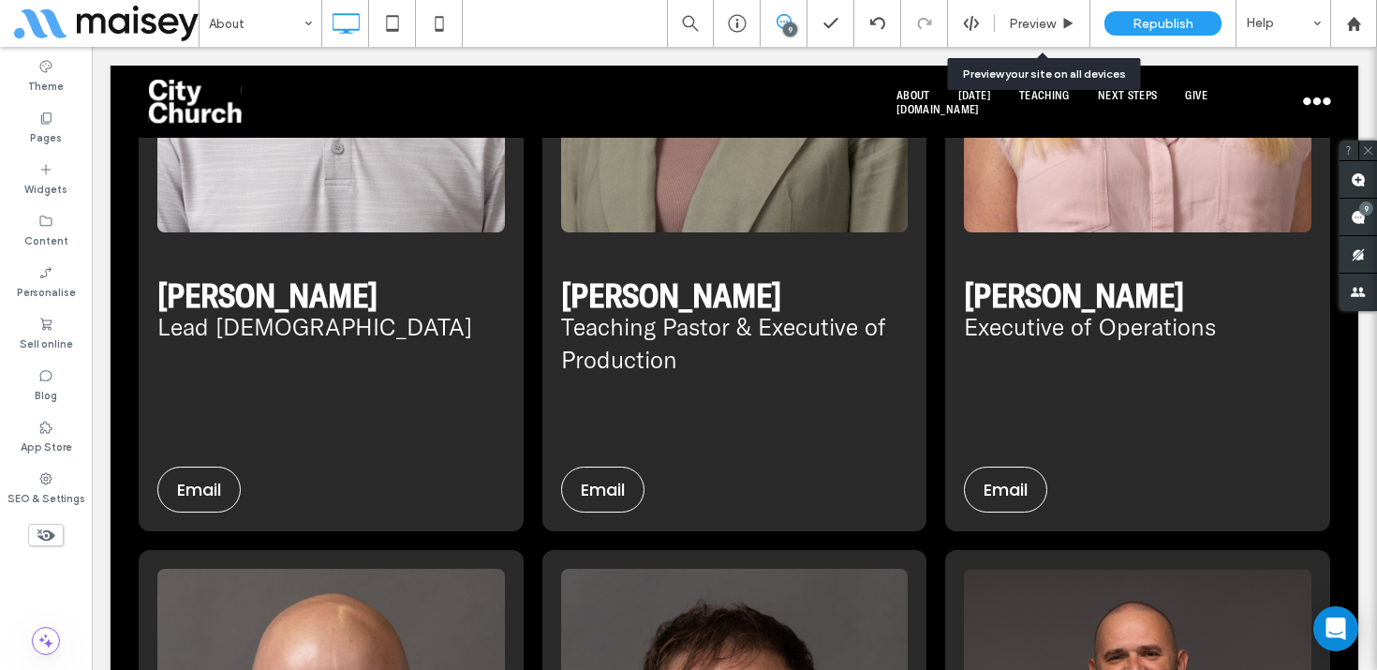
scroll to position [5966, 0]
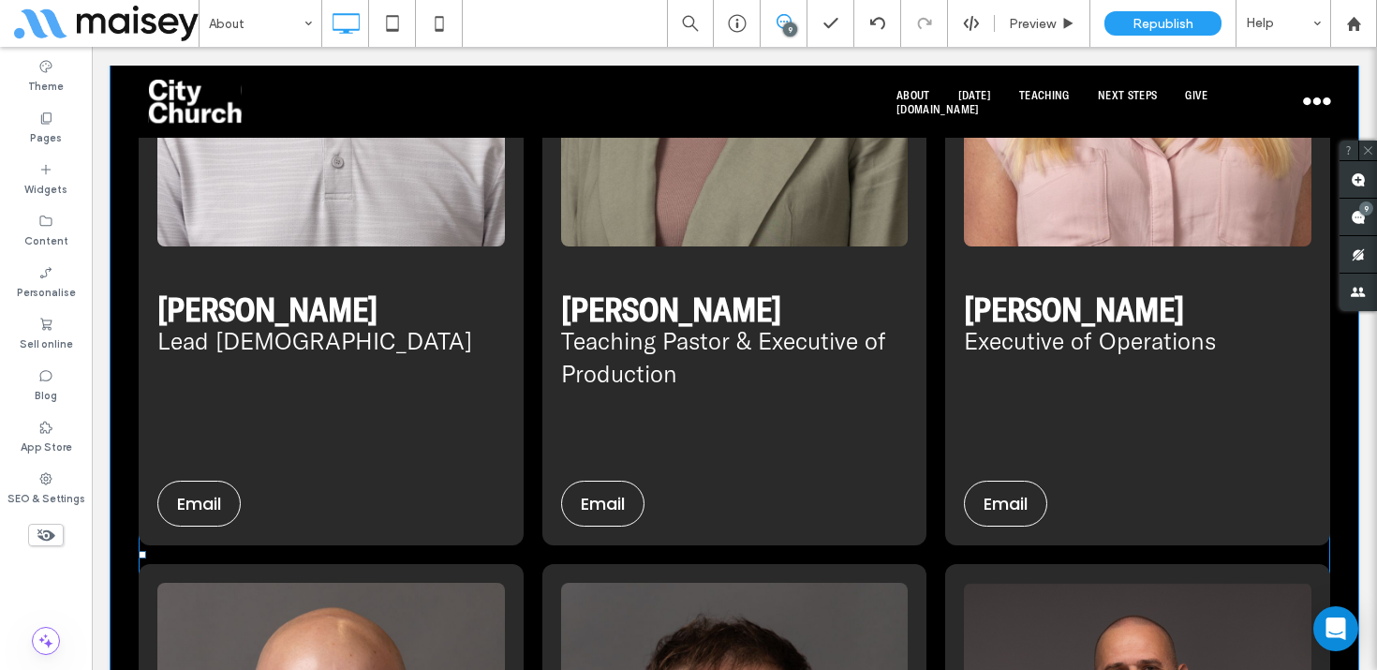
click at [823, 299] on span at bounding box center [734, 554] width 1191 height 1622
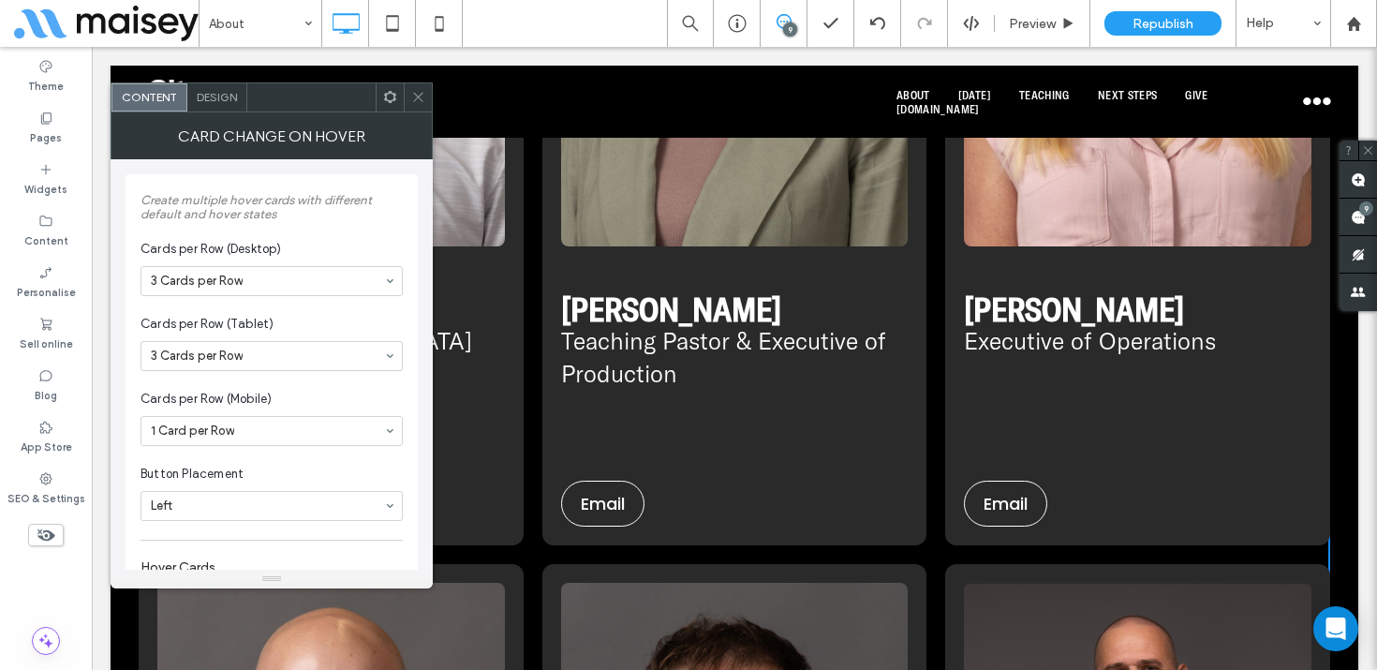
click at [229, 105] on div "Design" at bounding box center [217, 97] width 60 height 28
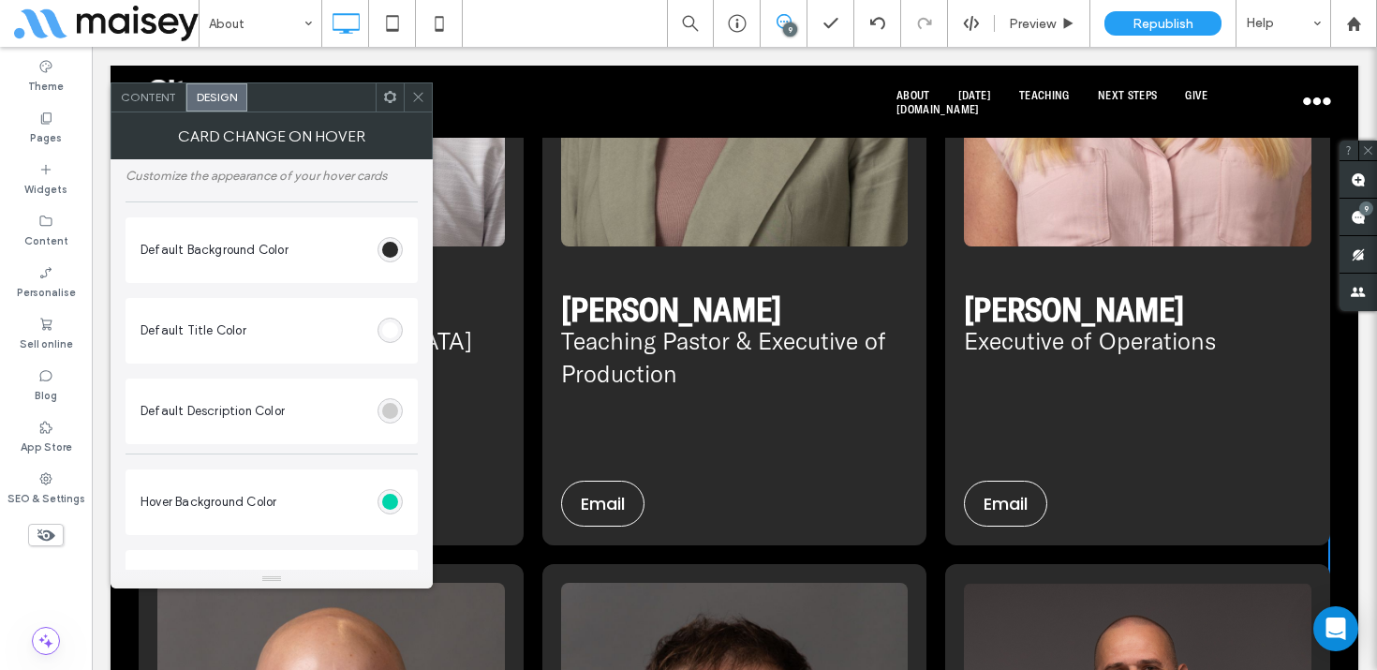
click at [143, 101] on span "Content" at bounding box center [148, 97] width 55 height 14
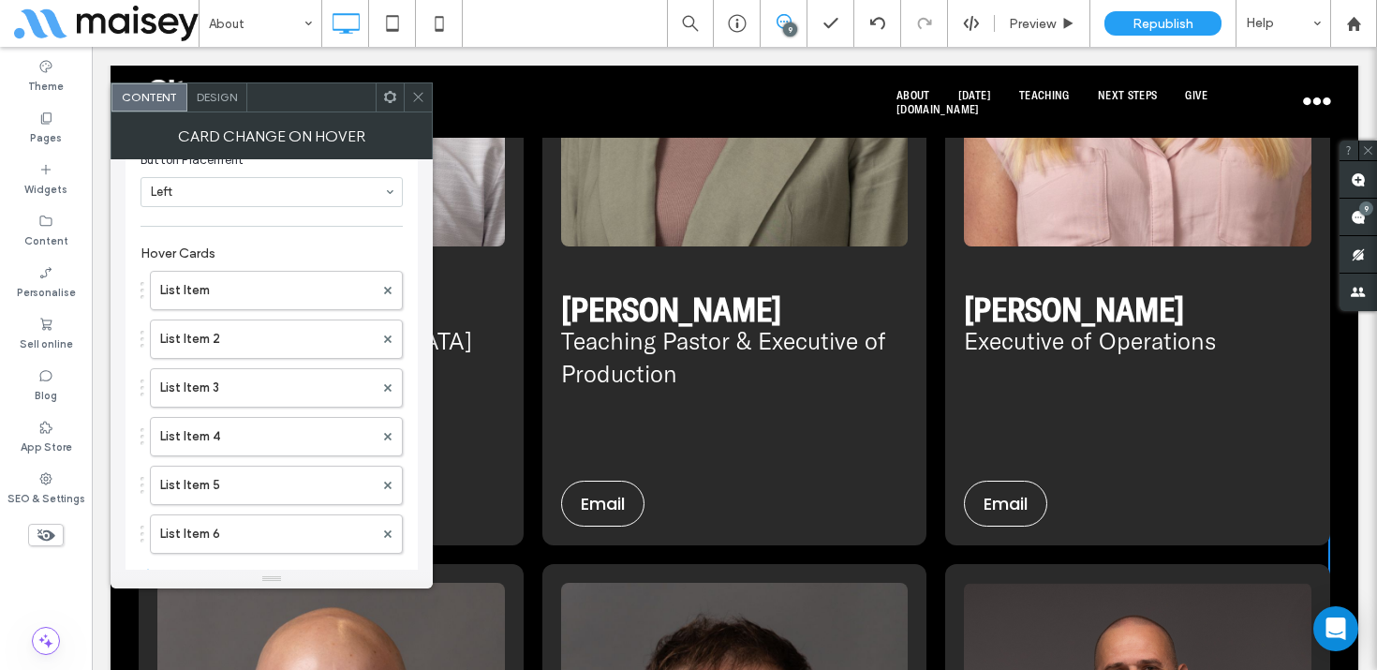
scroll to position [369, 0]
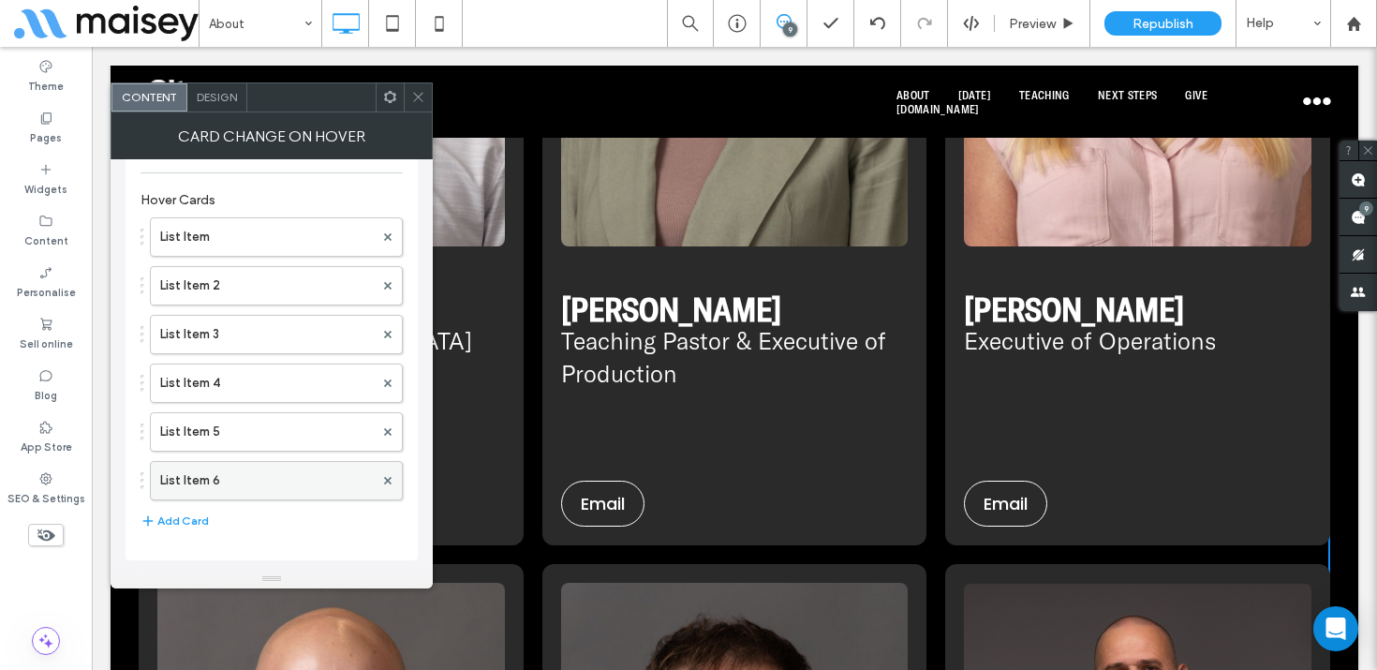
click at [213, 481] on label "List Item 6" at bounding box center [267, 480] width 214 height 37
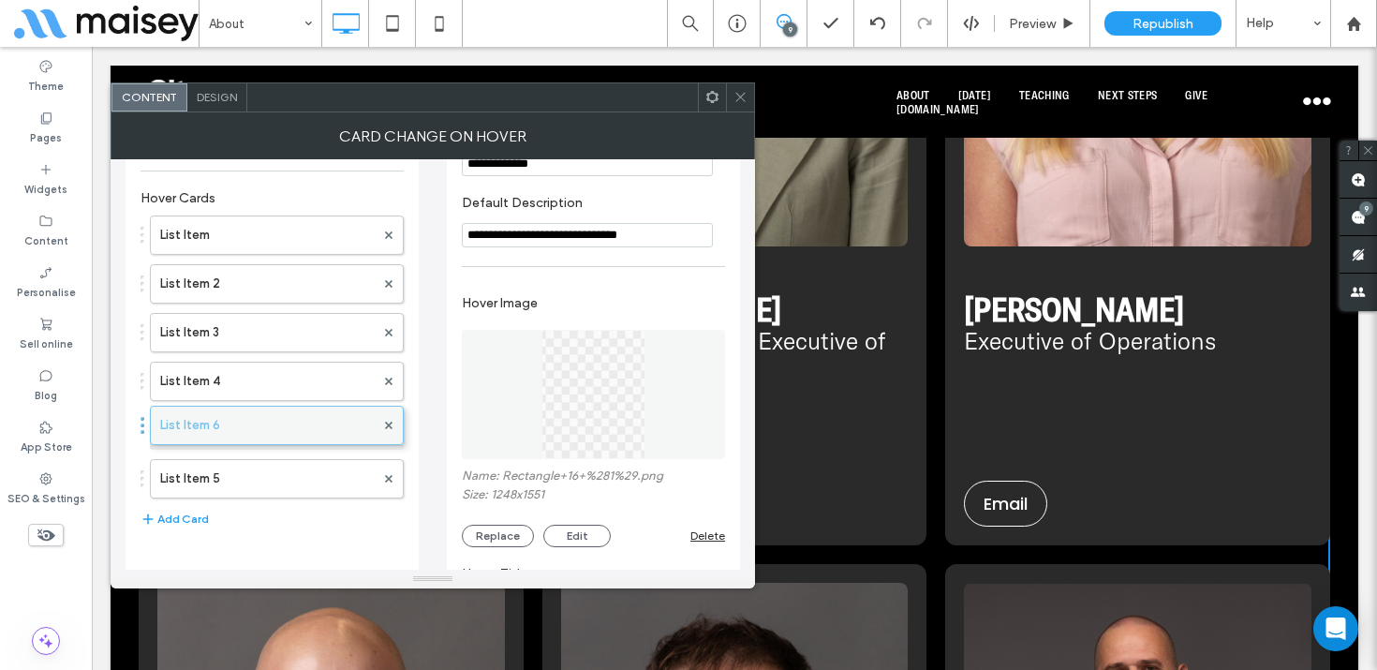
drag, startPoint x: 247, startPoint y: 486, endPoint x: 240, endPoint y: 423, distance: 63.2
click at [242, 423] on label "List Item 5" at bounding box center [267, 429] width 214 height 37
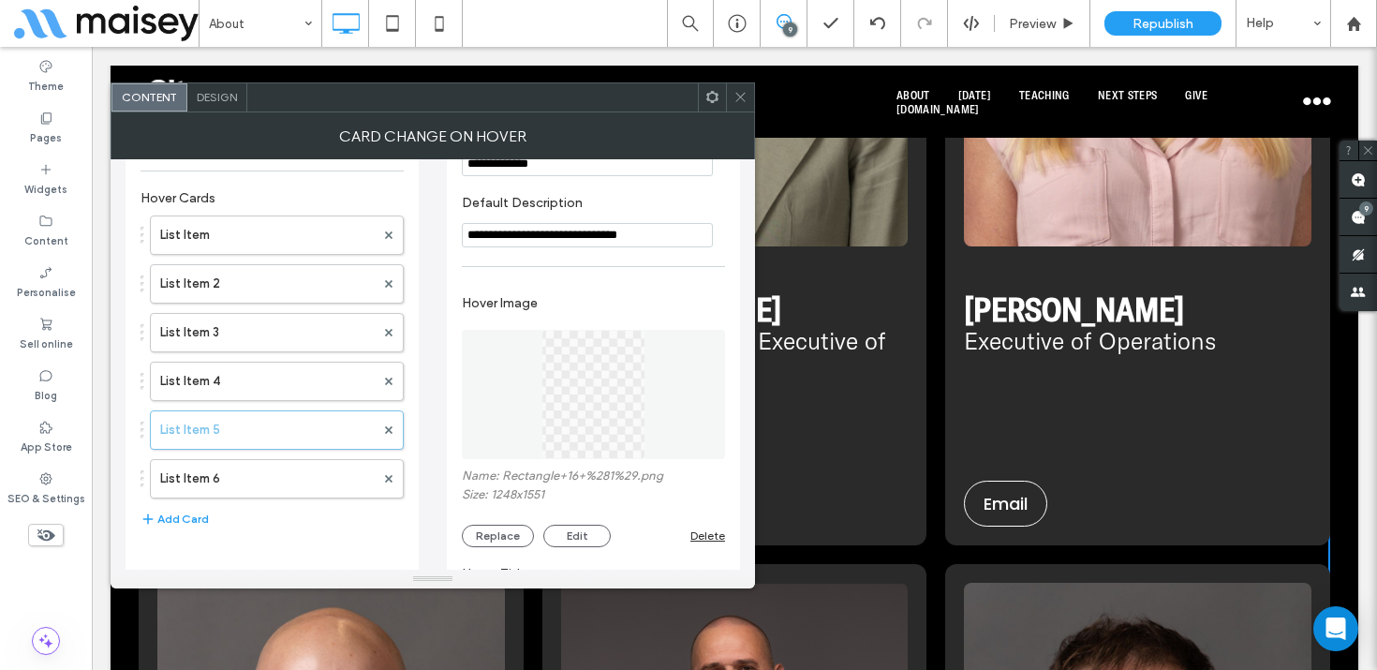
scroll to position [299, 0]
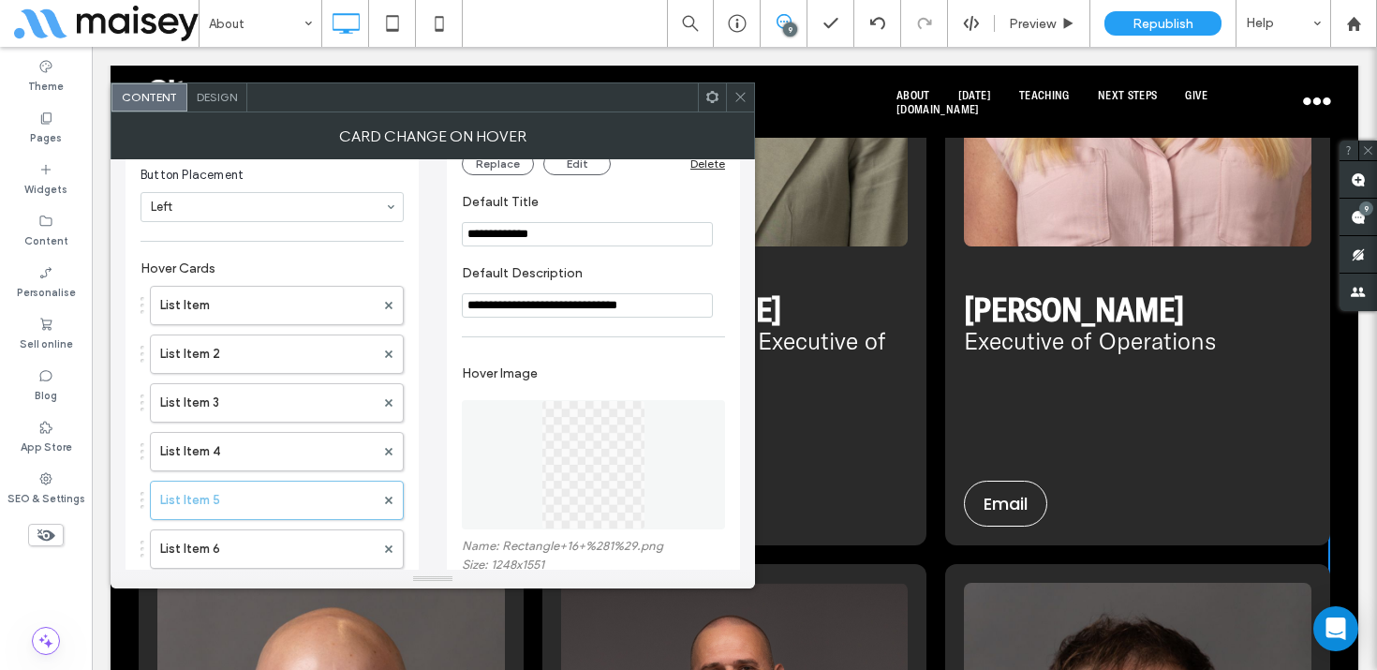
click at [530, 239] on input "**********" at bounding box center [587, 234] width 251 height 24
paste input "**"
type input "**********"
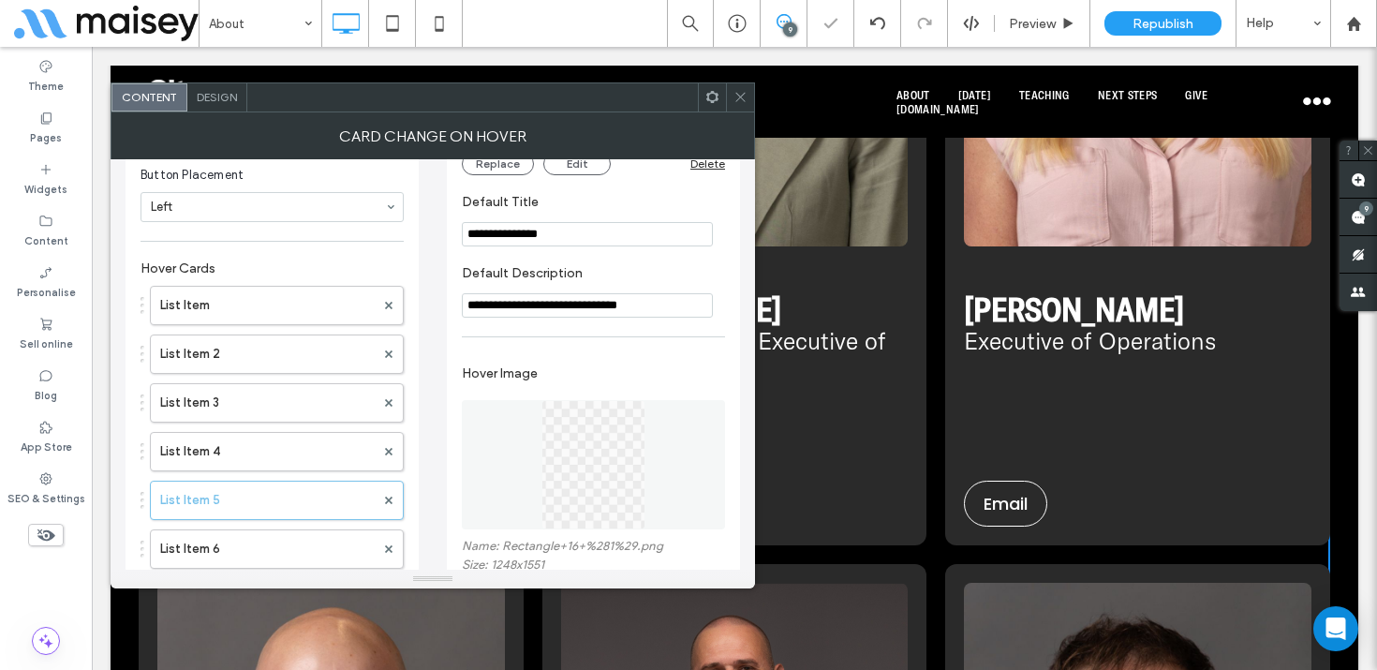
click at [525, 310] on input "**********" at bounding box center [587, 305] width 251 height 24
click at [606, 310] on input "**********" at bounding box center [587, 305] width 251 height 24
paste input "**"
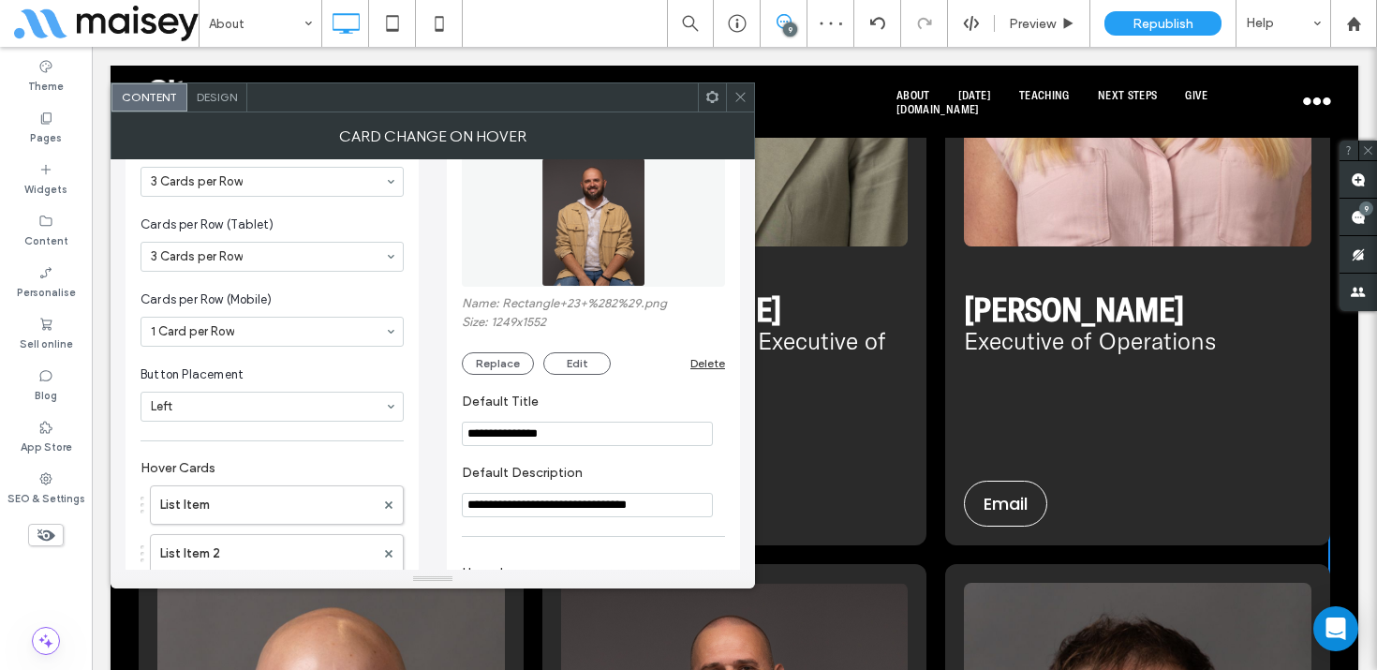
scroll to position [57, 0]
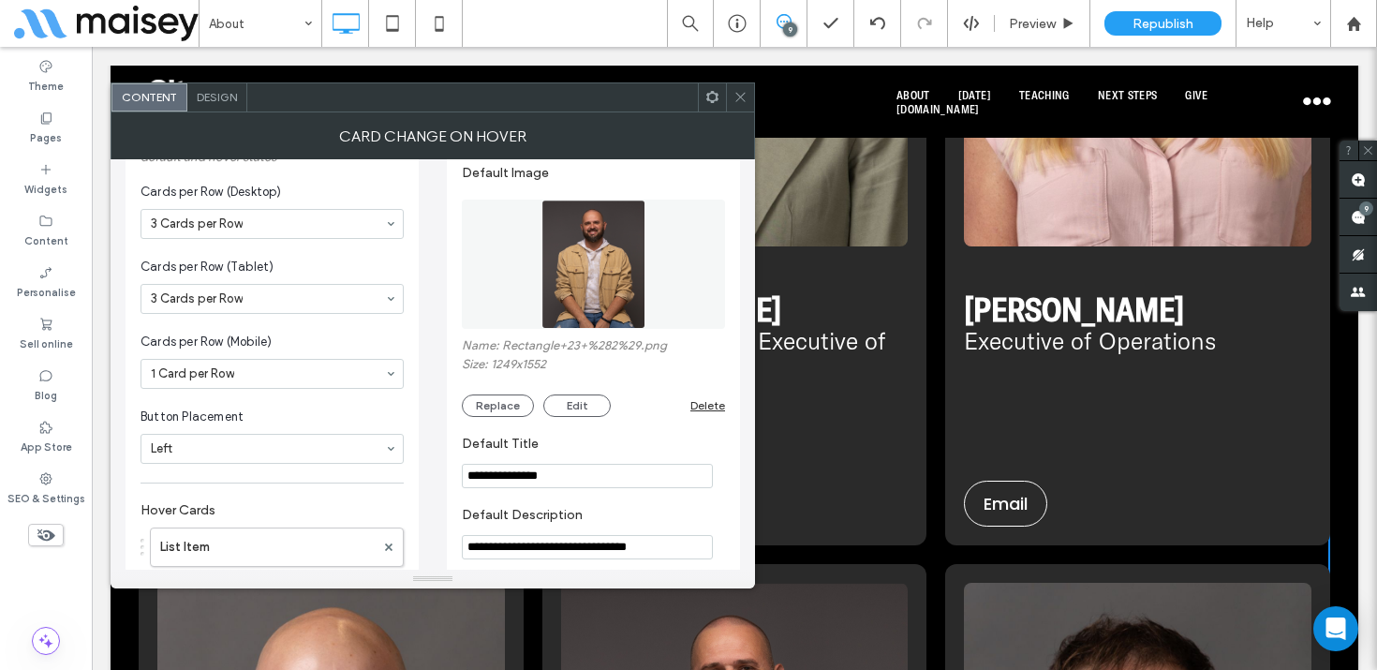
type input "**********"
click at [701, 404] on div "Delete" at bounding box center [707, 405] width 35 height 14
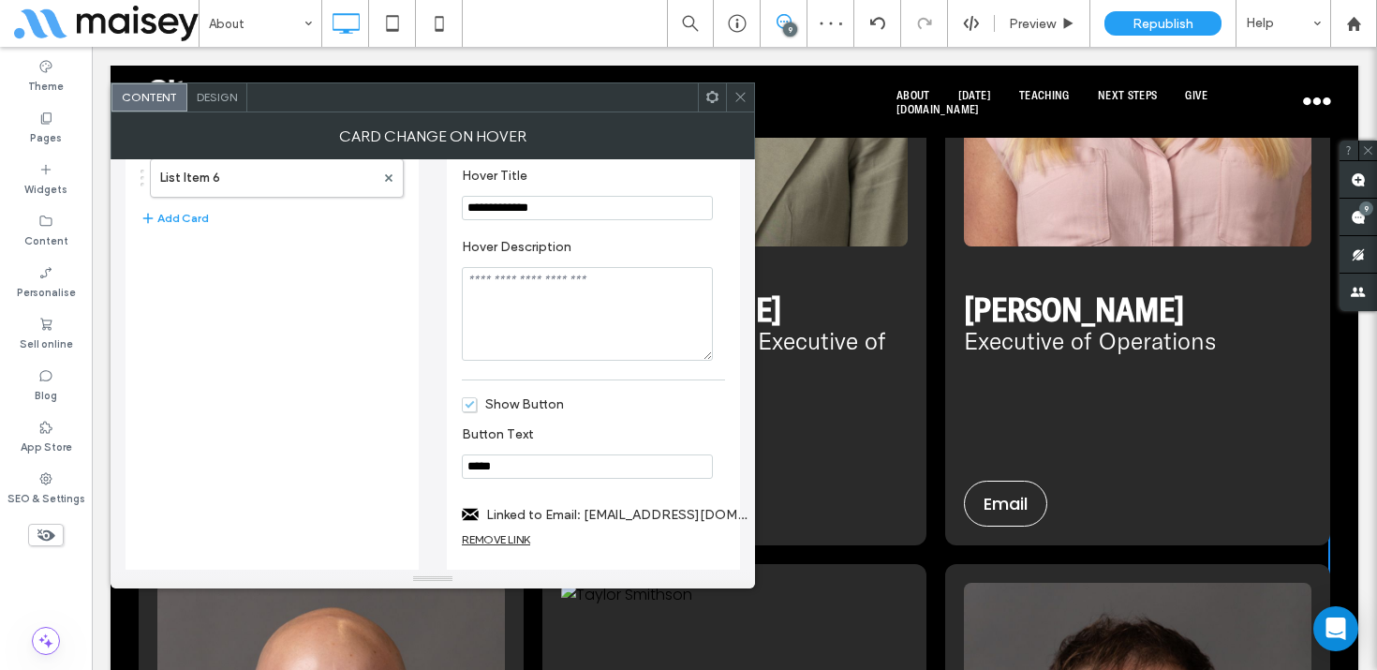
scroll to position [693, 0]
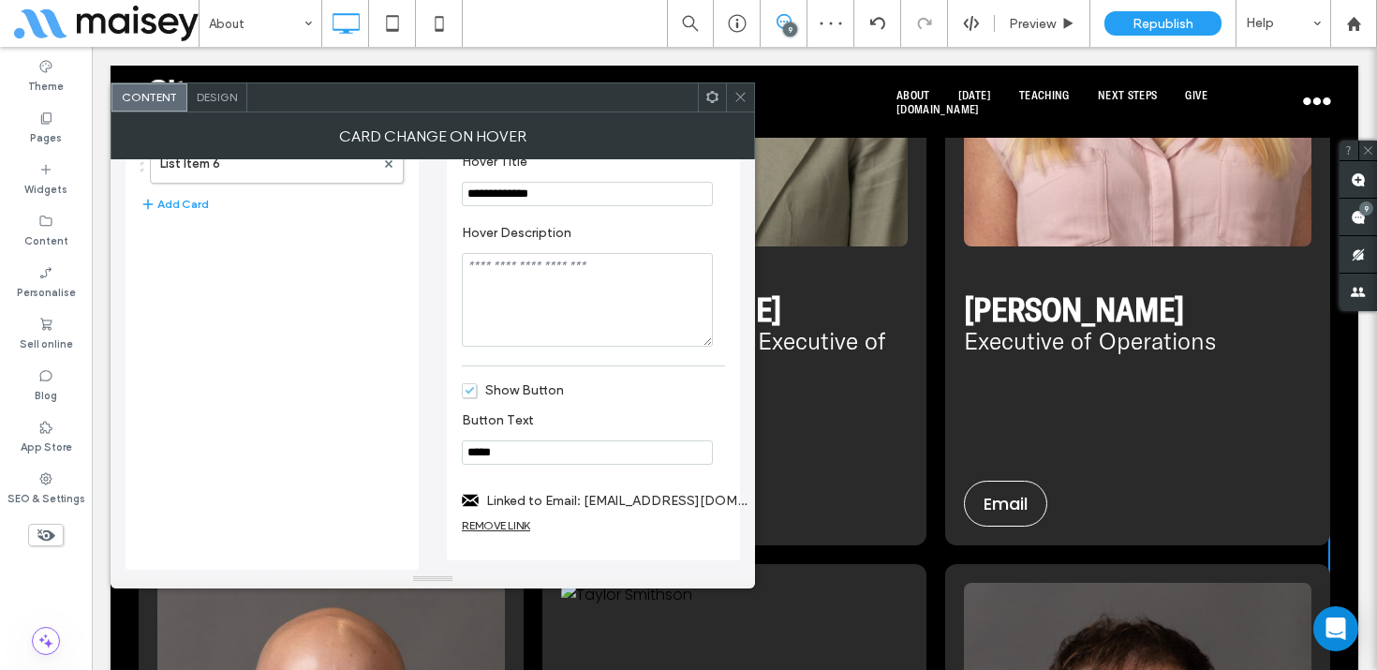
click at [568, 287] on textarea "Hover Description" at bounding box center [587, 300] width 251 height 94
paste textarea "********"
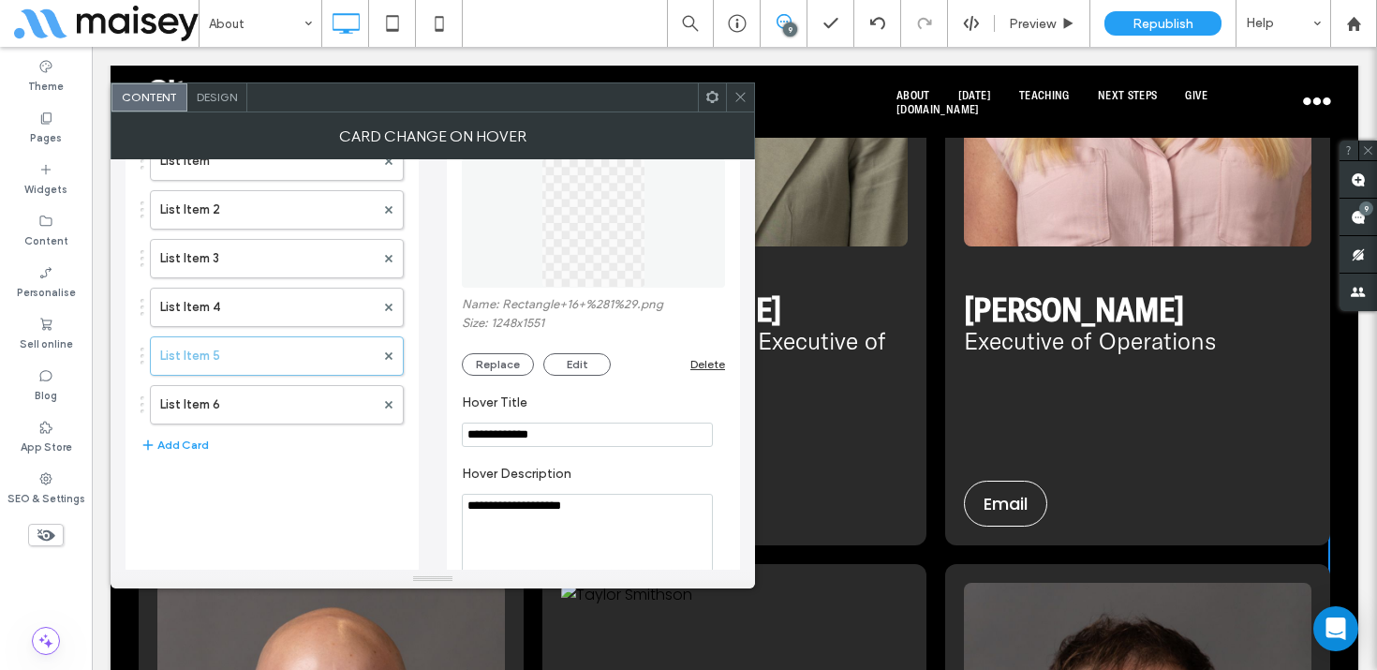
scroll to position [442, 0]
type textarea "**********"
click at [527, 443] on input "**********" at bounding box center [587, 435] width 251 height 24
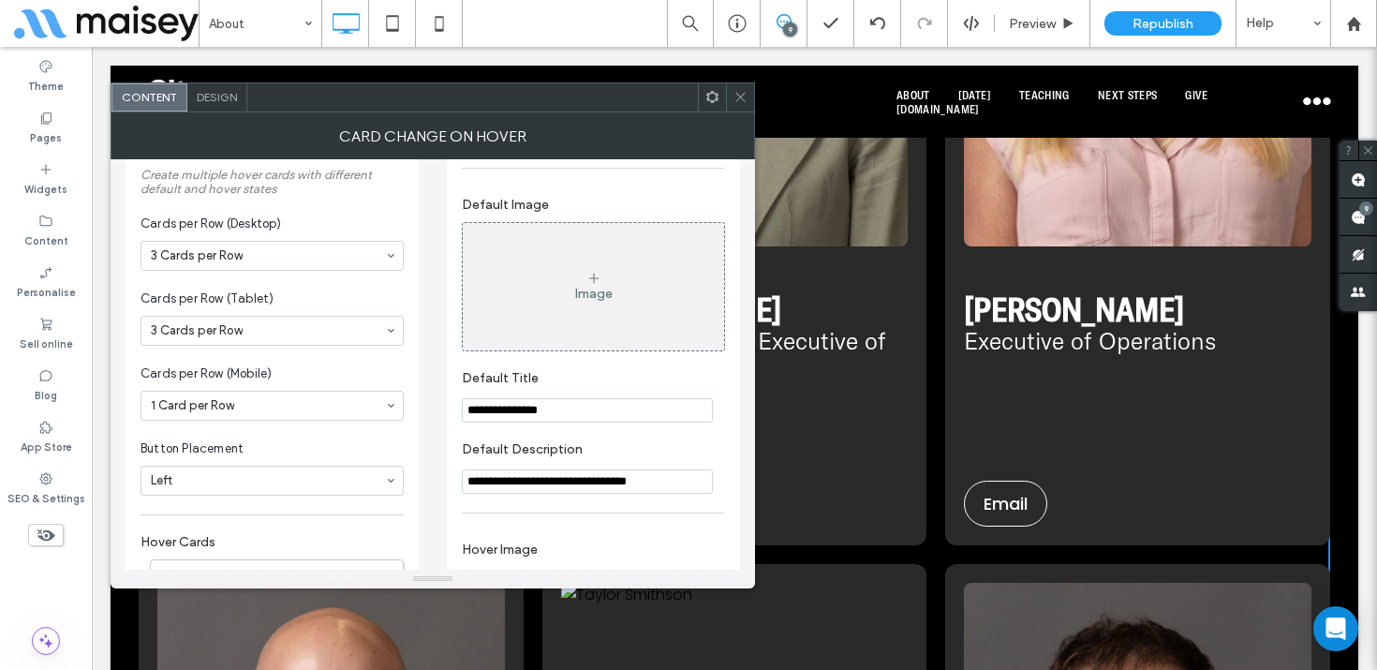
scroll to position [55, 0]
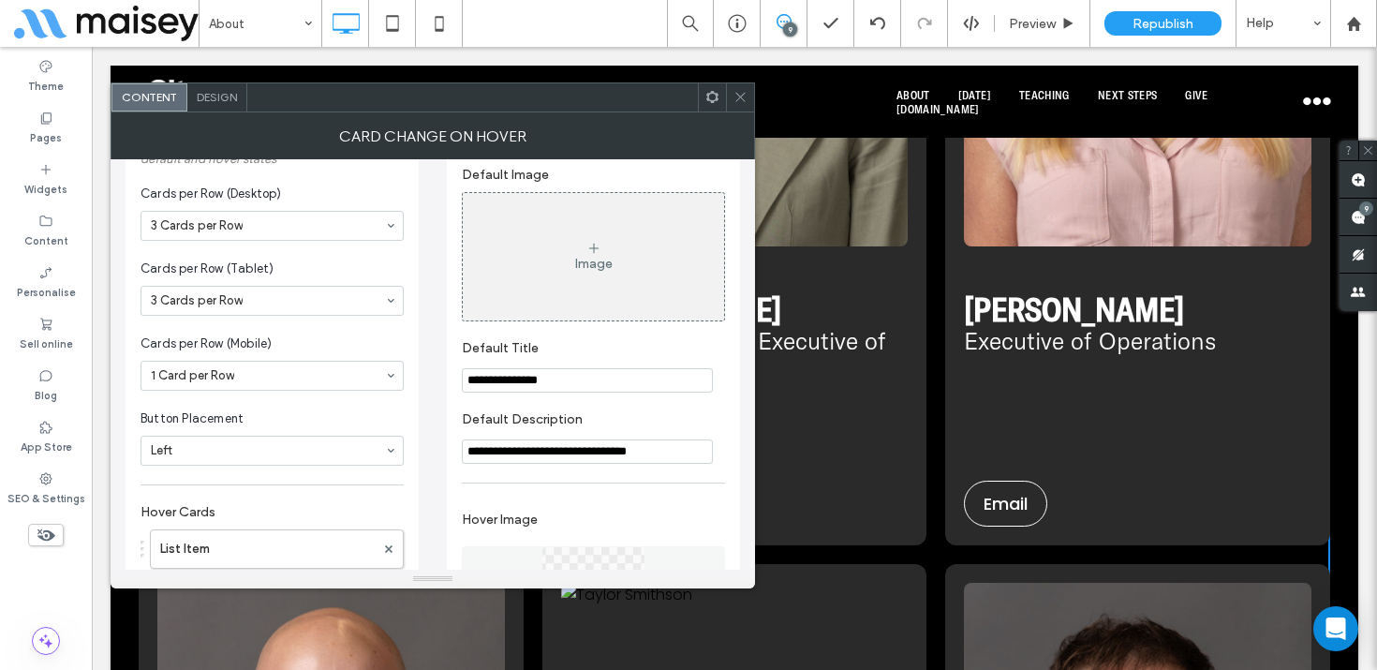
click at [526, 375] on input "**********" at bounding box center [587, 380] width 251 height 24
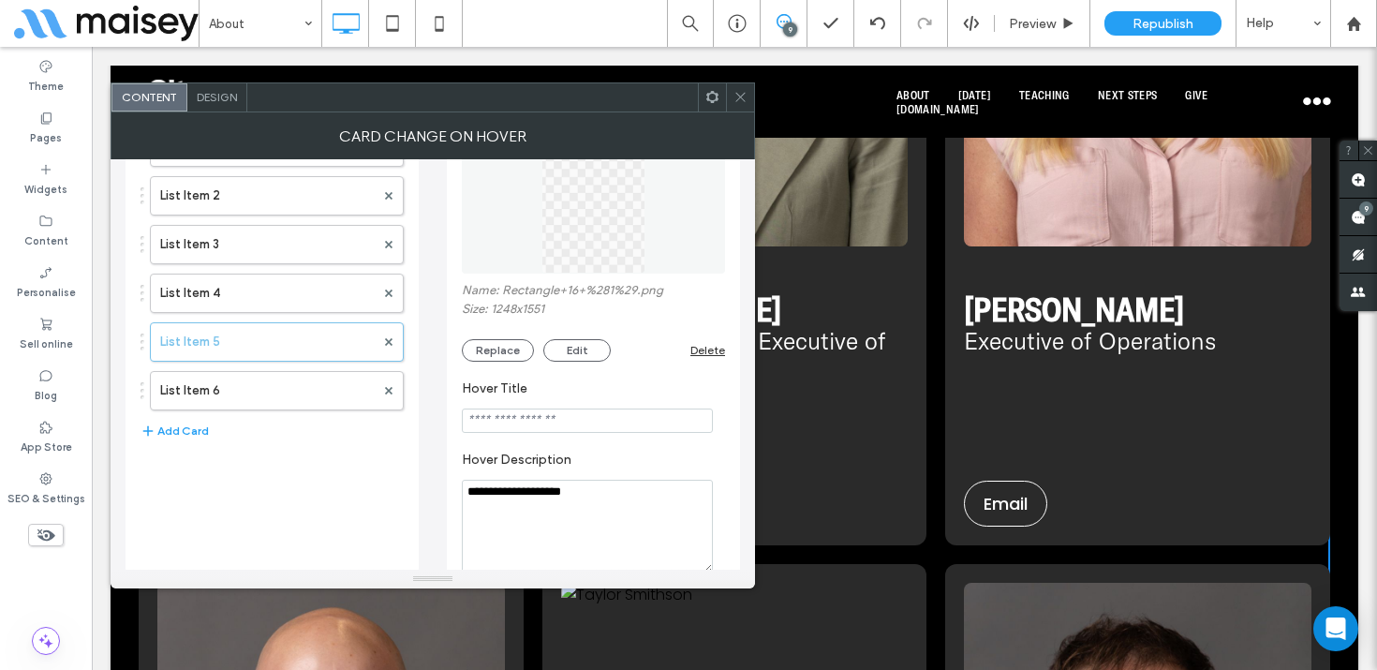
scroll to position [513, 0]
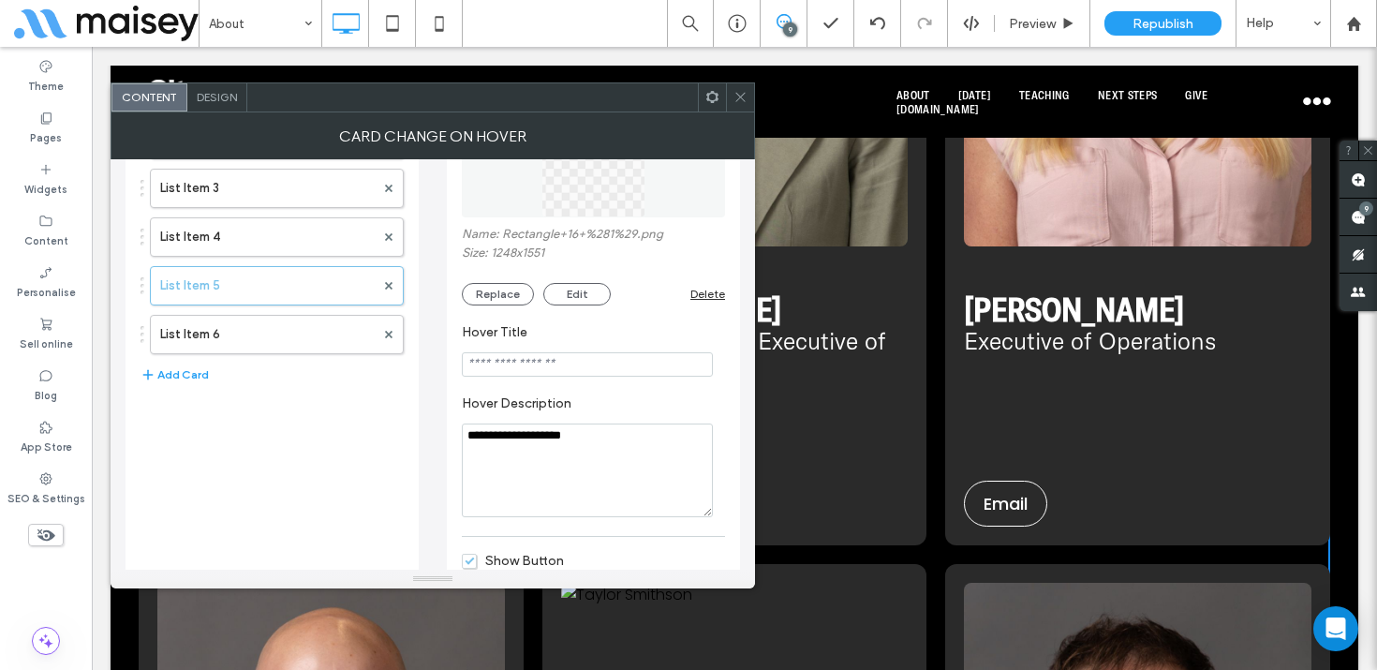
click at [507, 363] on input "Hover Title" at bounding box center [587, 364] width 251 height 24
paste input "**********"
type input "**********"
click at [656, 395] on section "**********" at bounding box center [593, 456] width 263 height 140
click at [740, 90] on icon at bounding box center [740, 97] width 14 height 14
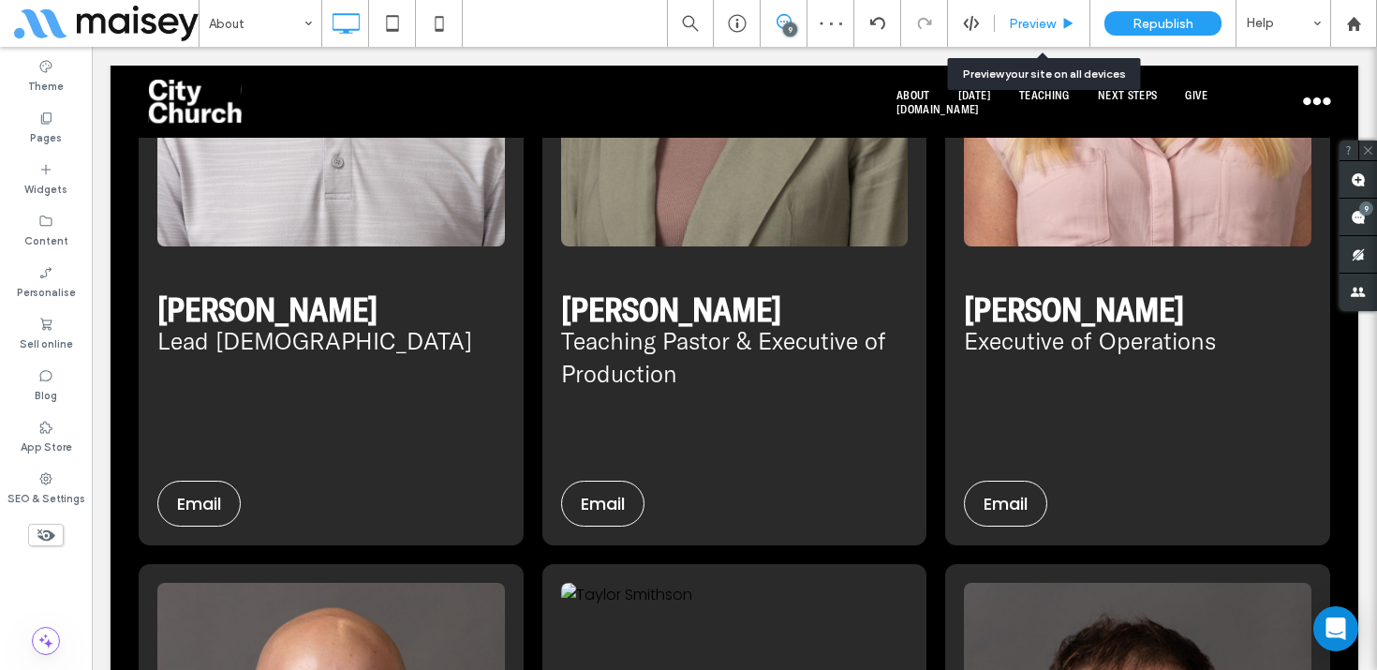
click at [1061, 22] on icon at bounding box center [1068, 24] width 14 height 14
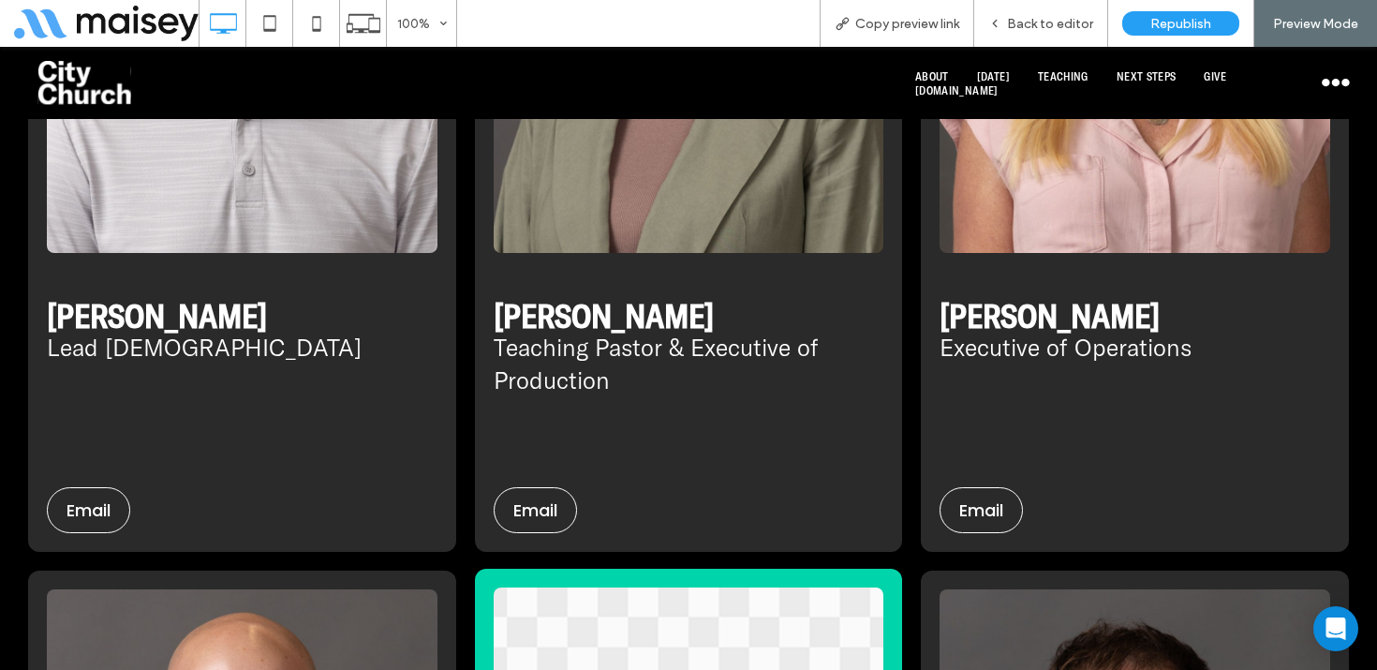
scroll to position [5997, 0]
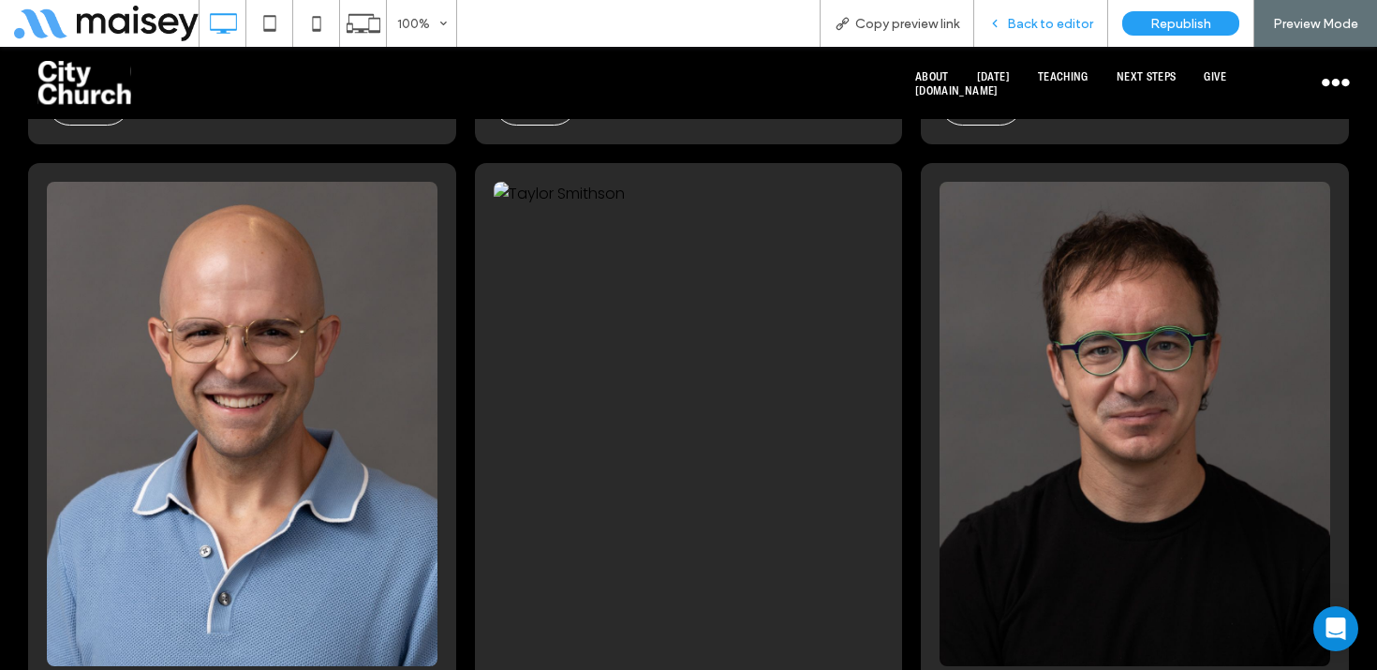
click at [1041, 23] on span "Back to editor" at bounding box center [1050, 24] width 86 height 16
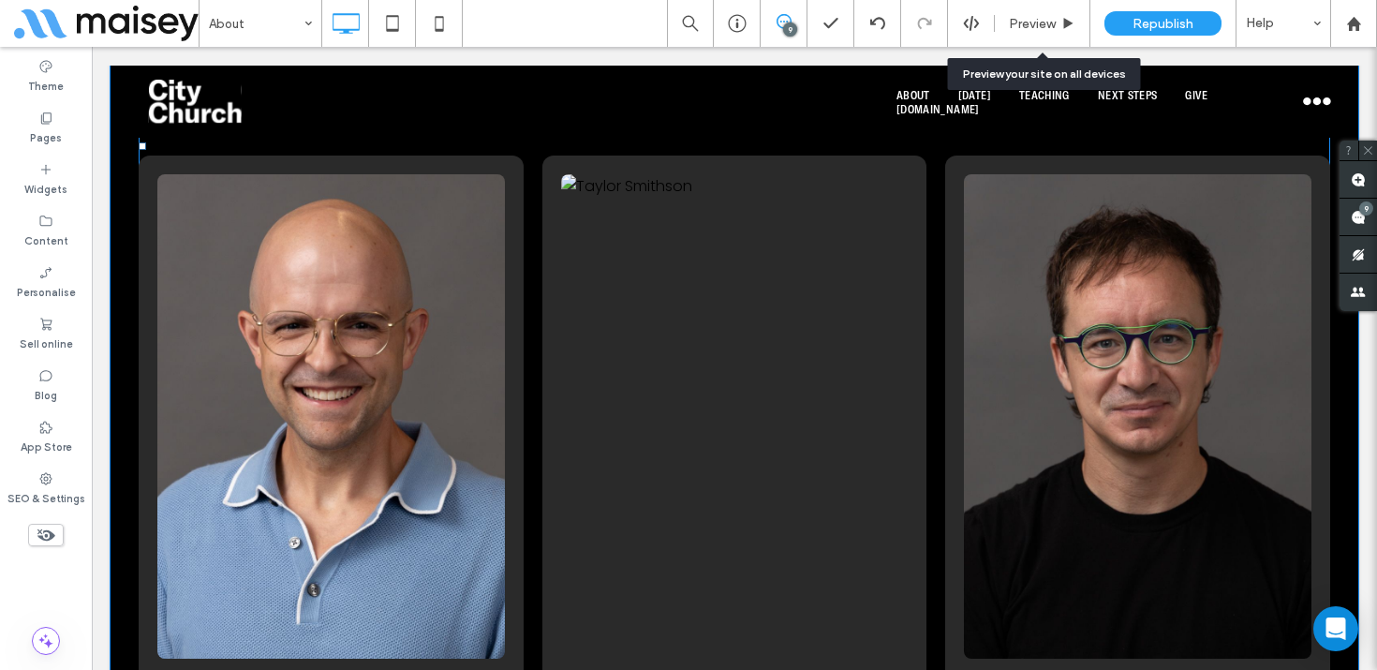
scroll to position [6361, 0]
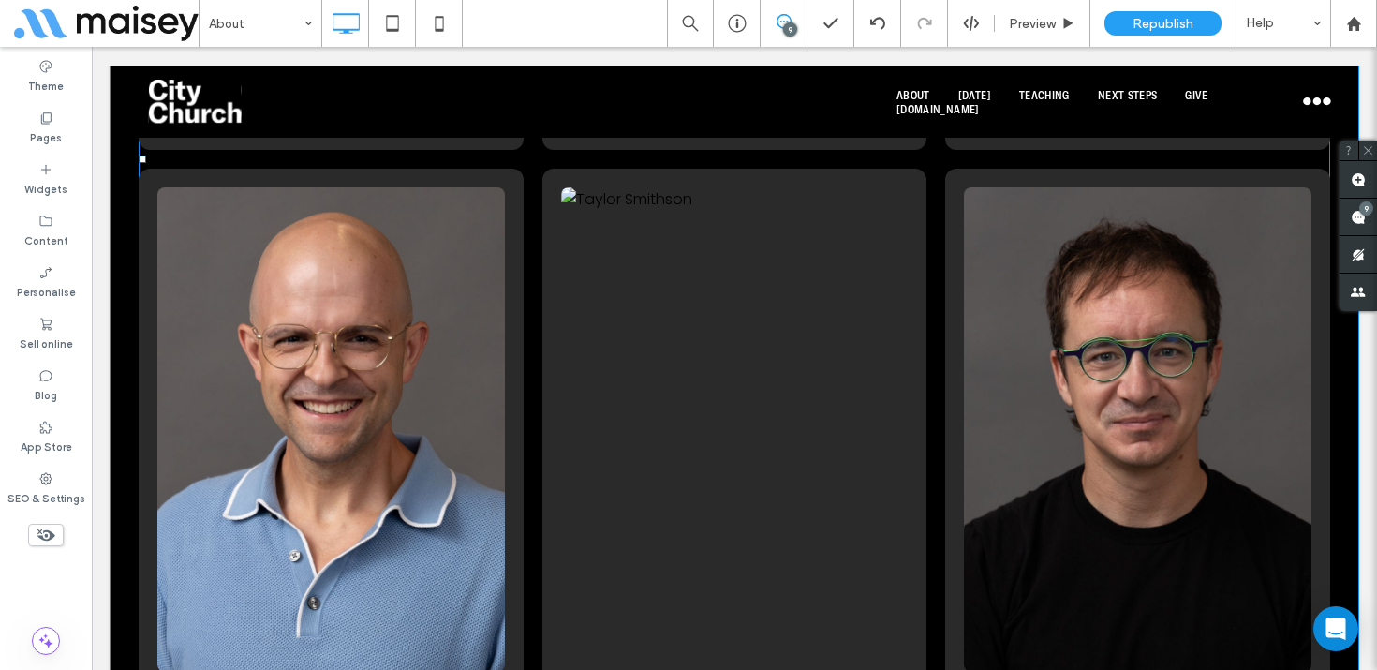
click at [775, 237] on span at bounding box center [734, 159] width 1191 height 1622
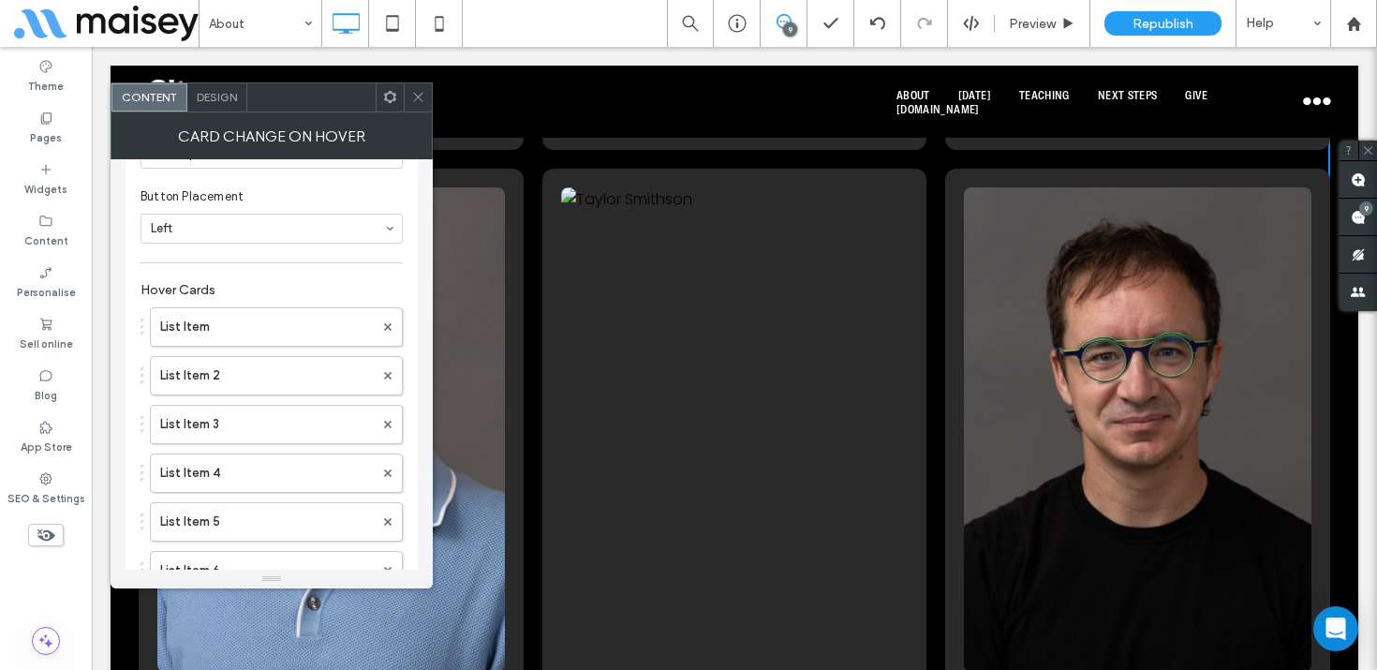
scroll to position [369, 0]
click at [421, 93] on use at bounding box center [417, 97] width 9 height 9
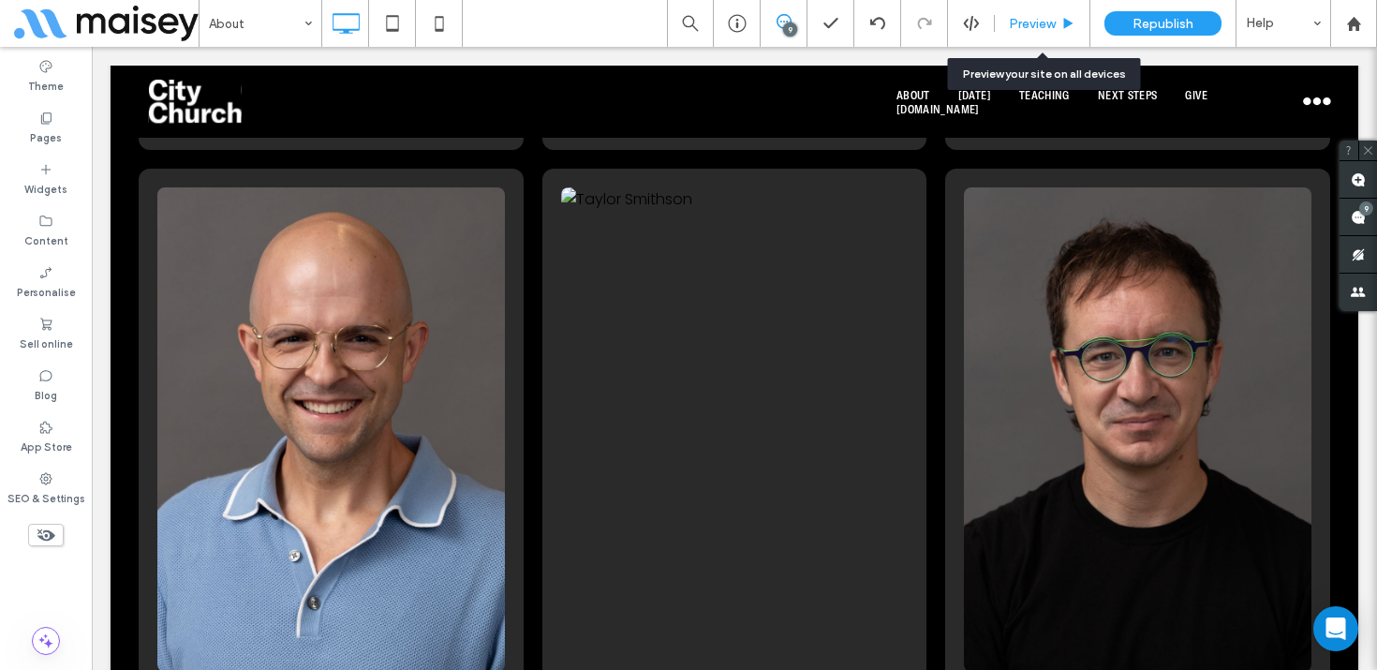
drag, startPoint x: 1041, startPoint y: 16, endPoint x: 893, endPoint y: 11, distance: 147.1
click at [1041, 16] on span "Preview" at bounding box center [1032, 24] width 47 height 16
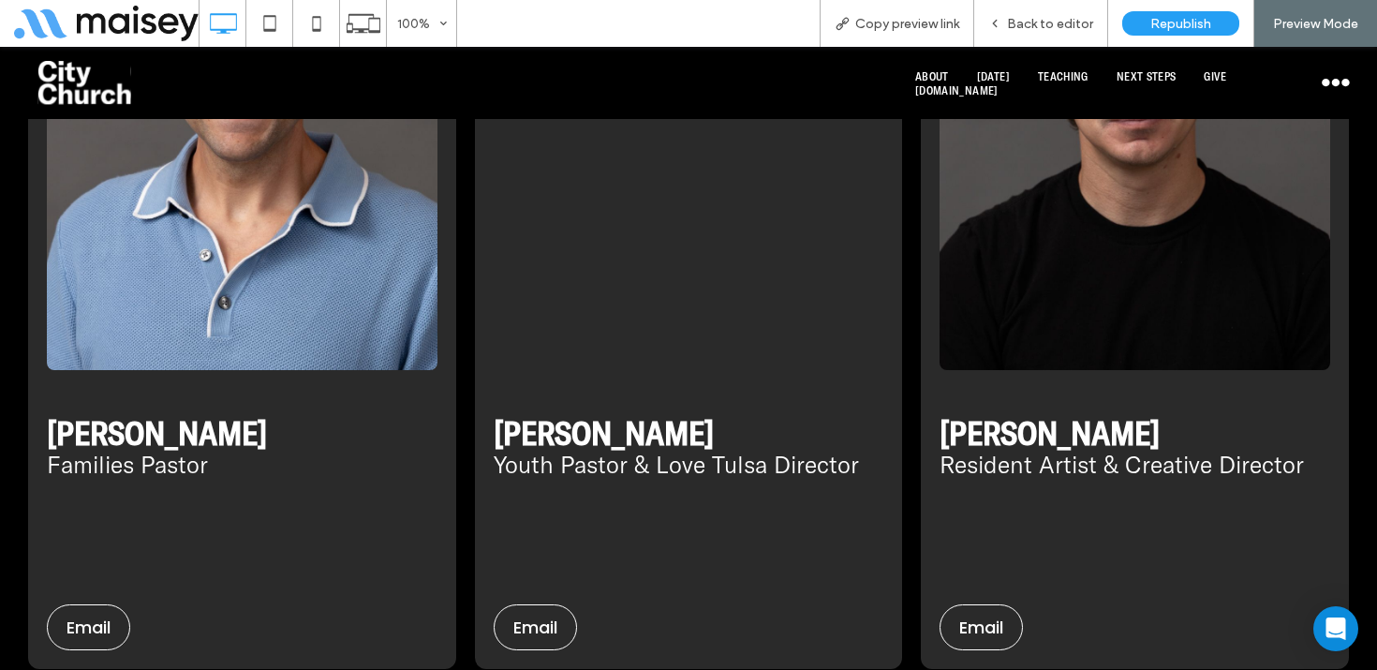
scroll to position [6669, 0]
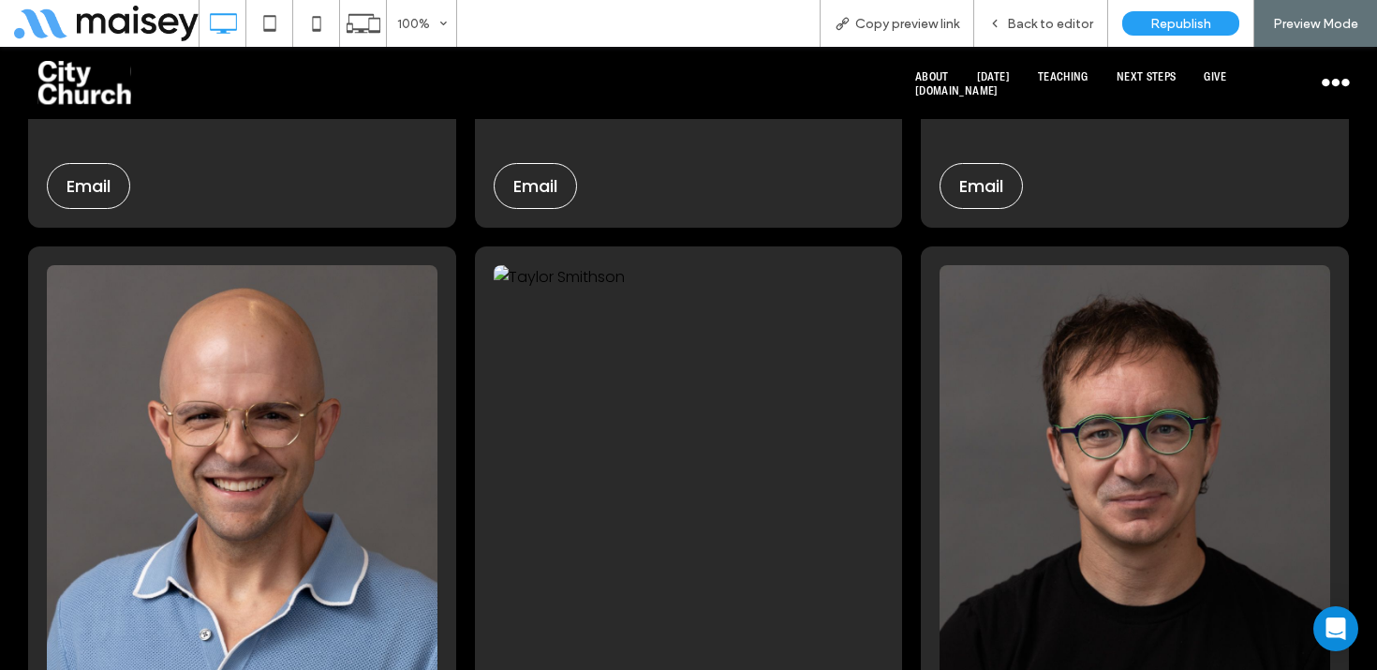
scroll to position [6317, 0]
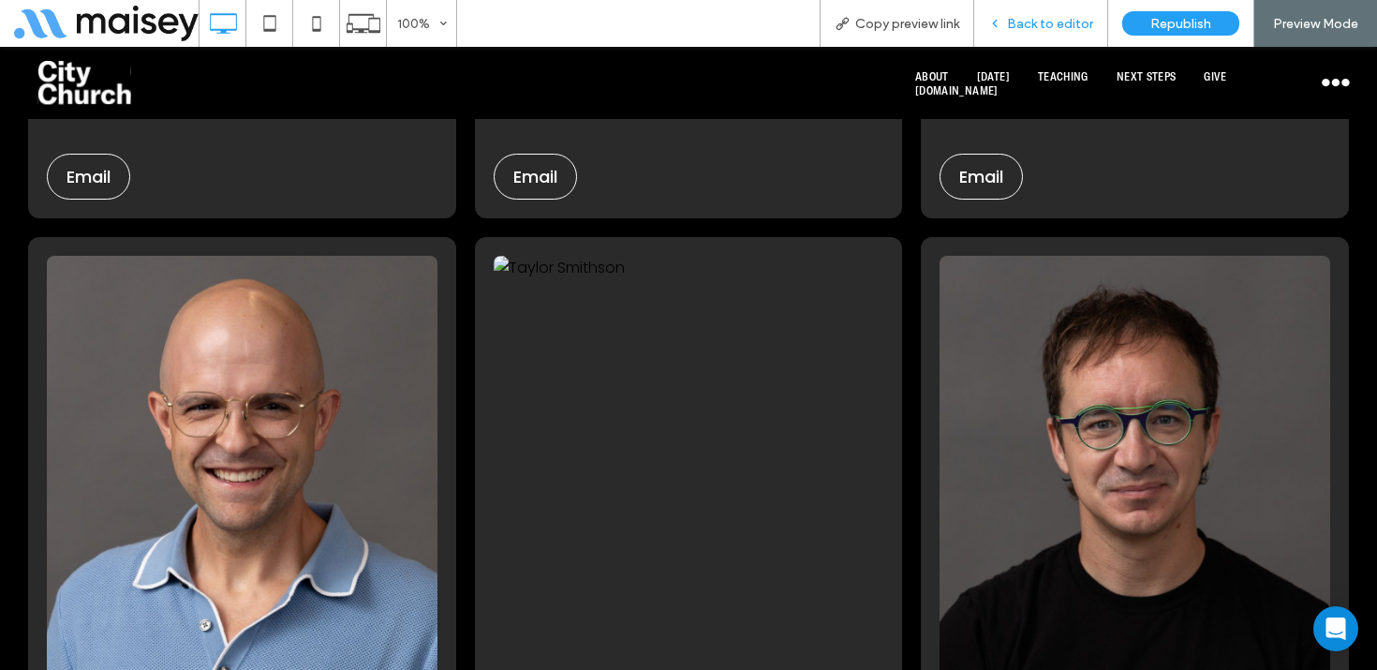
click at [1056, 10] on div "Back to editor" at bounding box center [1041, 23] width 134 height 47
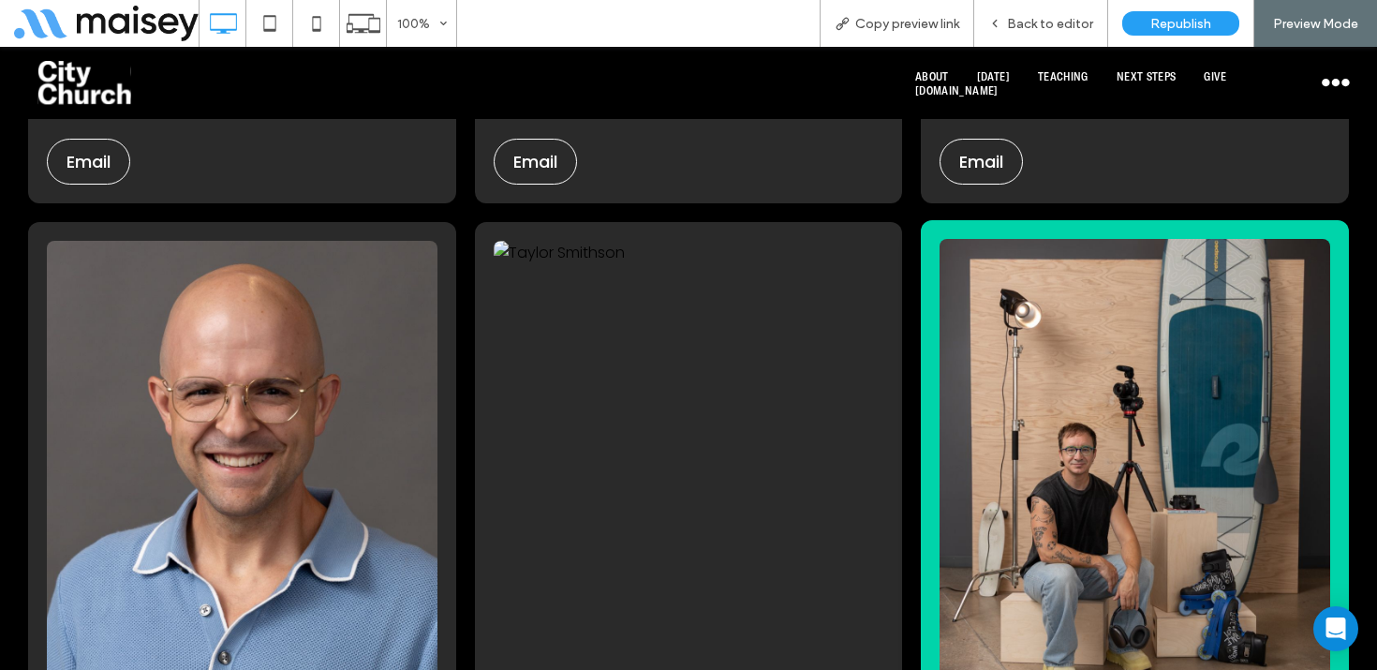
scroll to position [6457, 0]
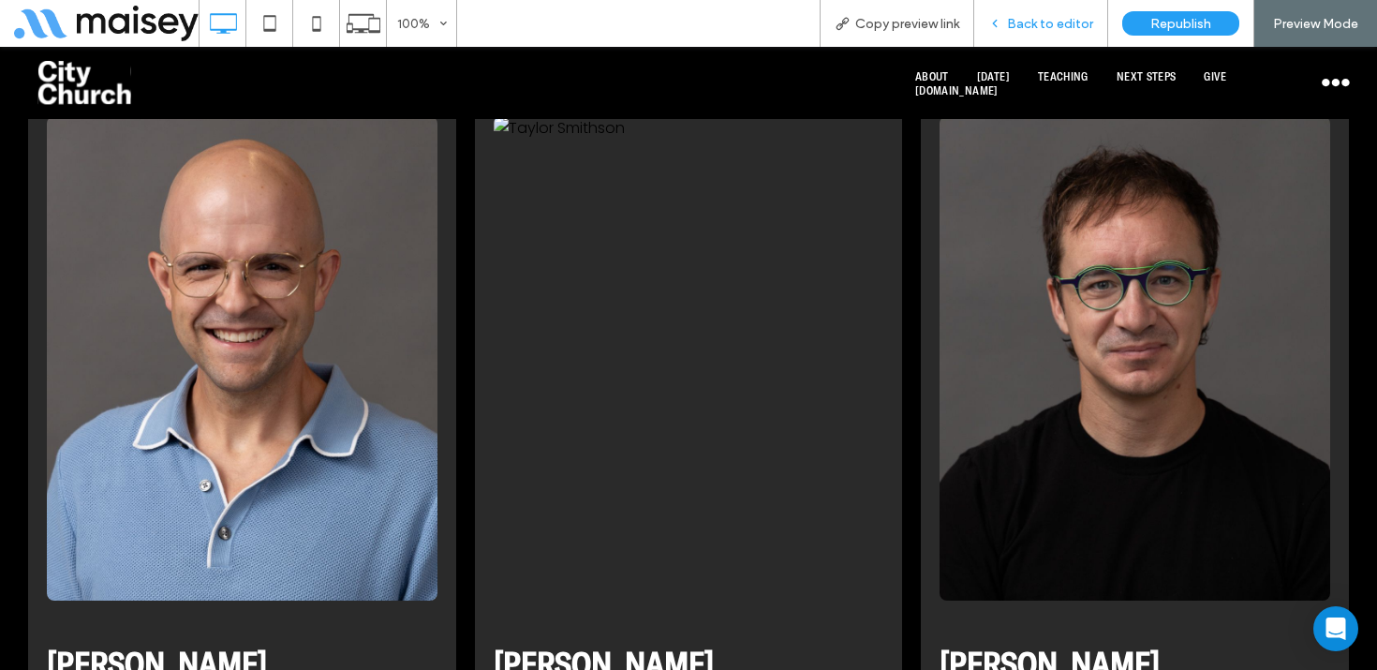
click at [1070, 17] on span "Back to editor" at bounding box center [1050, 24] width 86 height 16
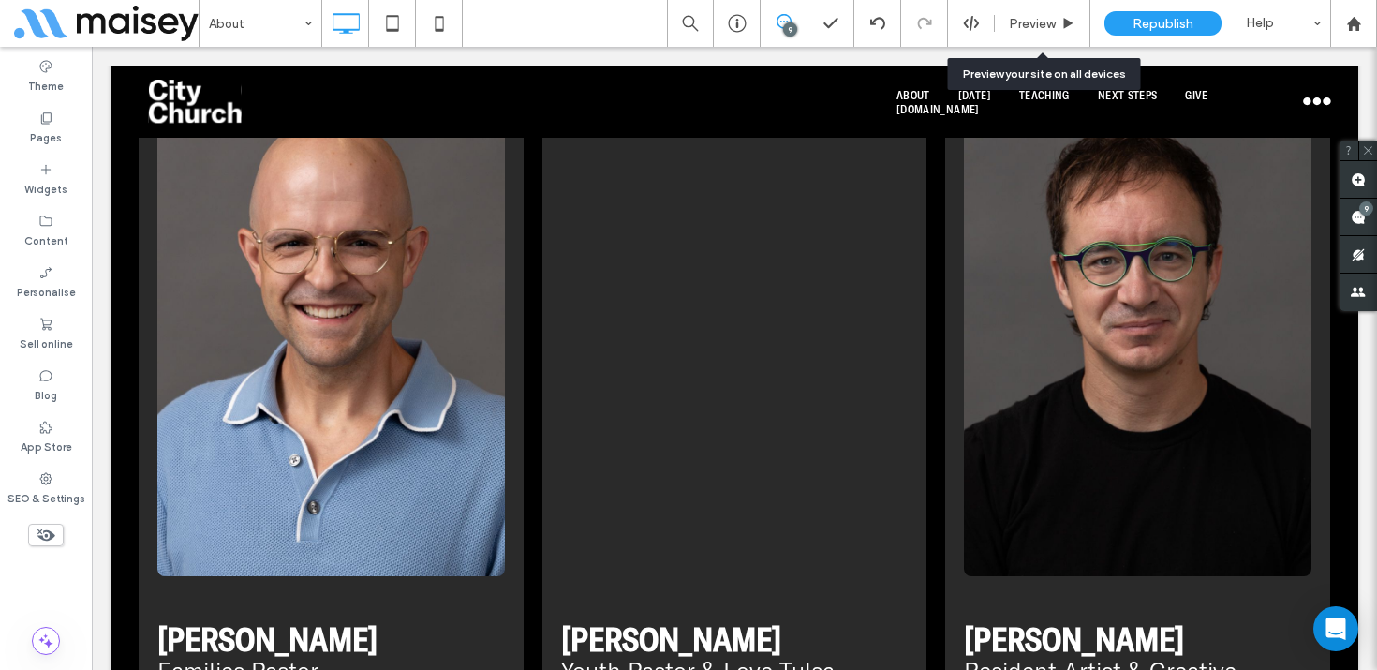
scroll to position [6426, 0]
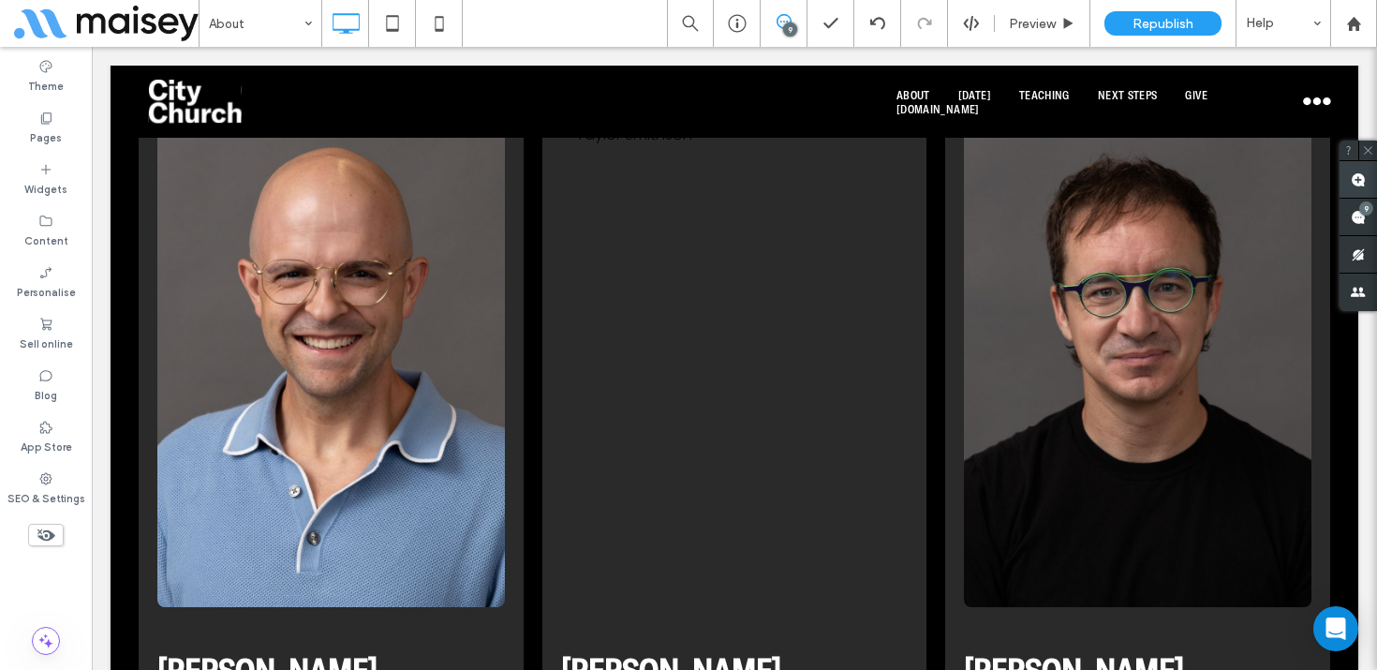
click at [1367, 178] on span at bounding box center [1357, 179] width 37 height 37
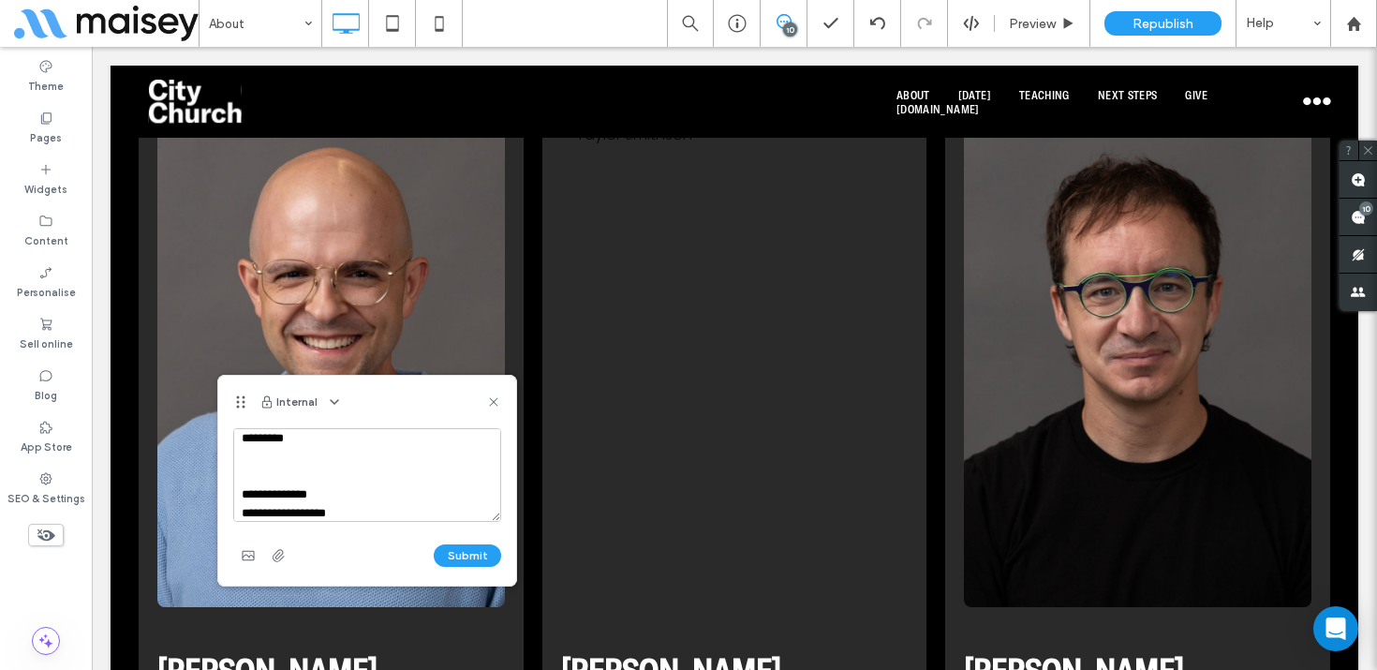
scroll to position [205, 0]
click at [253, 492] on textarea "**********" at bounding box center [367, 475] width 268 height 94
click at [242, 483] on textarea "**********" at bounding box center [367, 475] width 268 height 94
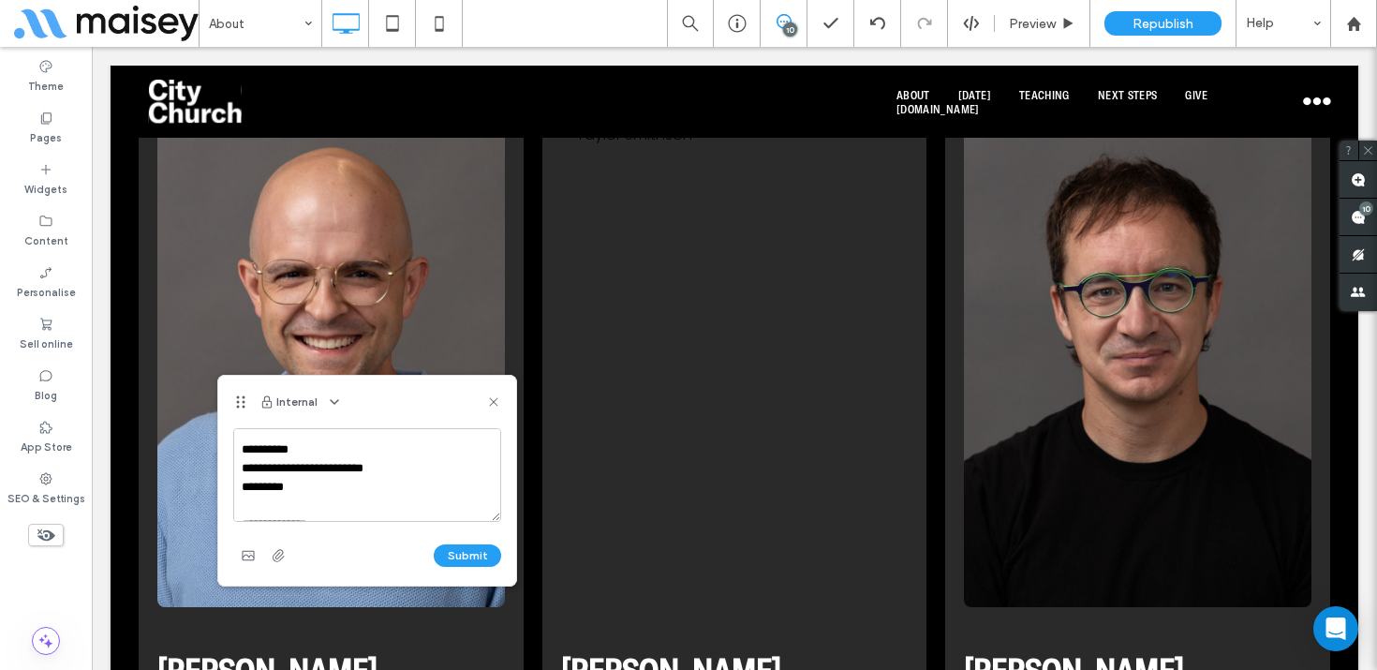
drag, startPoint x: 347, startPoint y: 488, endPoint x: 226, endPoint y: 483, distance: 121.8
click at [226, 483] on div "**********" at bounding box center [367, 506] width 298 height 157
click at [254, 502] on textarea "**********" at bounding box center [367, 475] width 268 height 94
drag, startPoint x: 439, startPoint y: 515, endPoint x: 207, endPoint y: 465, distance: 237.7
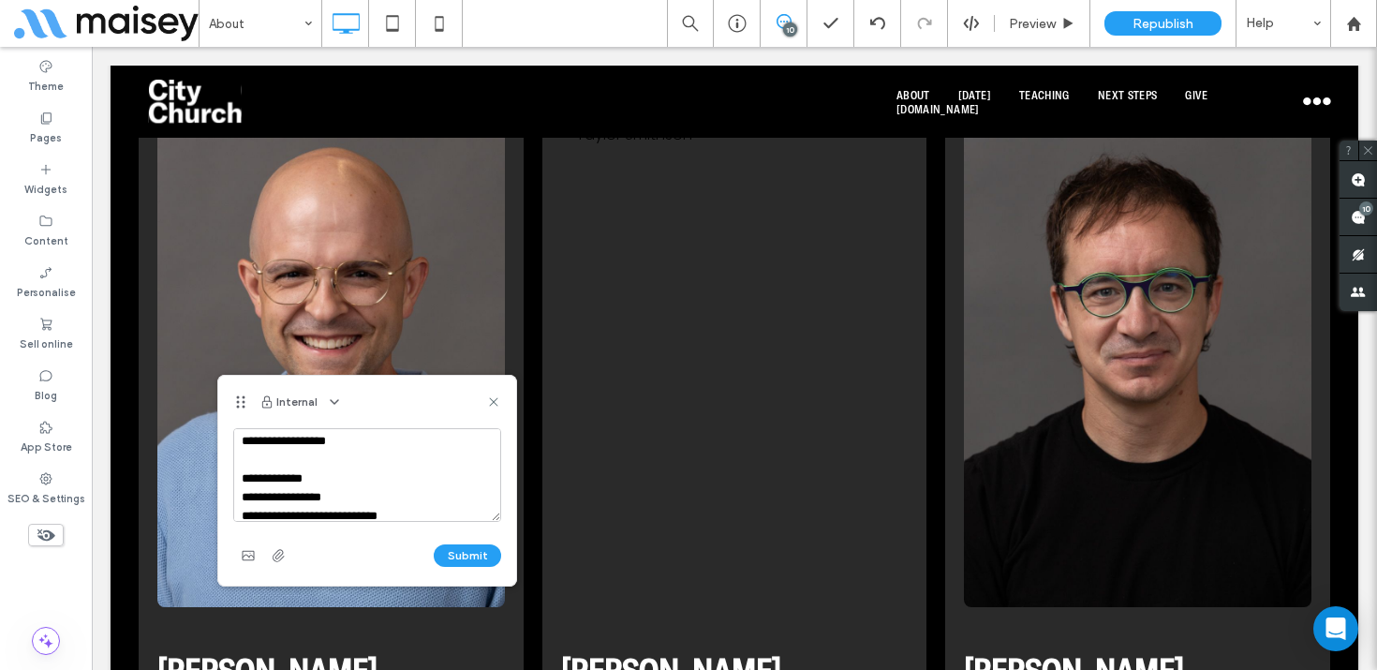
scroll to position [6, 0]
click at [243, 496] on textarea "**********" at bounding box center [367, 475] width 268 height 94
click at [243, 472] on textarea "**********" at bounding box center [367, 475] width 268 height 94
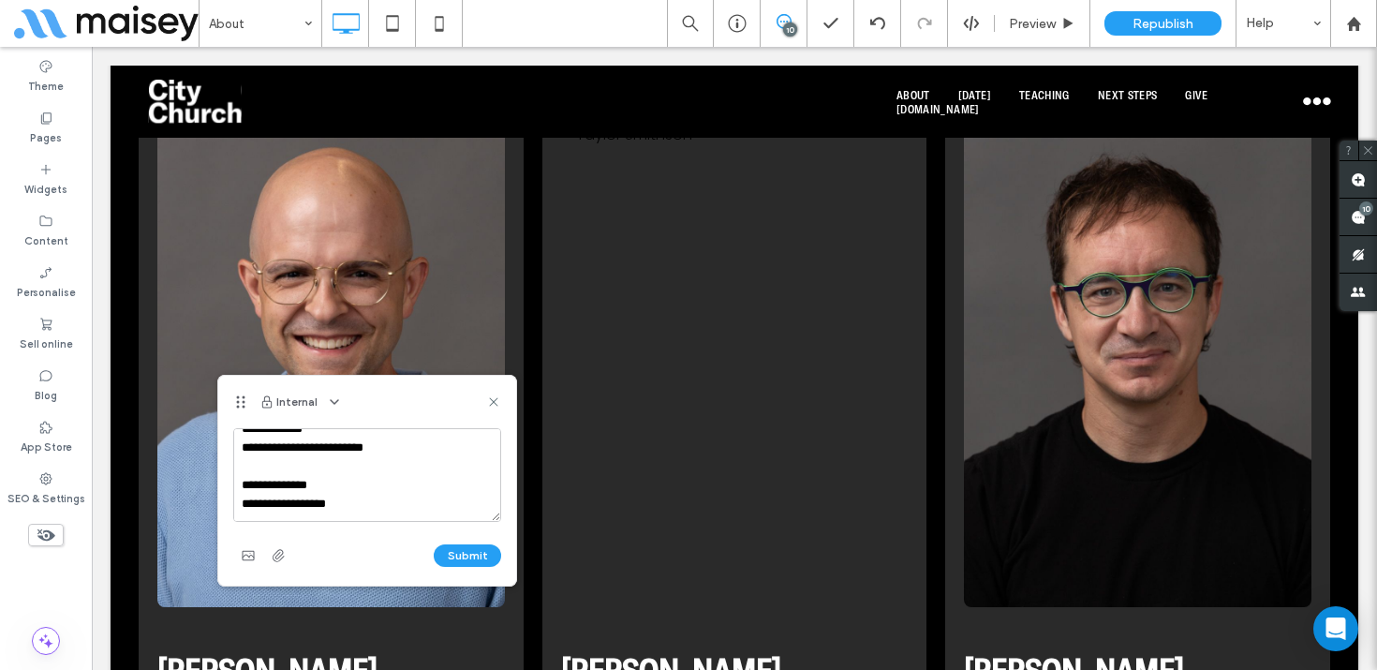
click at [242, 486] on textarea "**********" at bounding box center [367, 475] width 268 height 94
type textarea "**********"
click at [484, 558] on button "Submit" at bounding box center [467, 555] width 67 height 22
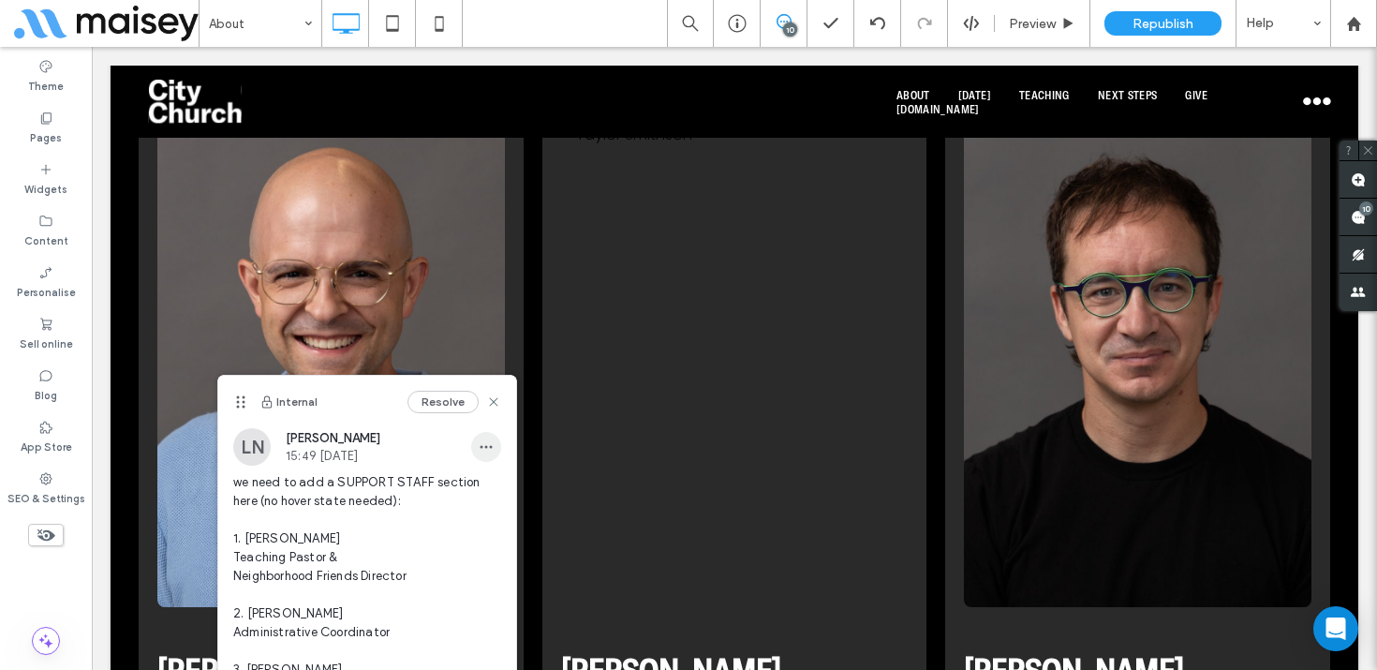
click at [488, 447] on icon "button" at bounding box center [486, 446] width 15 height 15
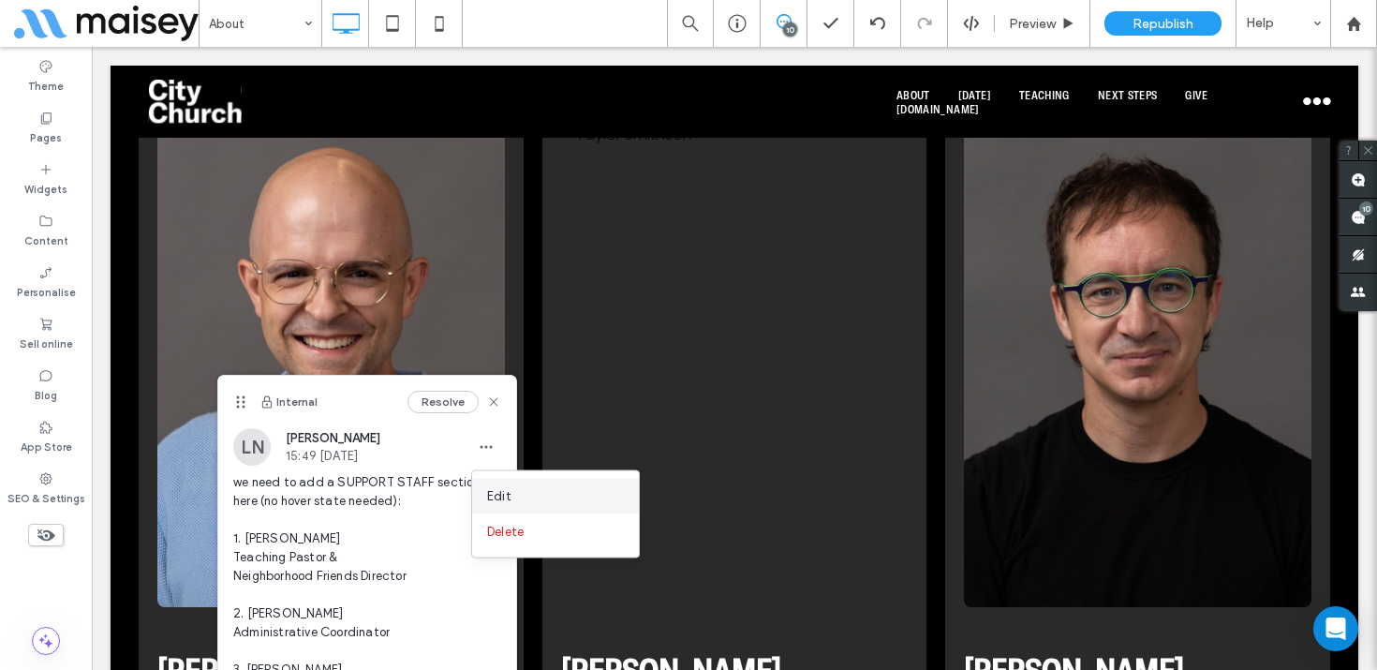
click at [500, 485] on div "Edit" at bounding box center [555, 497] width 167 height 36
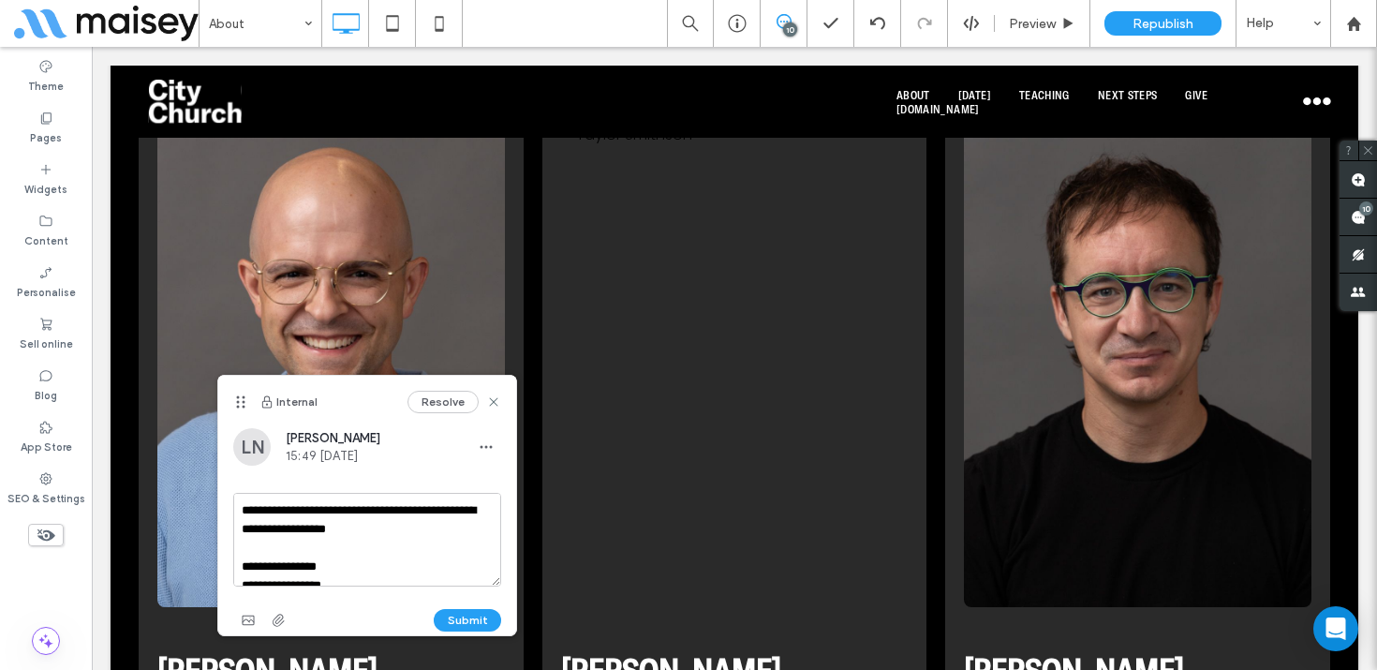
click at [271, 531] on textarea "**********" at bounding box center [367, 540] width 268 height 94
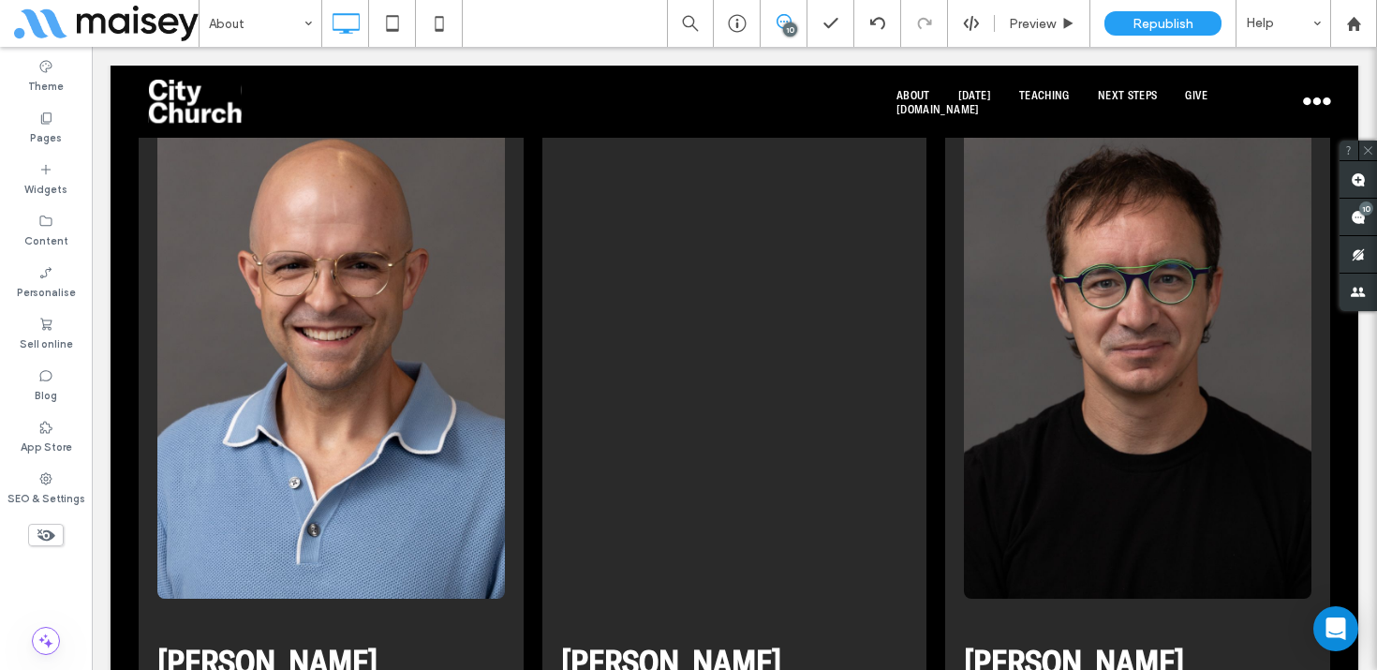
scroll to position [6374, 0]
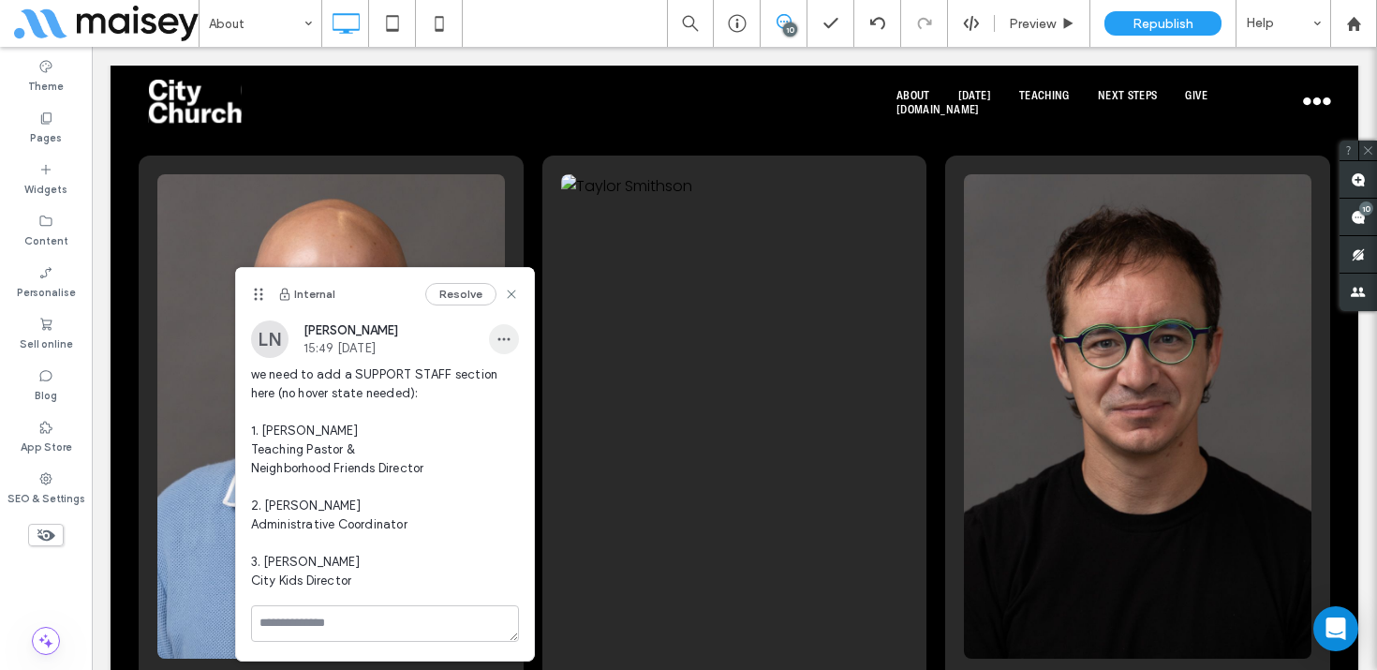
click at [499, 337] on use "button" at bounding box center [503, 338] width 12 height 3
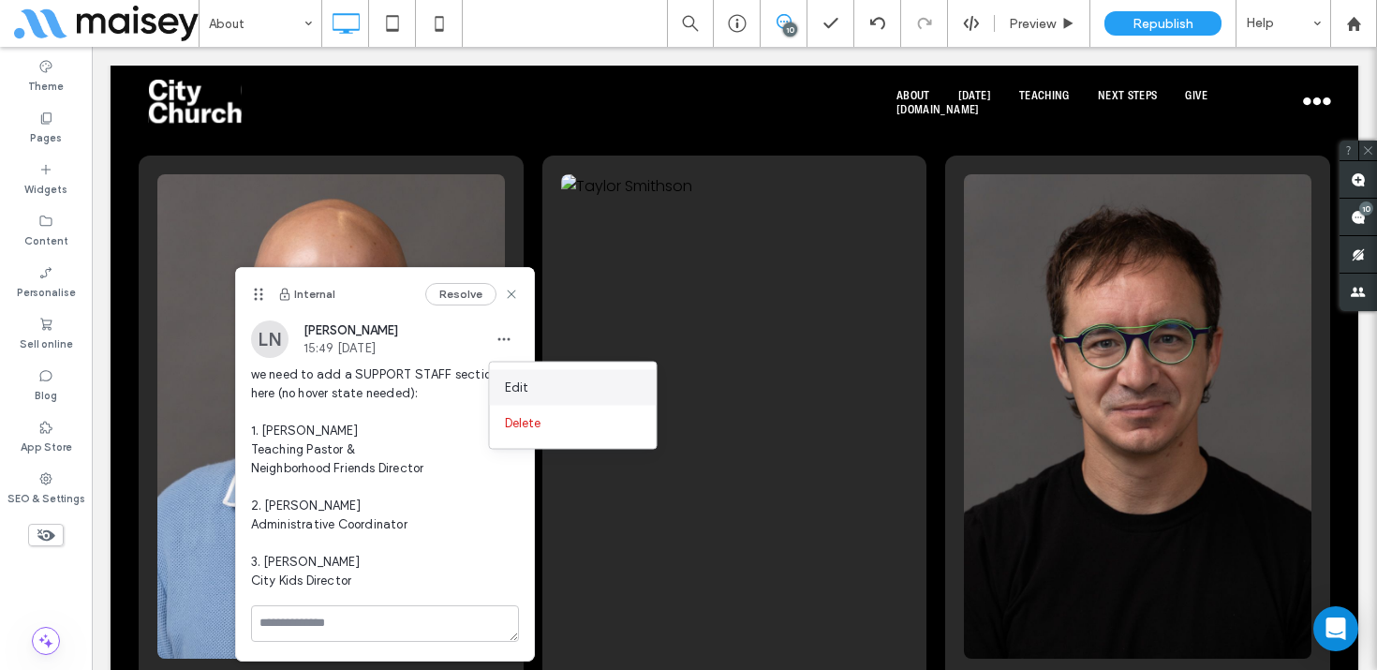
drag, startPoint x: 538, startPoint y: 381, endPoint x: 445, endPoint y: 334, distance: 103.9
click at [538, 381] on div "Edit" at bounding box center [573, 388] width 167 height 36
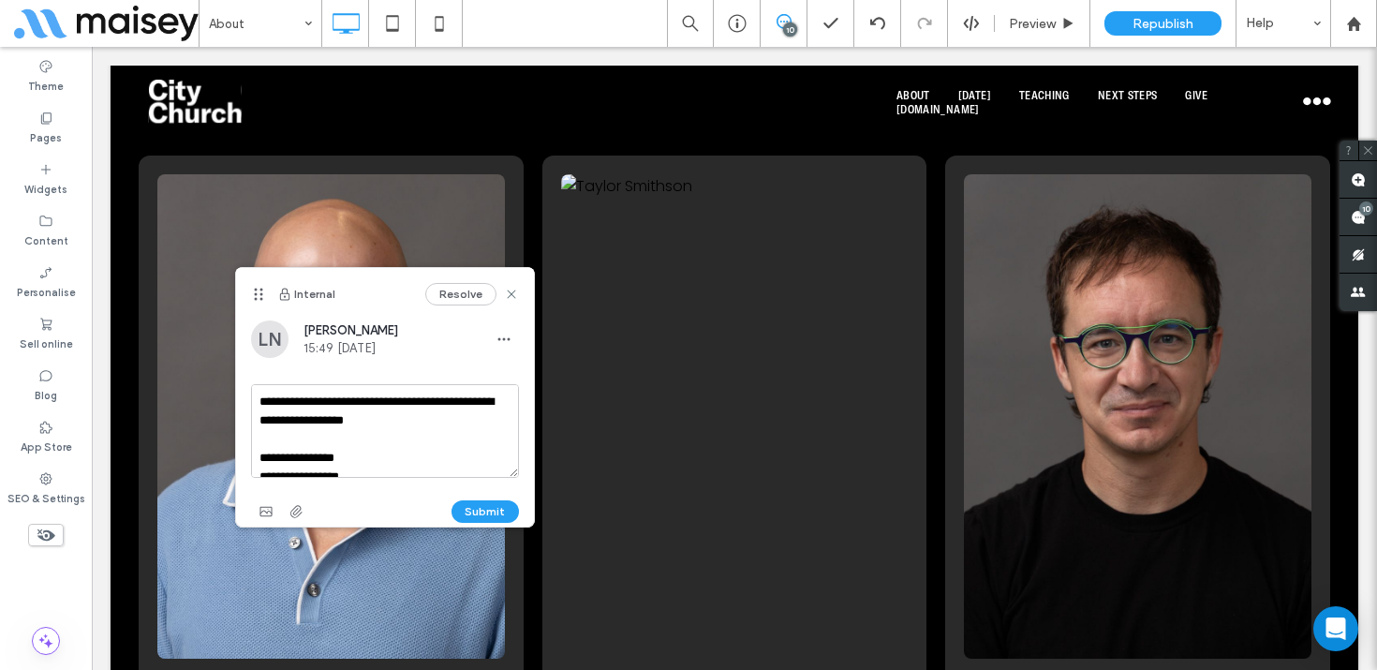
click at [290, 421] on textarea "**********" at bounding box center [385, 431] width 268 height 94
type textarea "**********"
click at [499, 504] on button "Submit" at bounding box center [484, 511] width 67 height 22
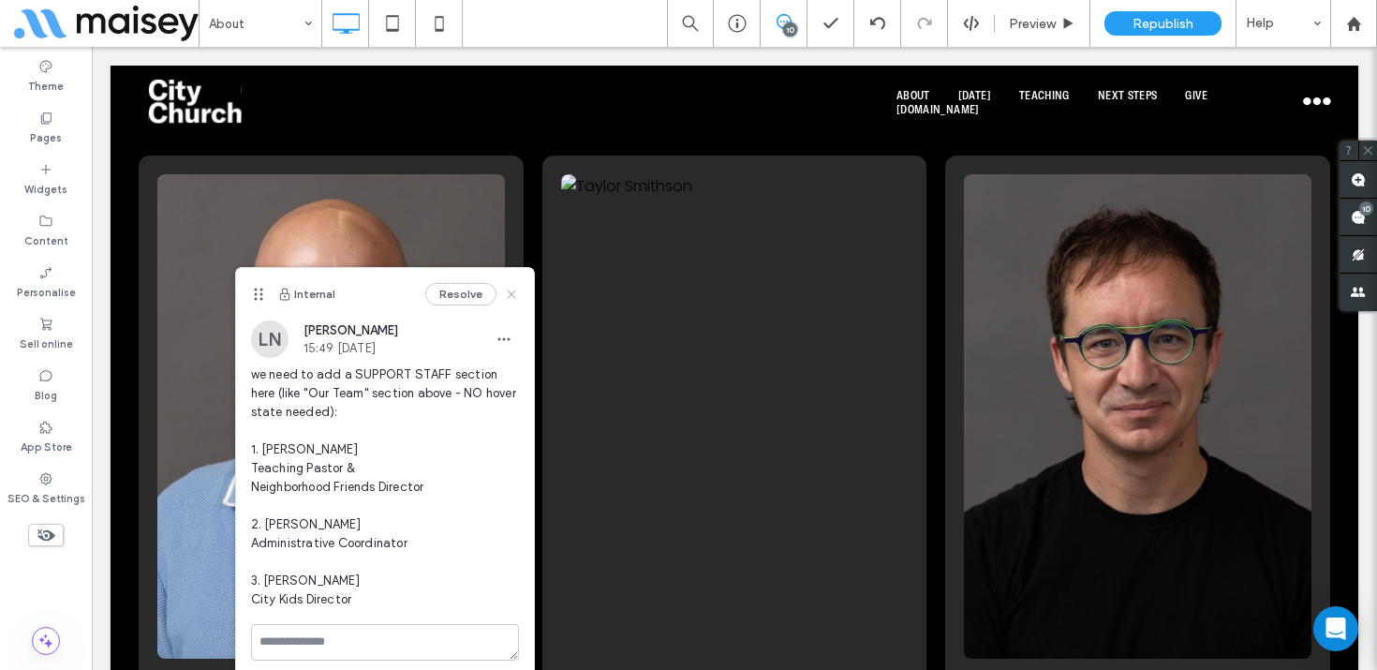
click at [510, 291] on icon at bounding box center [511, 294] width 15 height 15
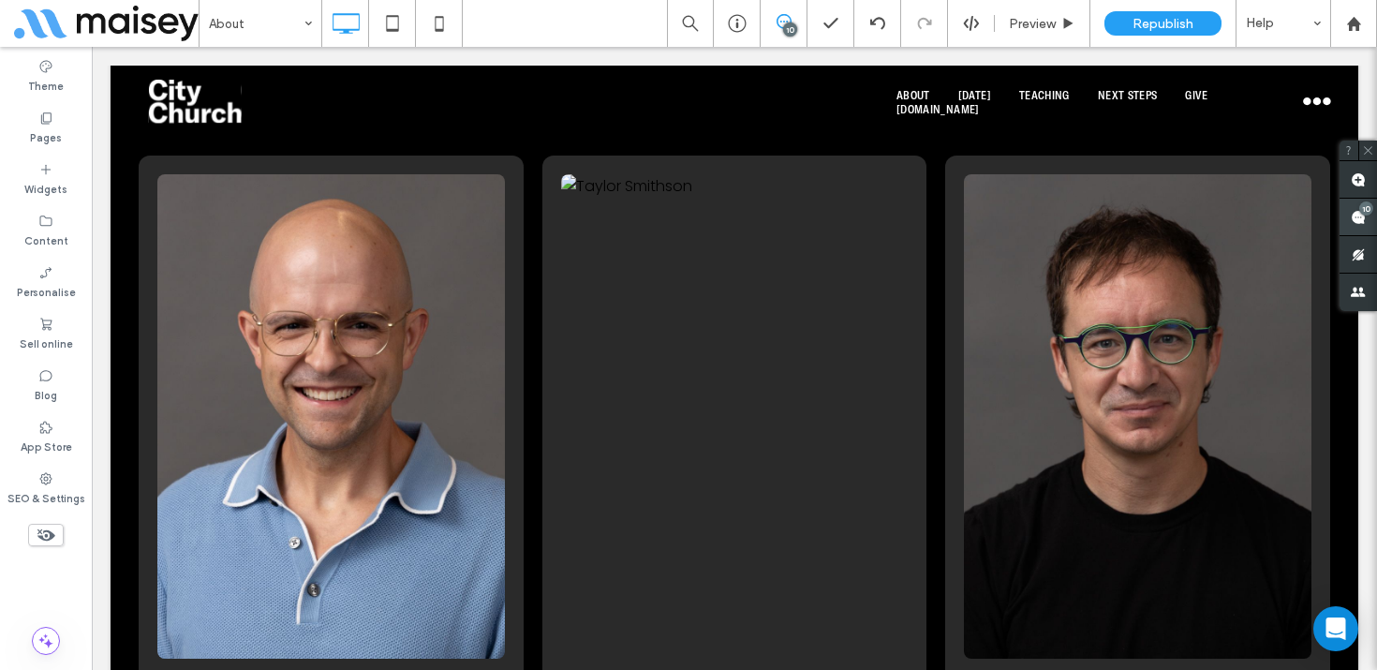
click at [1355, 220] on use at bounding box center [1358, 217] width 15 height 15
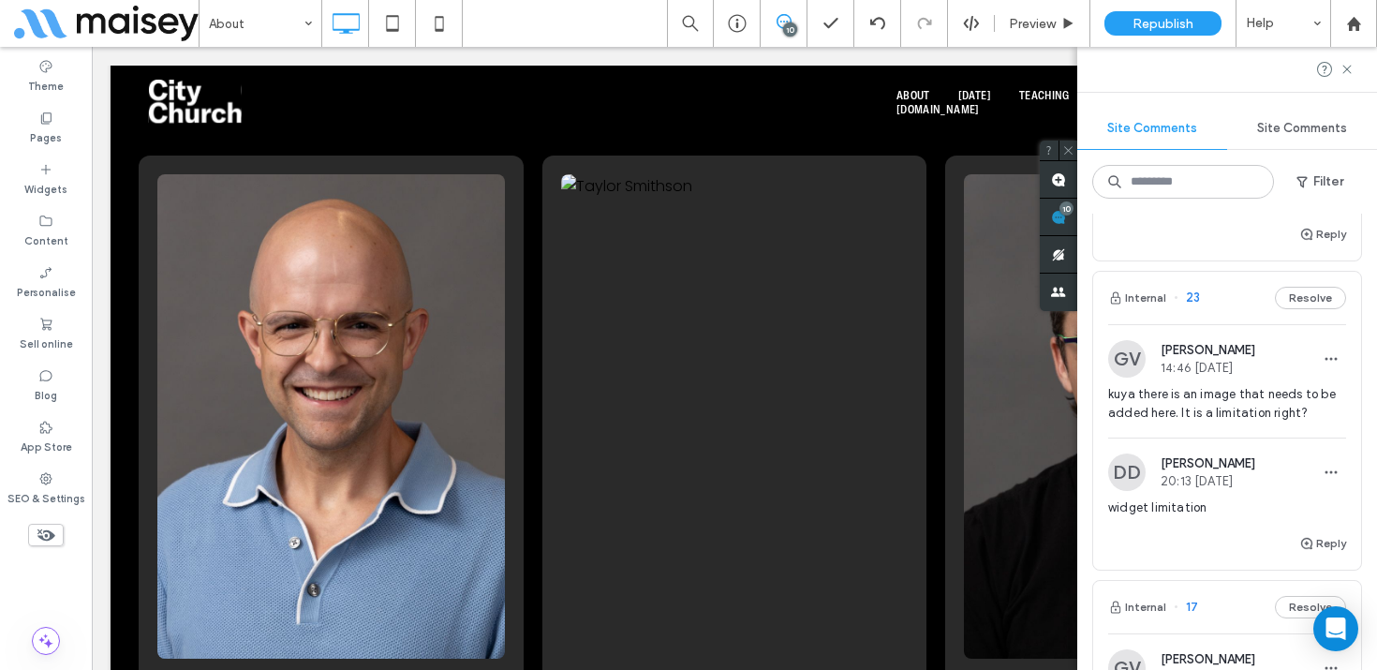
scroll to position [377, 0]
click at [1342, 68] on icon at bounding box center [1346, 69] width 15 height 15
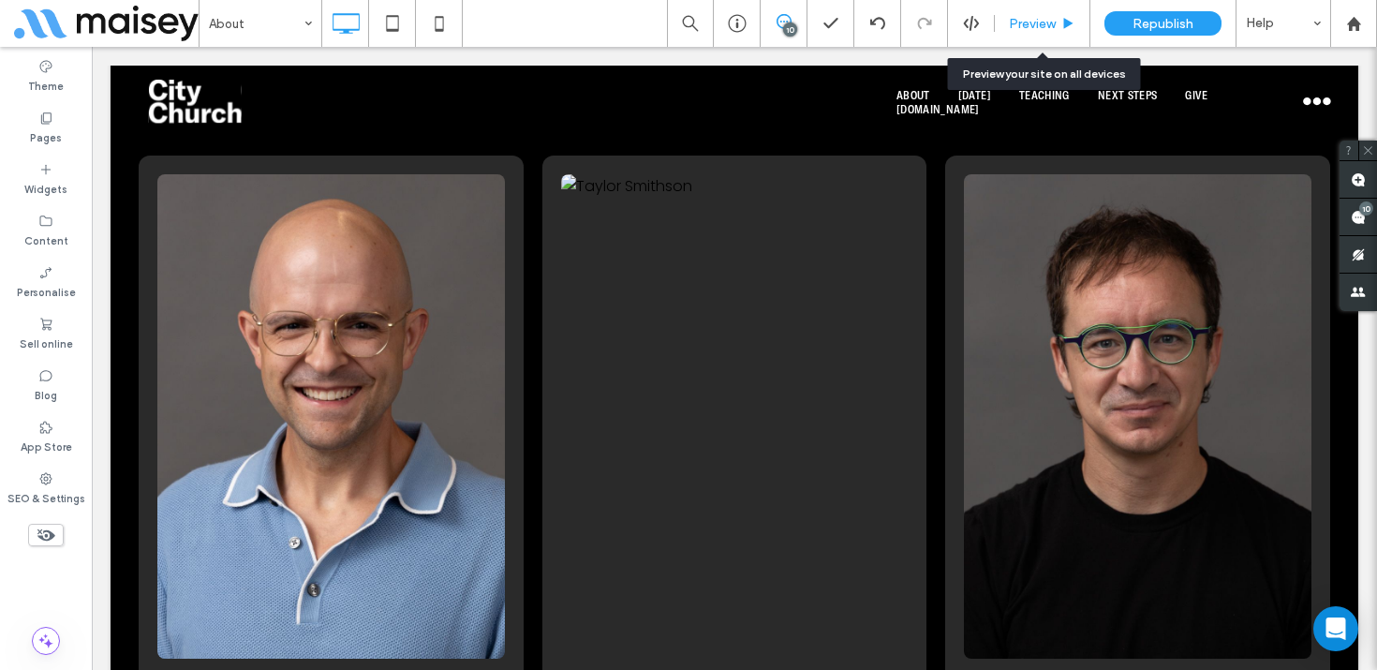
click at [1054, 28] on span "Preview" at bounding box center [1032, 24] width 47 height 16
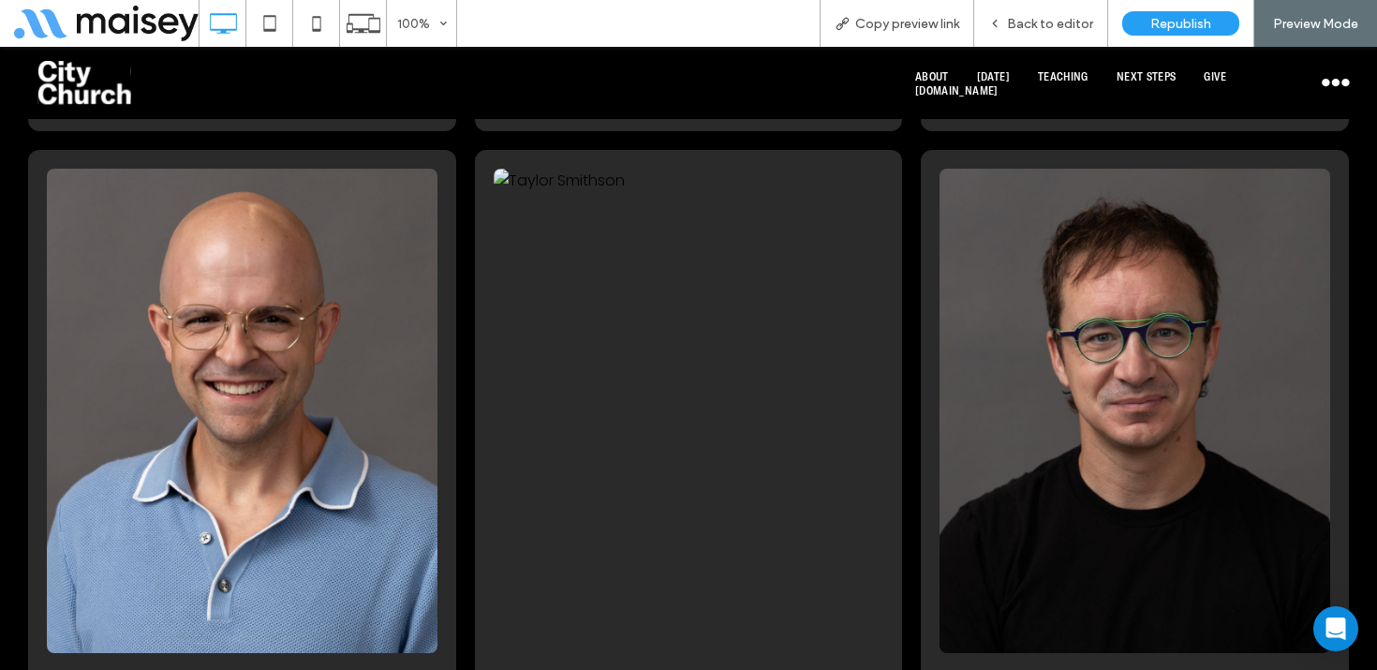
scroll to position [6405, 0]
click at [73, 105] on div "Click To Paste About [DATE] Teaching Next Steps give [DOMAIN_NAME] Click To Pas…" at bounding box center [688, 83] width 1377 height 72
click at [81, 80] on img at bounding box center [84, 83] width 94 height 44
